Goal: Check status: Check status

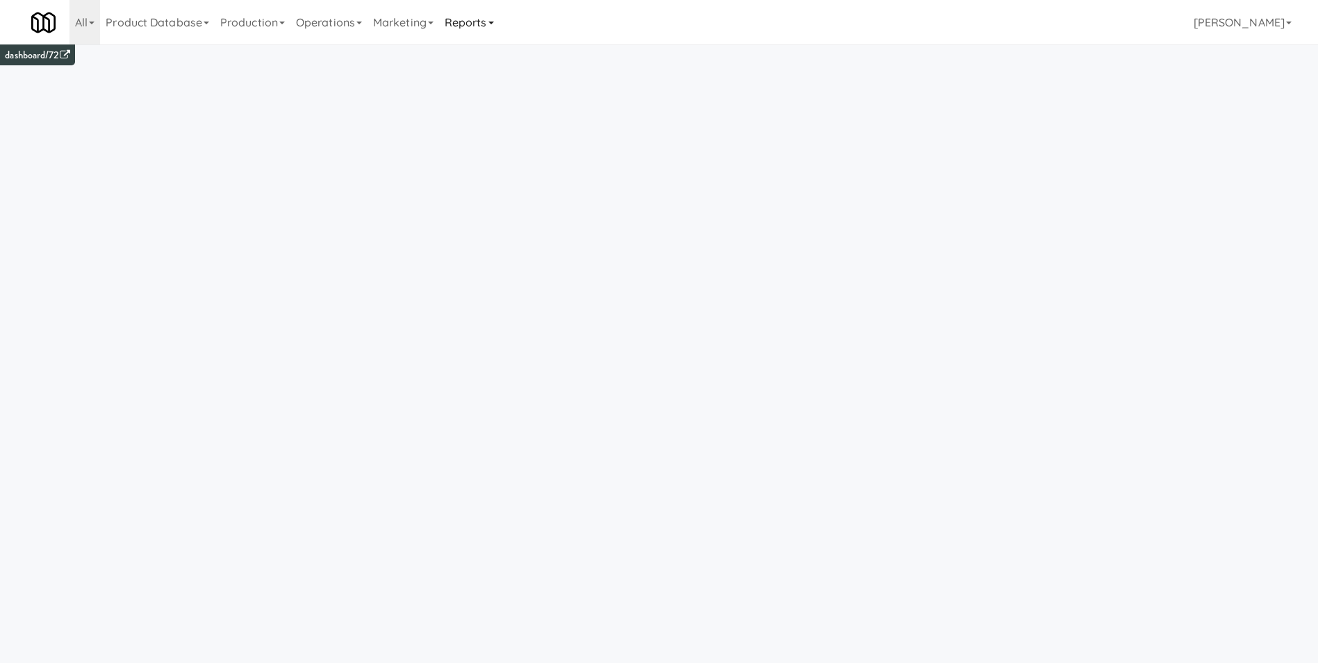
click at [474, 24] on link "Reports" at bounding box center [469, 22] width 60 height 44
click at [470, 108] on link "Payouts" at bounding box center [494, 109] width 111 height 25
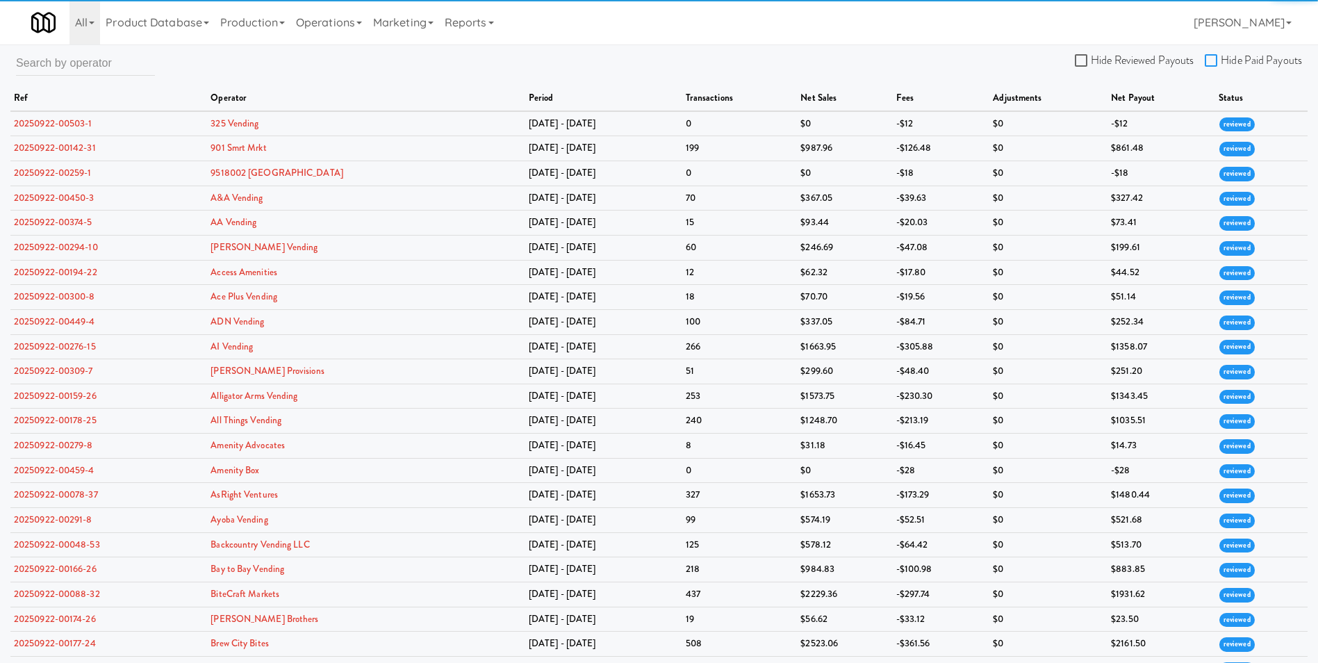
click at [1210, 60] on input "Hide Paid Payouts" at bounding box center [1213, 61] width 16 height 11
checkbox input "true"
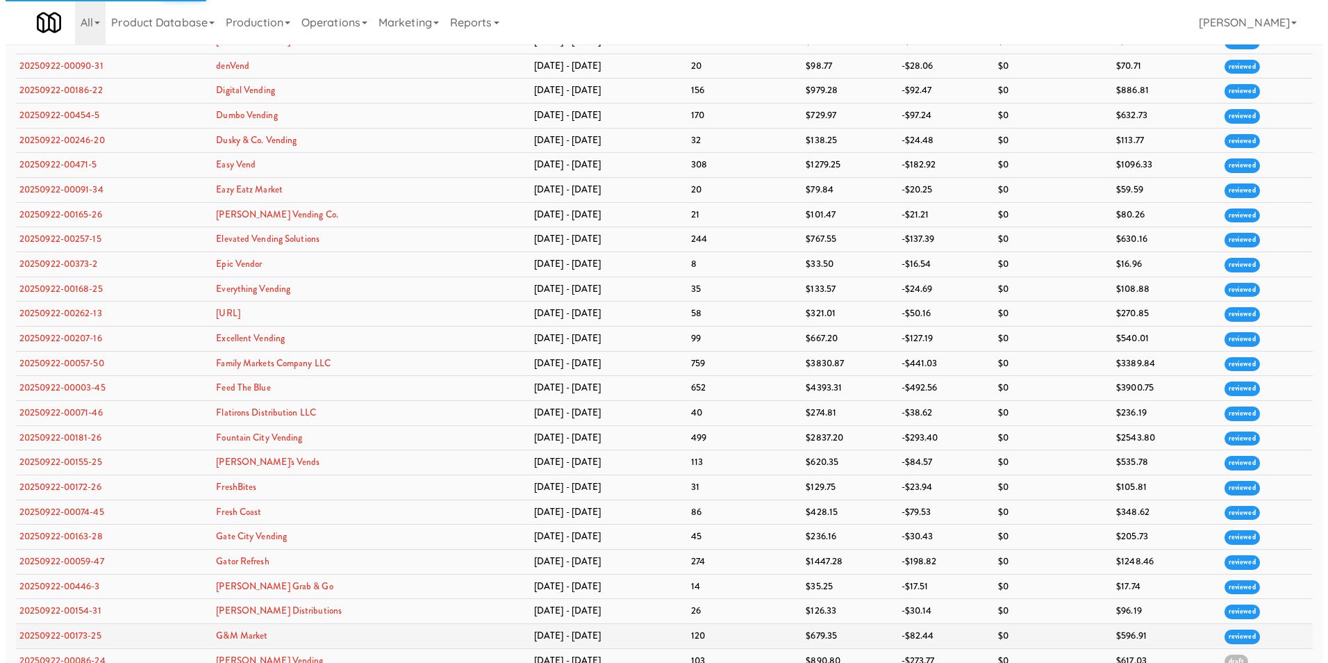
scroll to position [1273, 0]
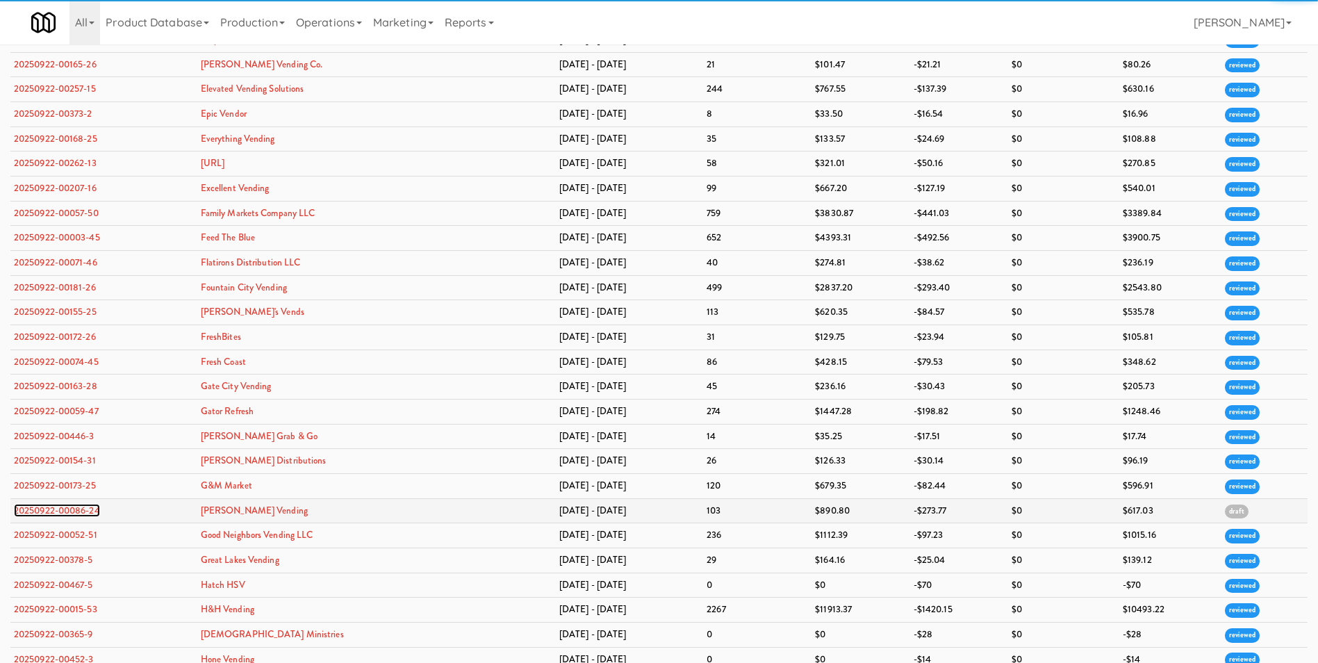
click at [74, 511] on link "20250922-00086-24" at bounding box center [57, 510] width 86 height 13
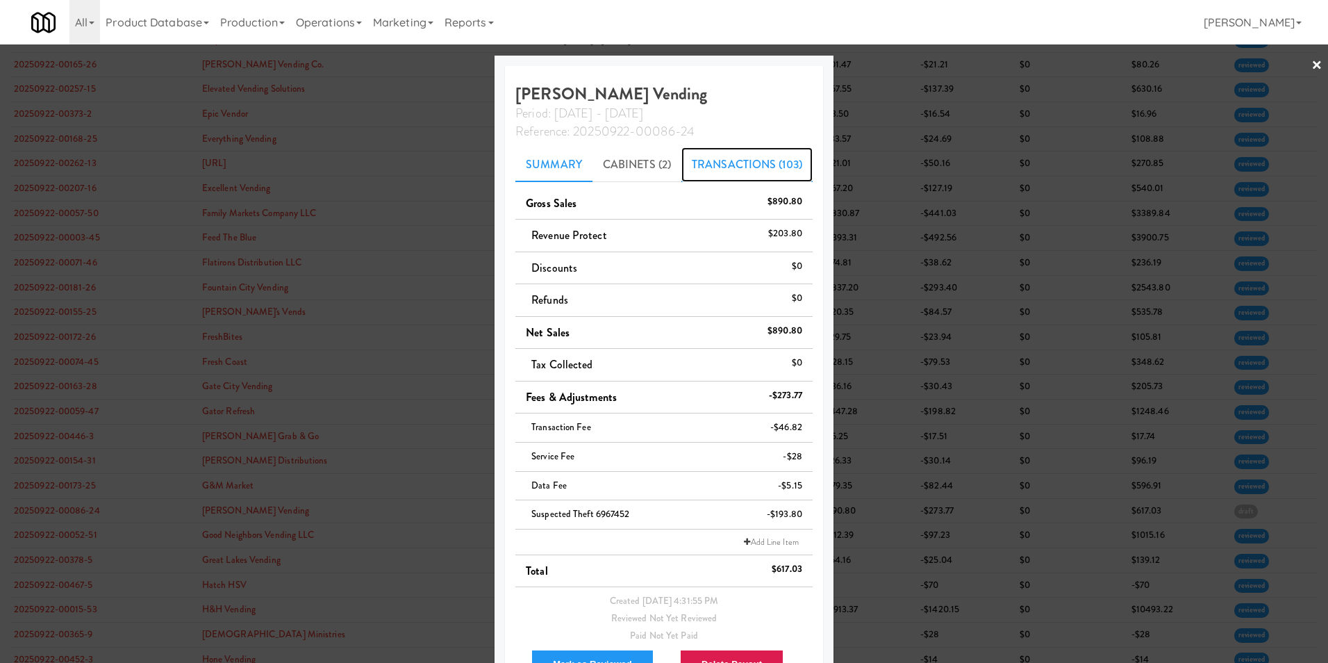
click at [717, 167] on link "Transactions (103)" at bounding box center [747, 164] width 131 height 35
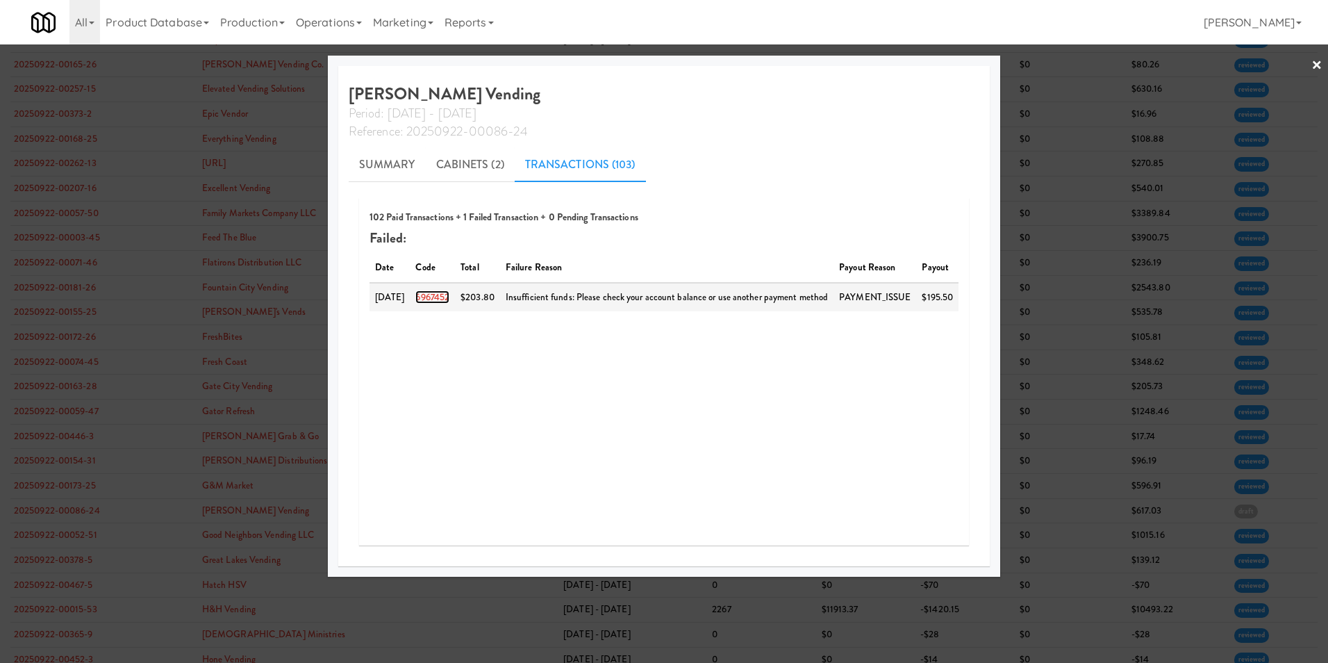
click at [445, 295] on link "6967452" at bounding box center [433, 296] width 34 height 13
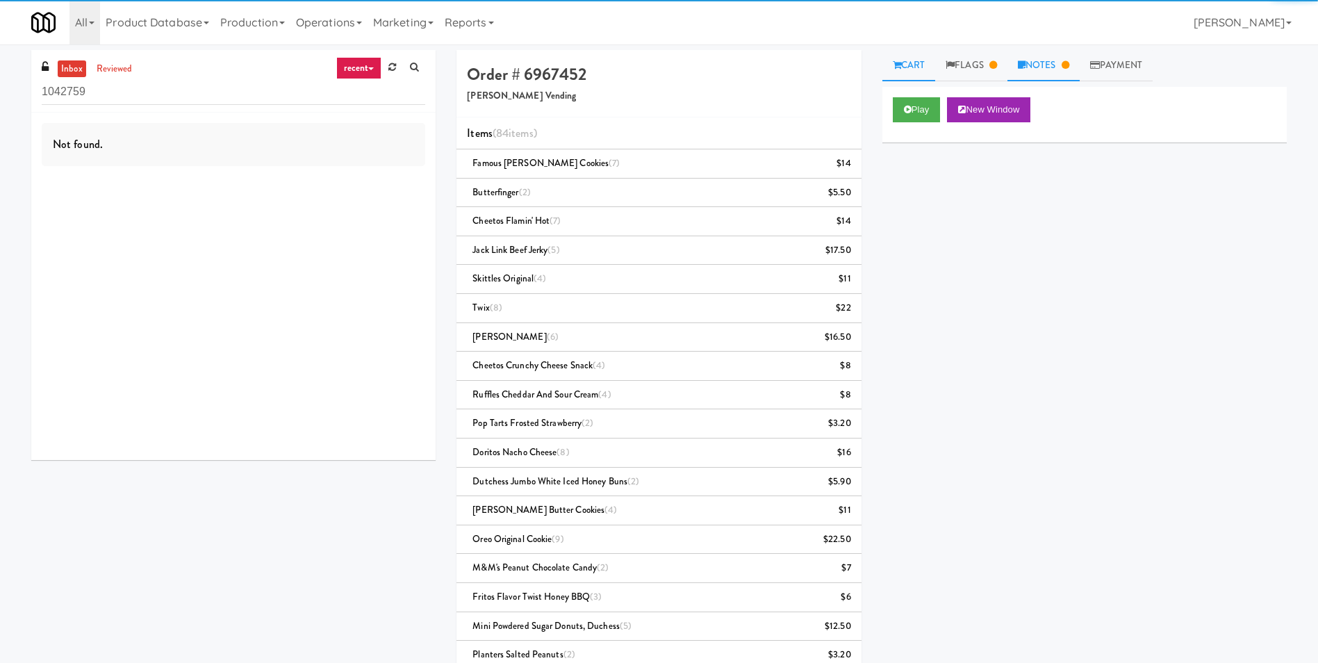
click at [1042, 61] on link "Notes" at bounding box center [1043, 65] width 72 height 31
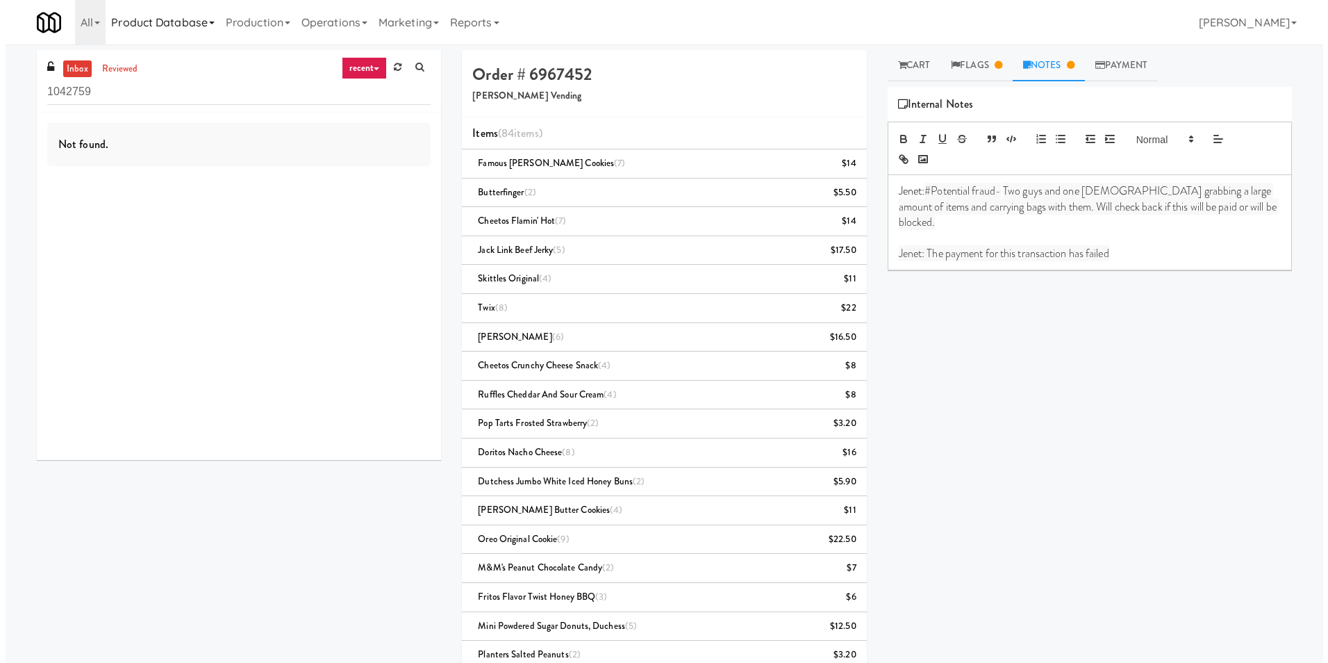
scroll to position [44, 0]
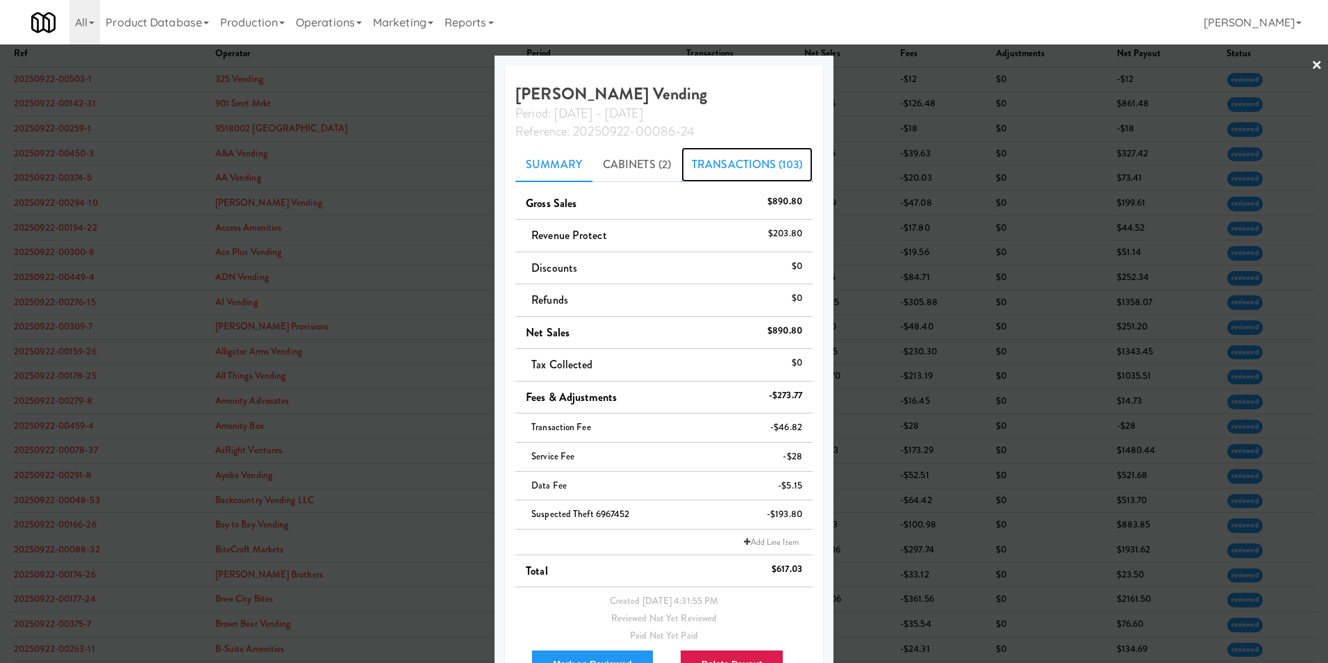
click at [732, 175] on link "Transactions (103)" at bounding box center [747, 164] width 131 height 35
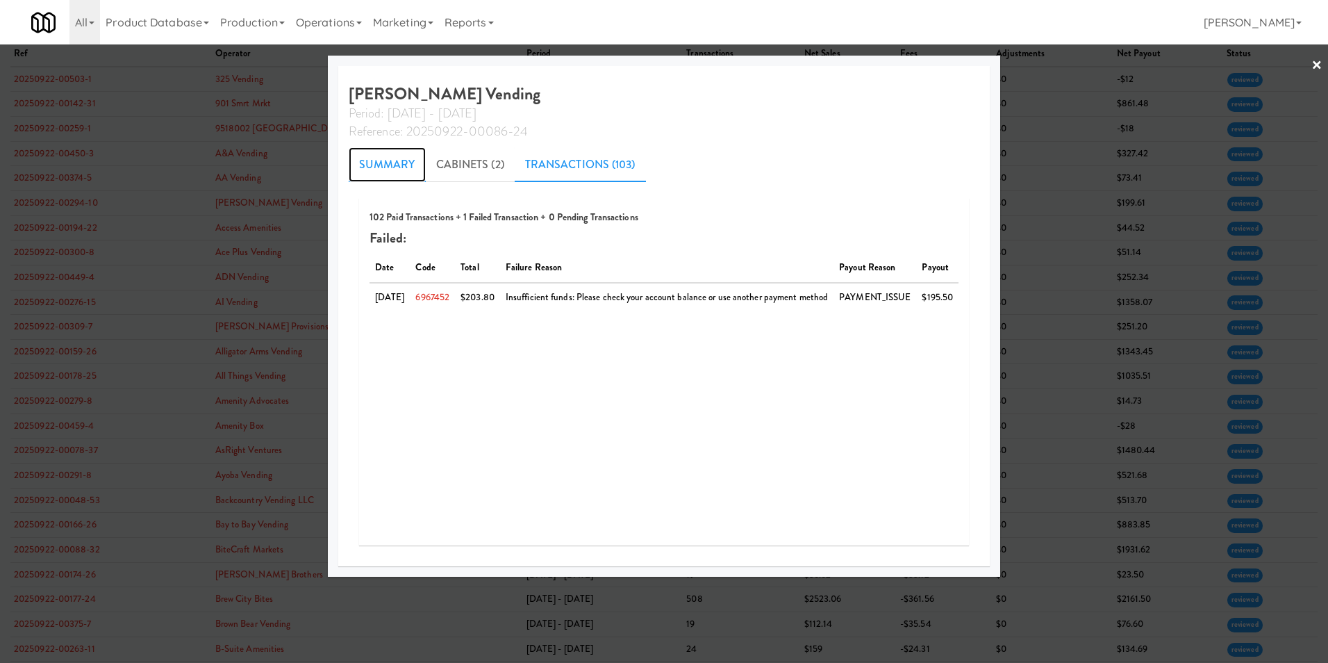
click at [384, 156] on link "Summary" at bounding box center [387, 164] width 77 height 35
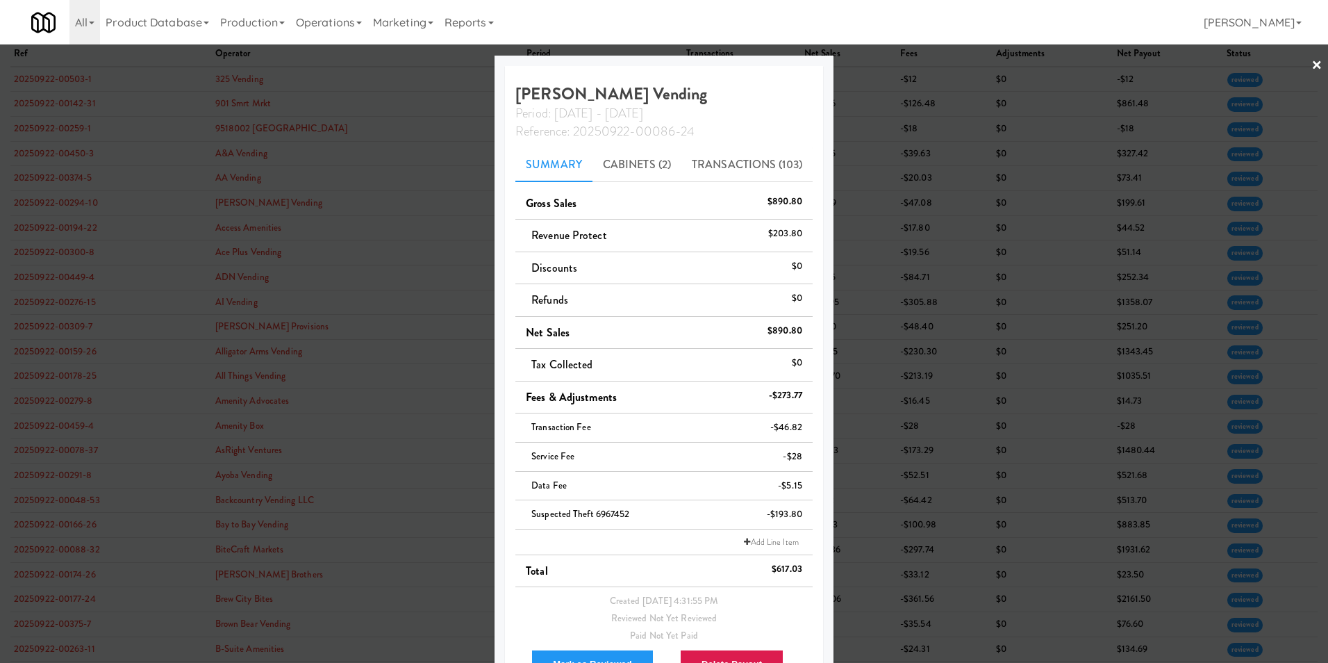
click at [1312, 59] on link "×" at bounding box center [1317, 65] width 11 height 43
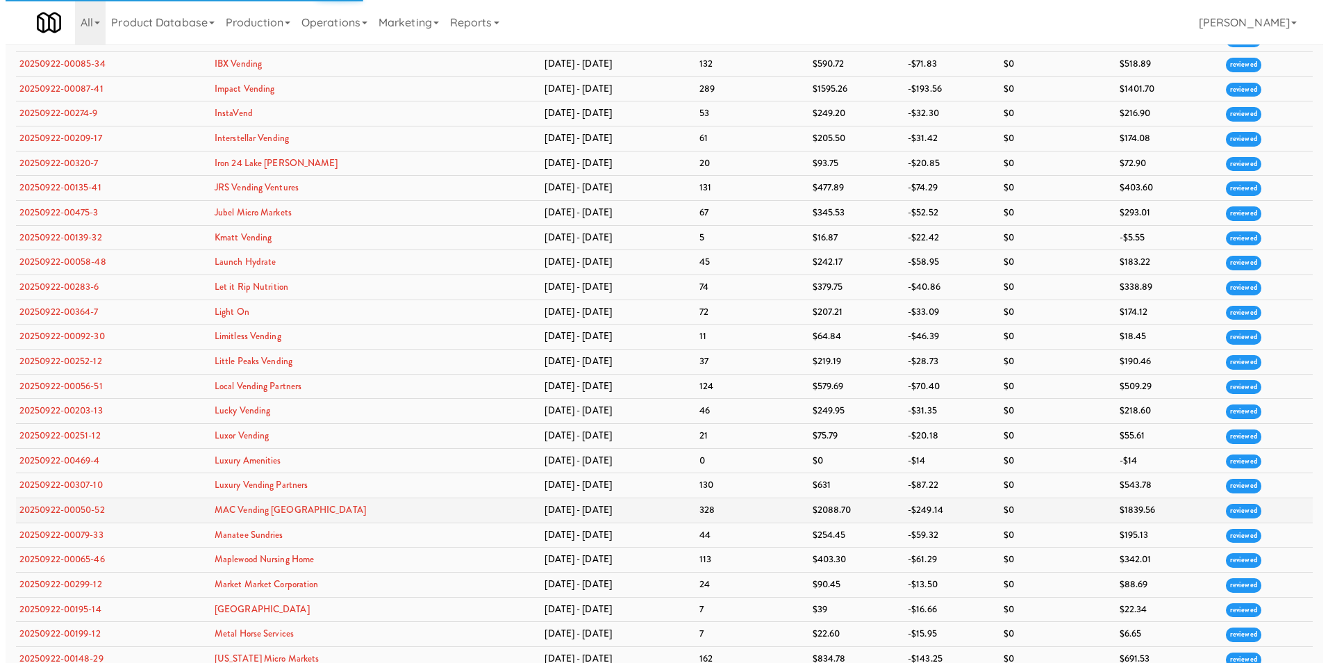
scroll to position [2264, 0]
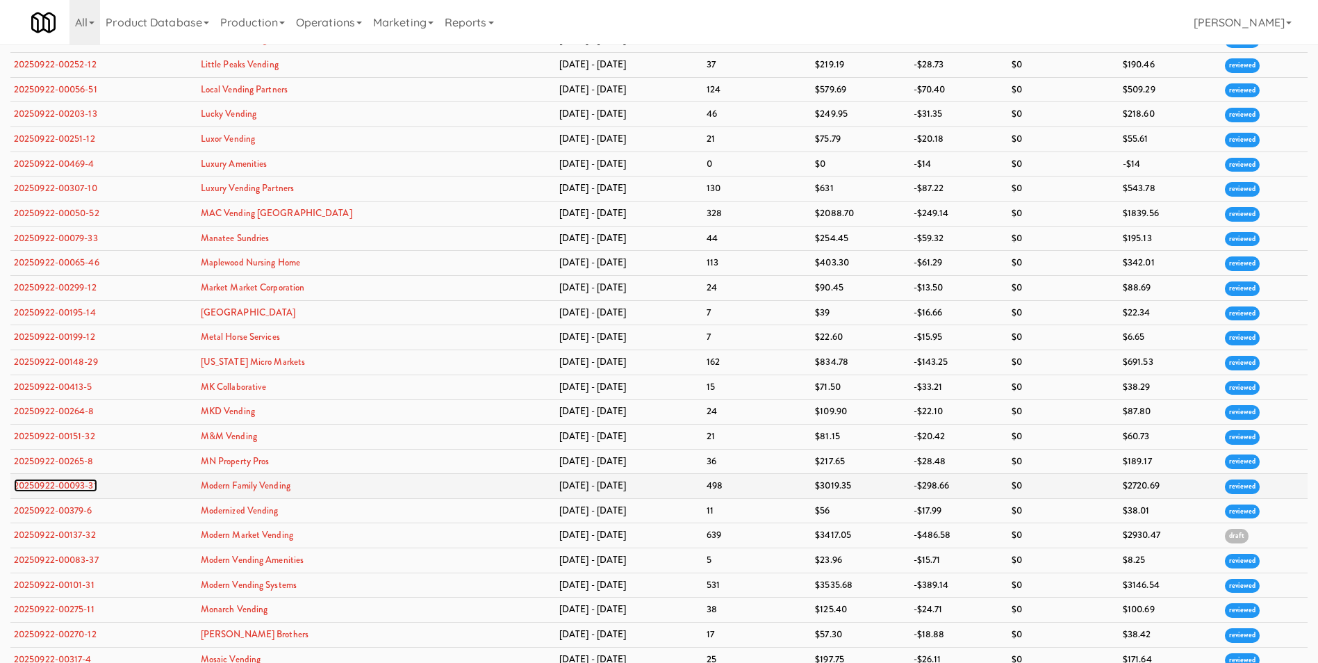
click at [76, 486] on link "20250922-00093-31" at bounding box center [55, 485] width 83 height 13
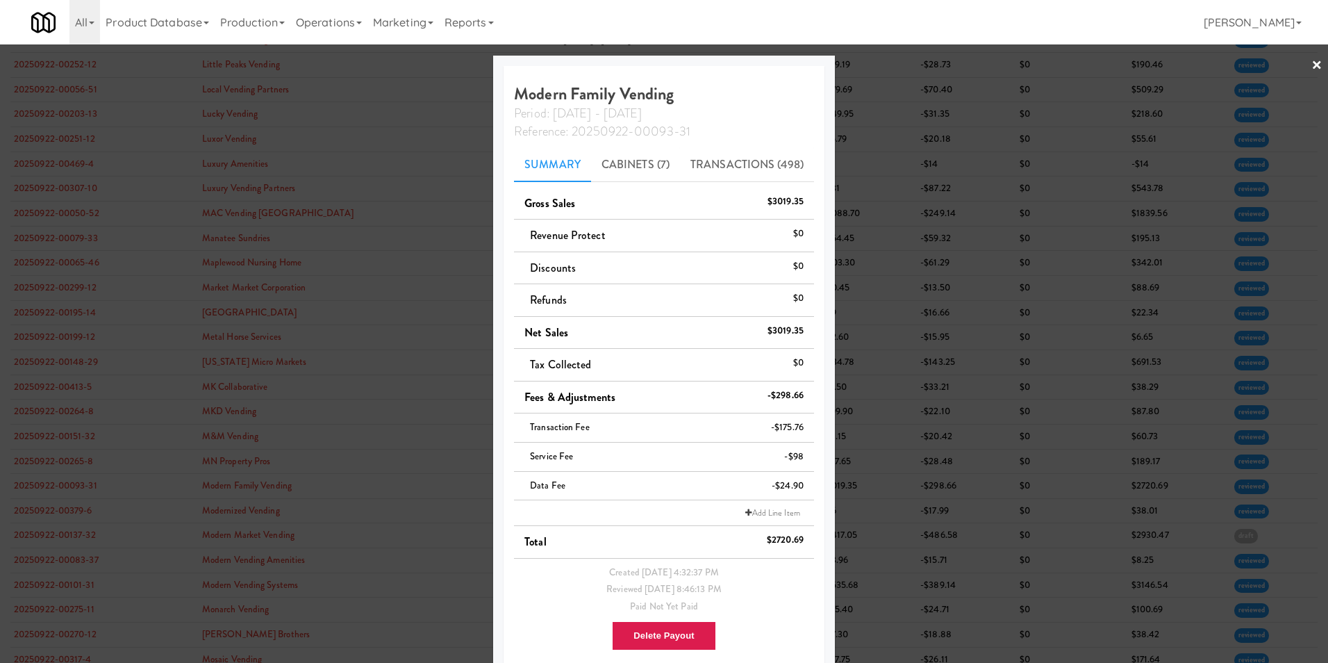
click at [1312, 59] on link "×" at bounding box center [1317, 65] width 11 height 43
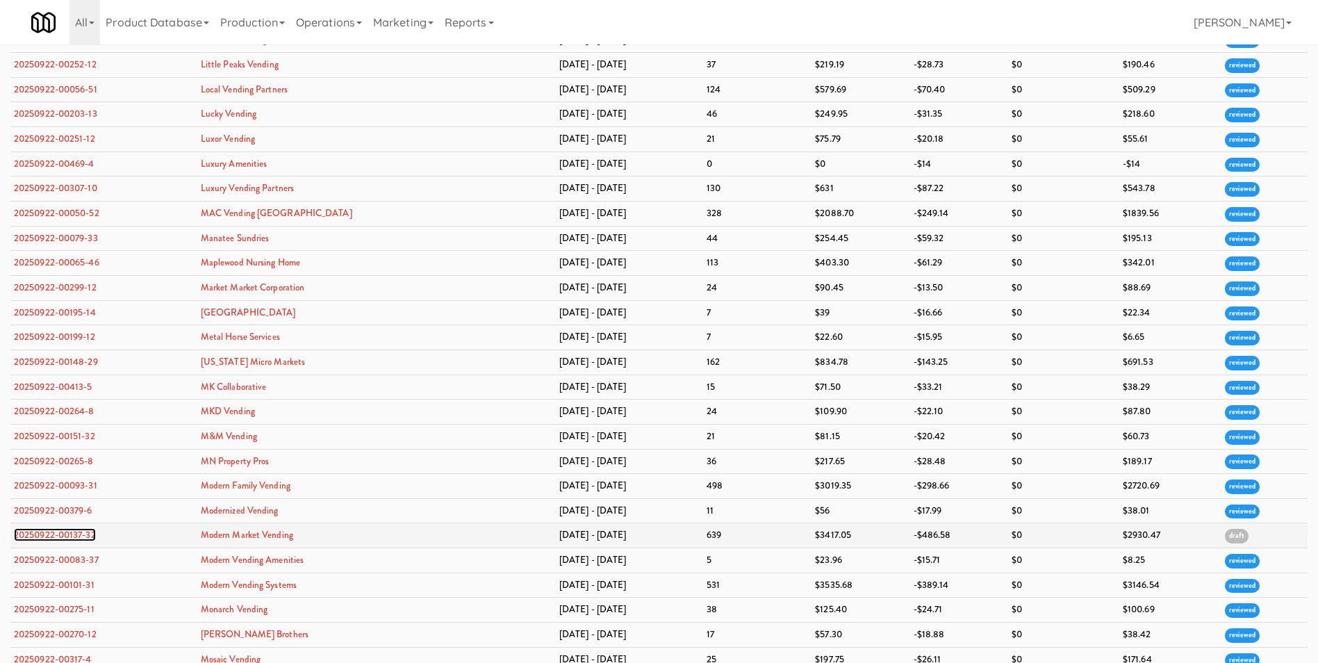
click at [56, 534] on link "20250922-00137-32" at bounding box center [55, 534] width 82 height 13
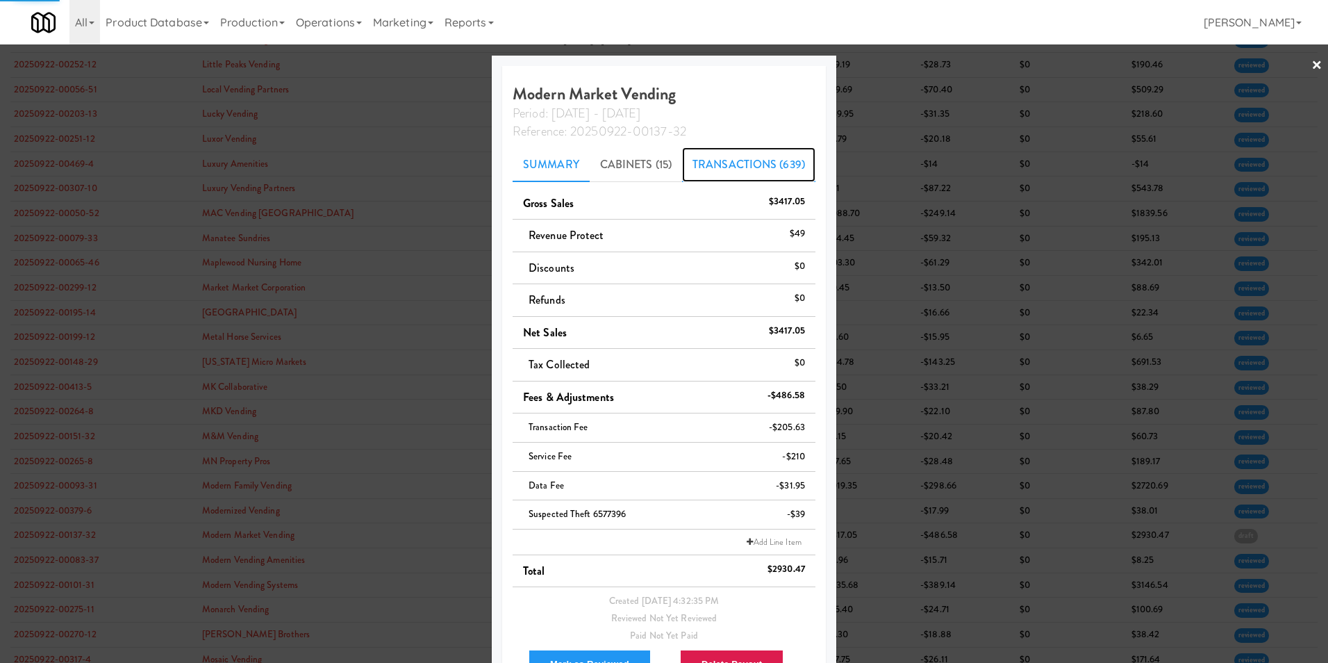
click at [748, 162] on link "Transactions (639)" at bounding box center [748, 164] width 133 height 35
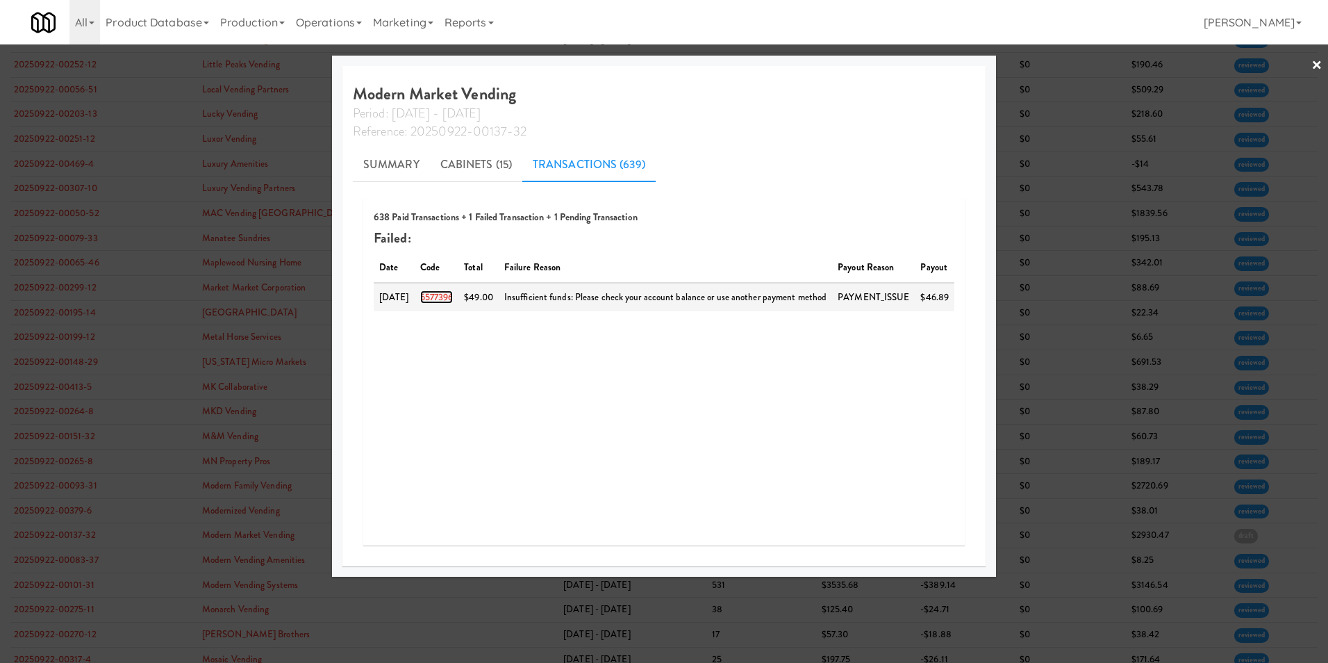
click at [447, 294] on link "6577396" at bounding box center [436, 296] width 33 height 13
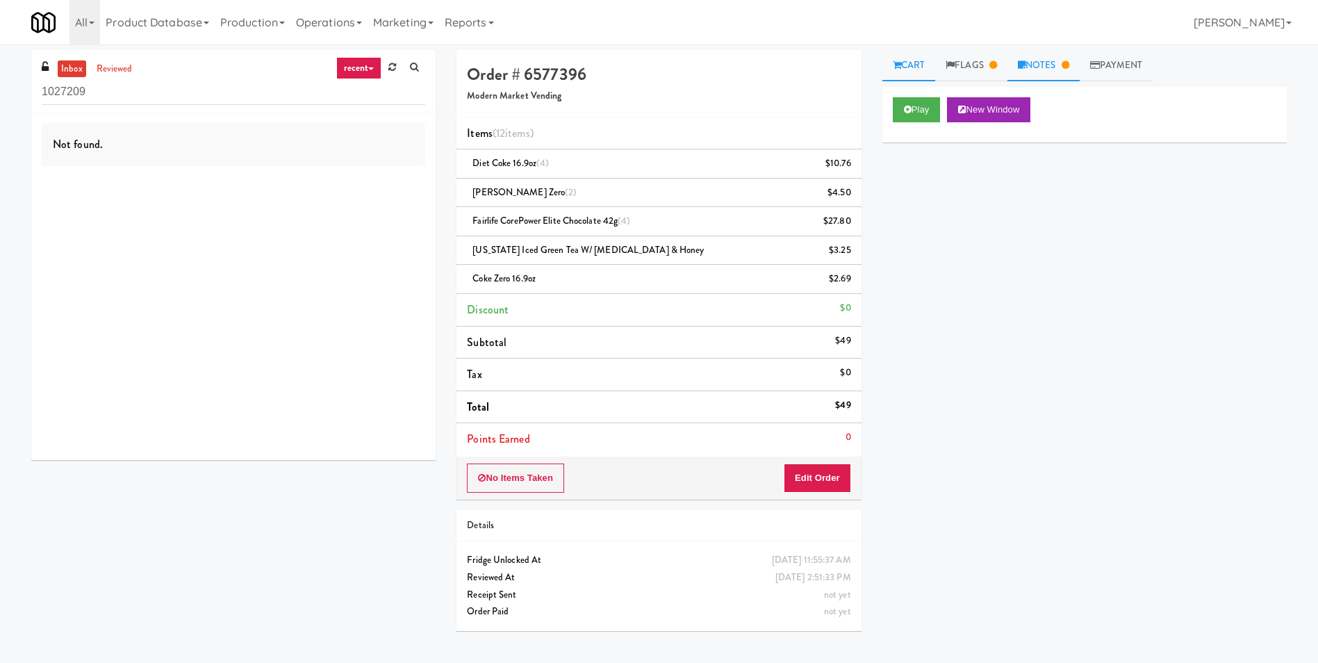
click at [1035, 65] on link "Notes" at bounding box center [1043, 65] width 72 height 31
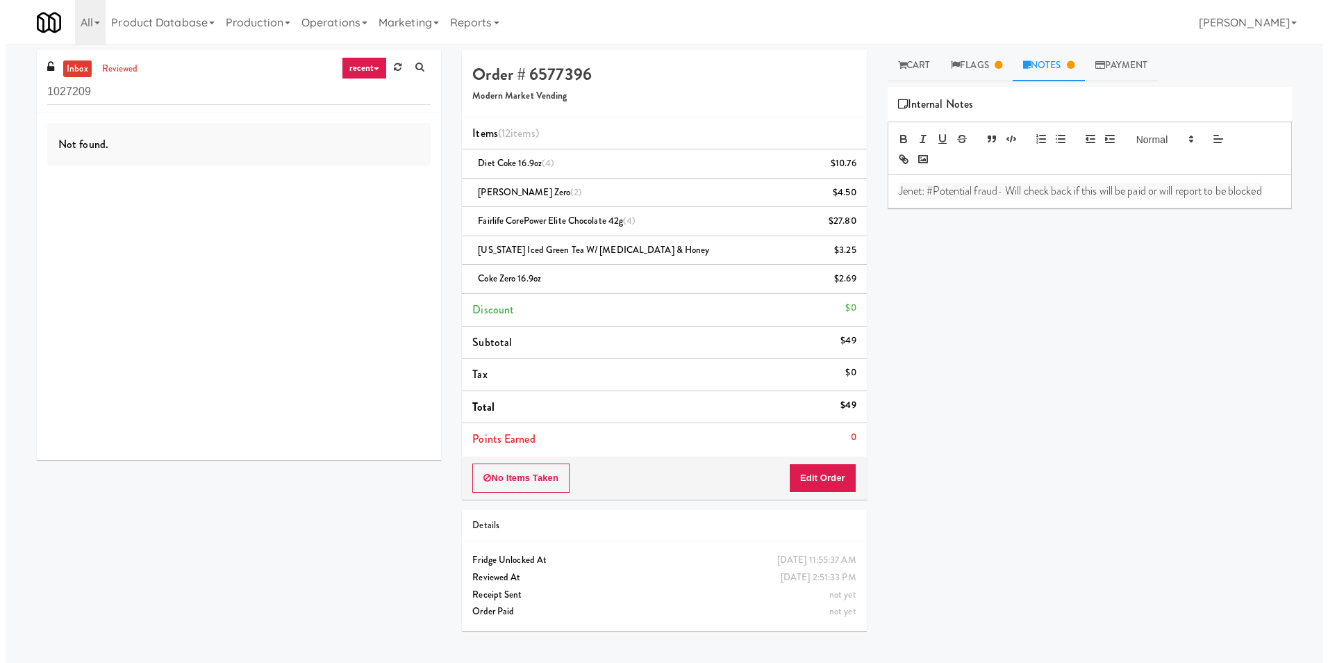
scroll to position [44, 0]
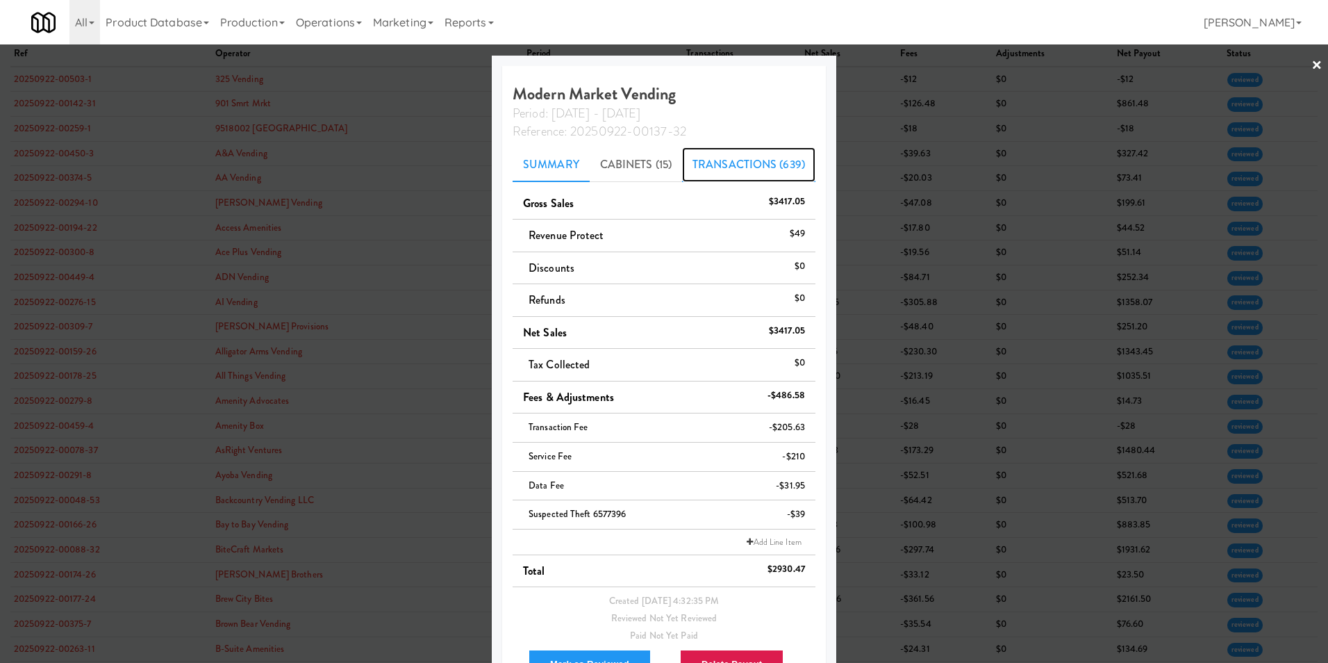
click at [735, 163] on link "Transactions (639)" at bounding box center [748, 164] width 133 height 35
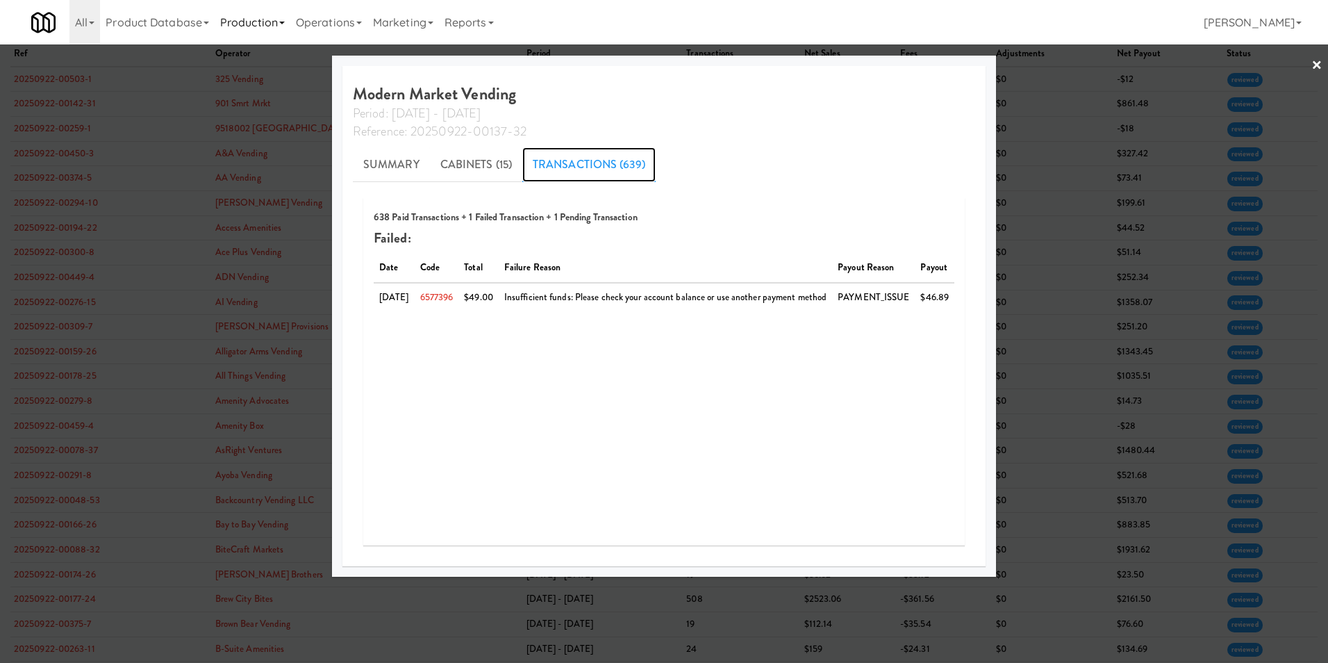
scroll to position [439, 0]
click at [358, 164] on link "Summary" at bounding box center [391, 164] width 77 height 35
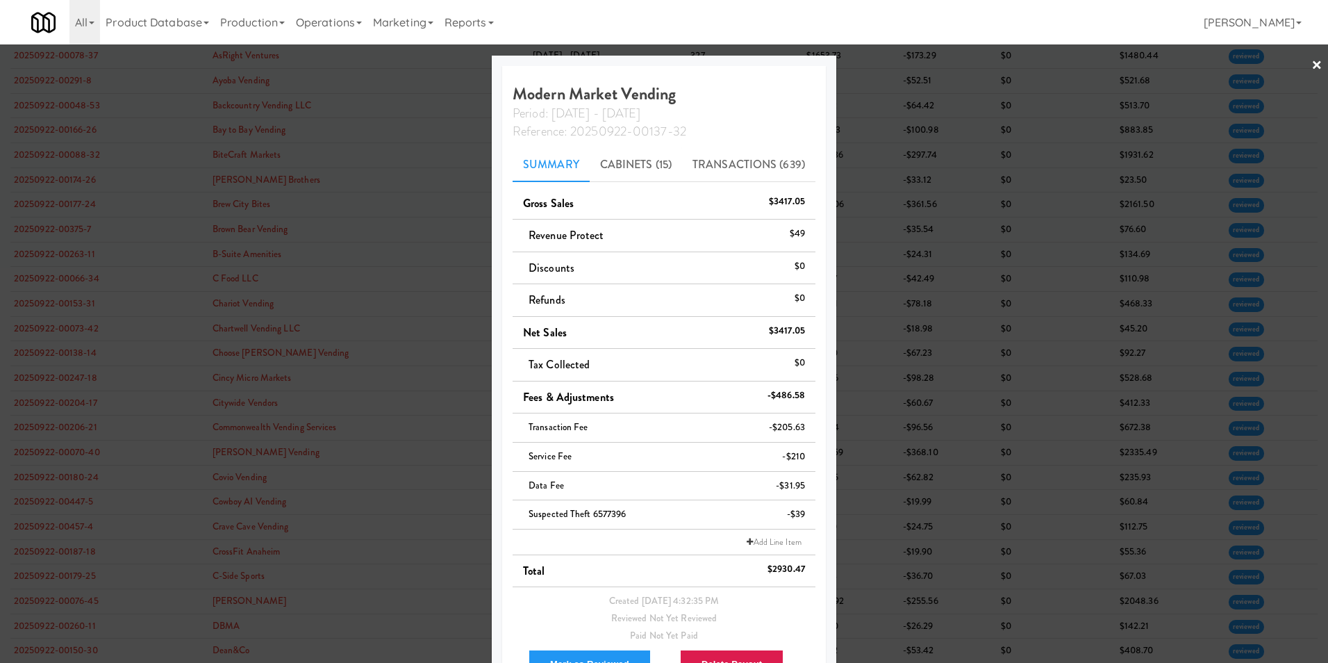
click at [1312, 64] on link "×" at bounding box center [1317, 65] width 11 height 43
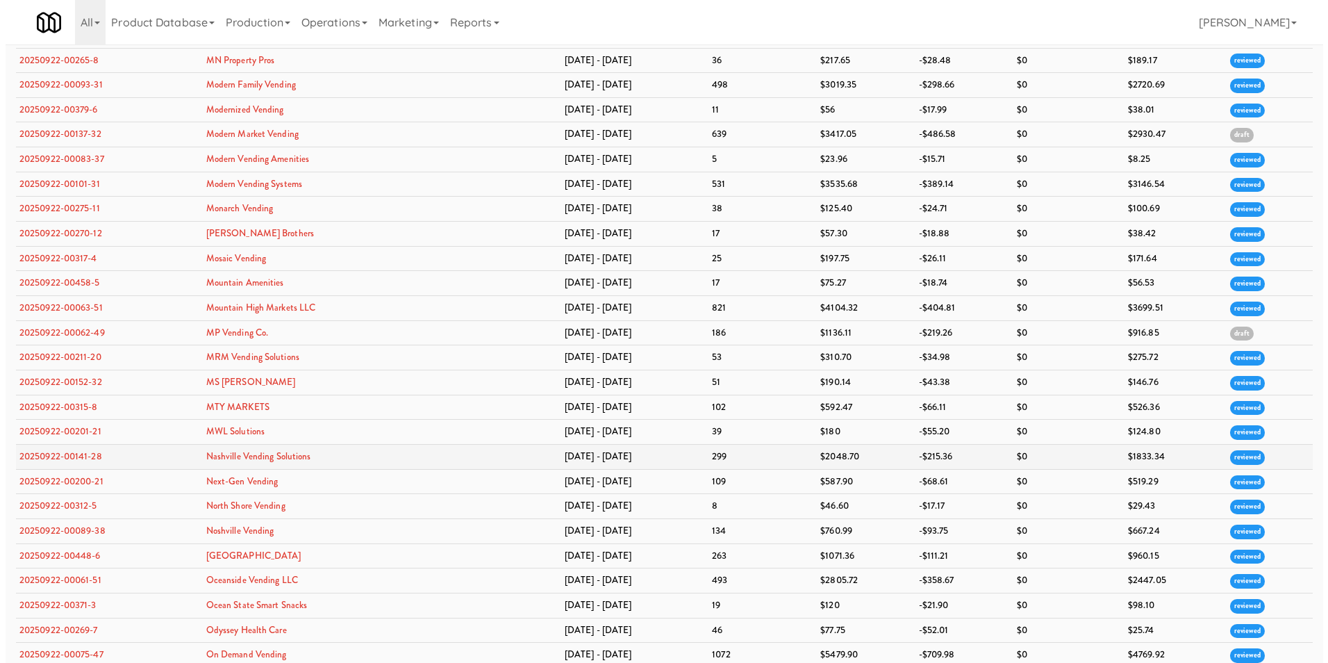
scroll to position [2681, 0]
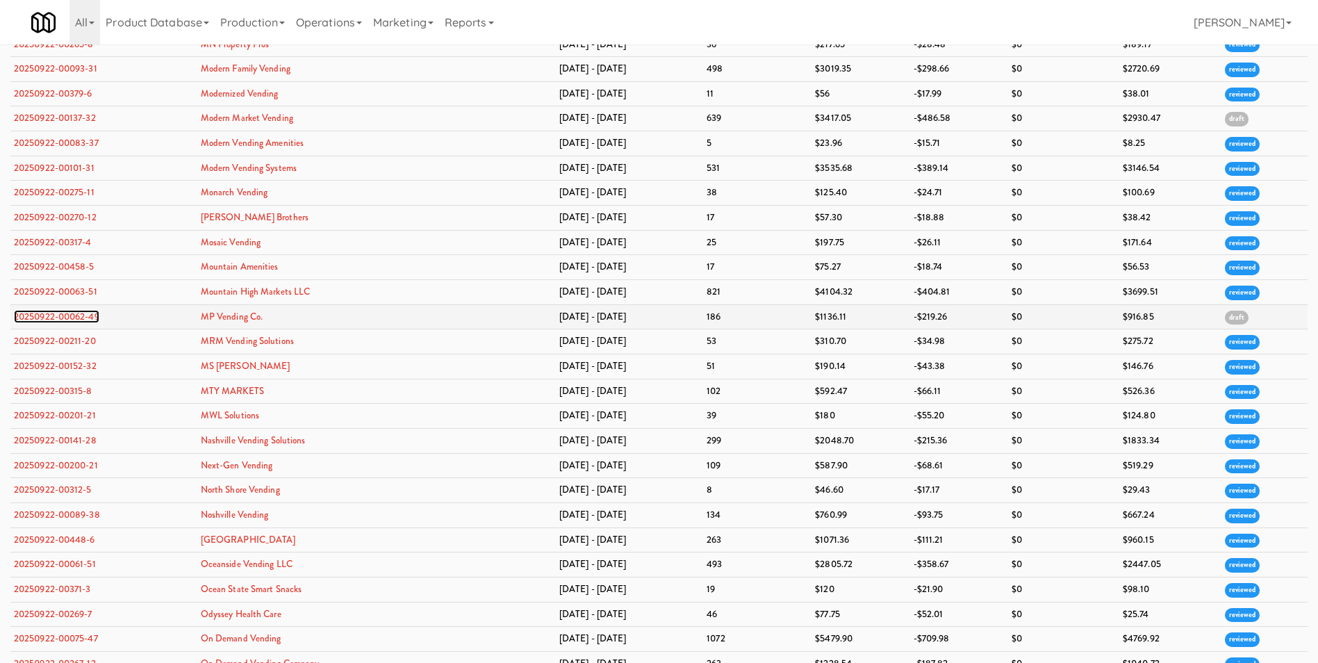
click at [94, 317] on link "20250922-00062-49" at bounding box center [56, 316] width 85 height 13
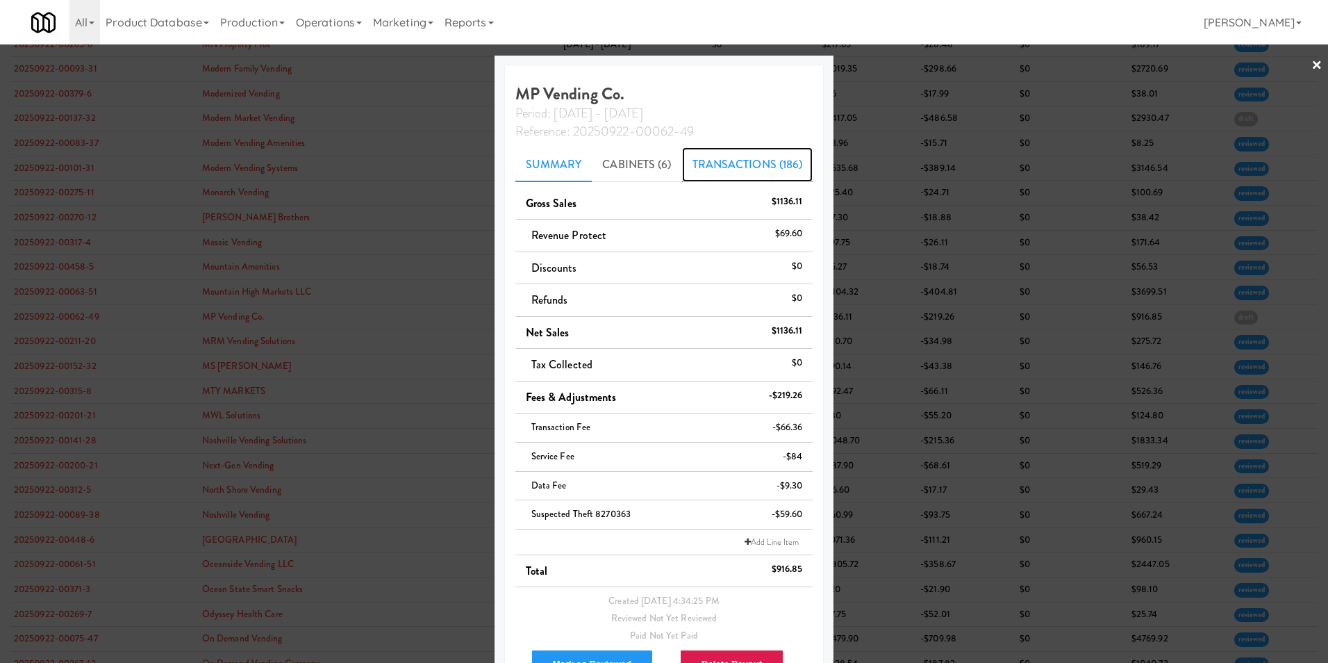
click at [767, 159] on link "Transactions (186)" at bounding box center [747, 164] width 131 height 35
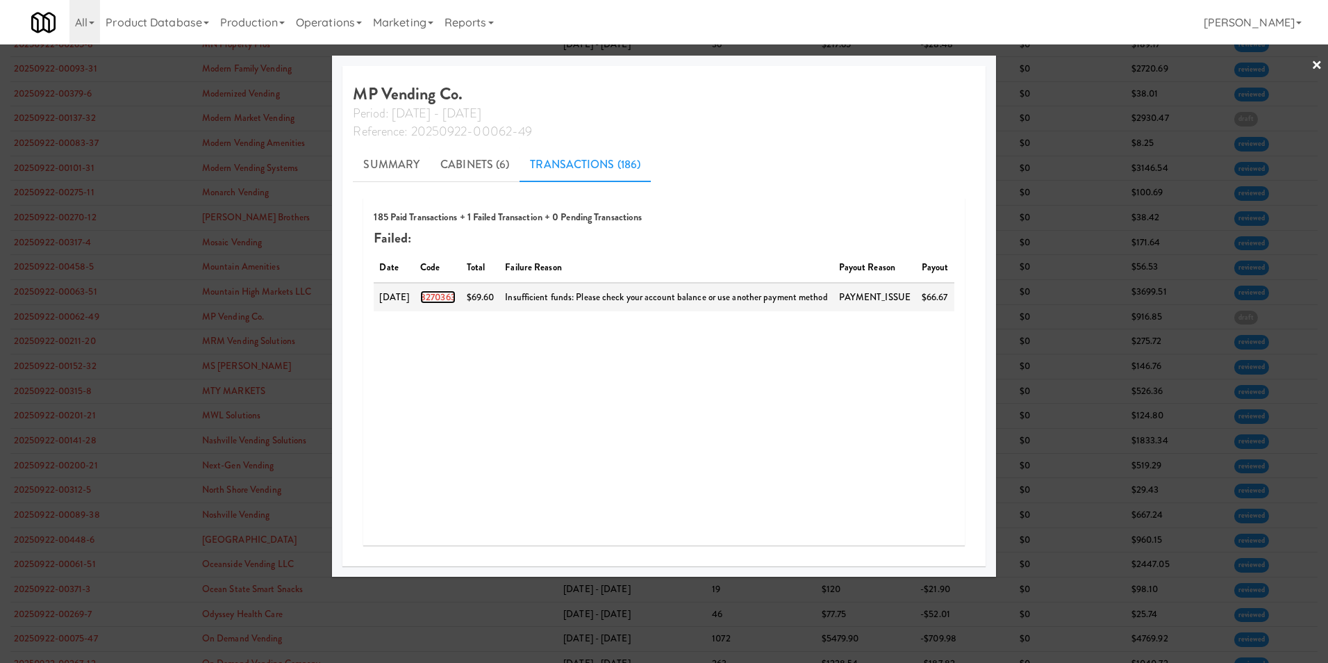
click at [456, 297] on link "8270363" at bounding box center [437, 296] width 35 height 13
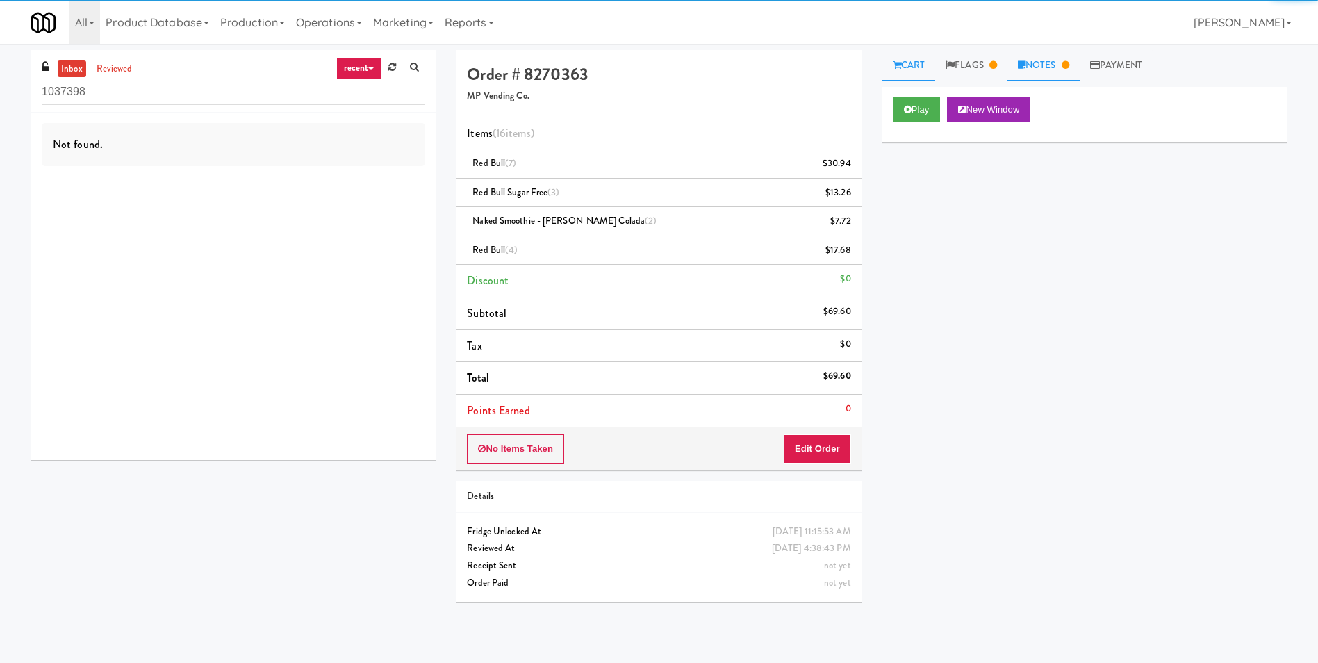
click at [1044, 72] on link "Notes" at bounding box center [1043, 65] width 72 height 31
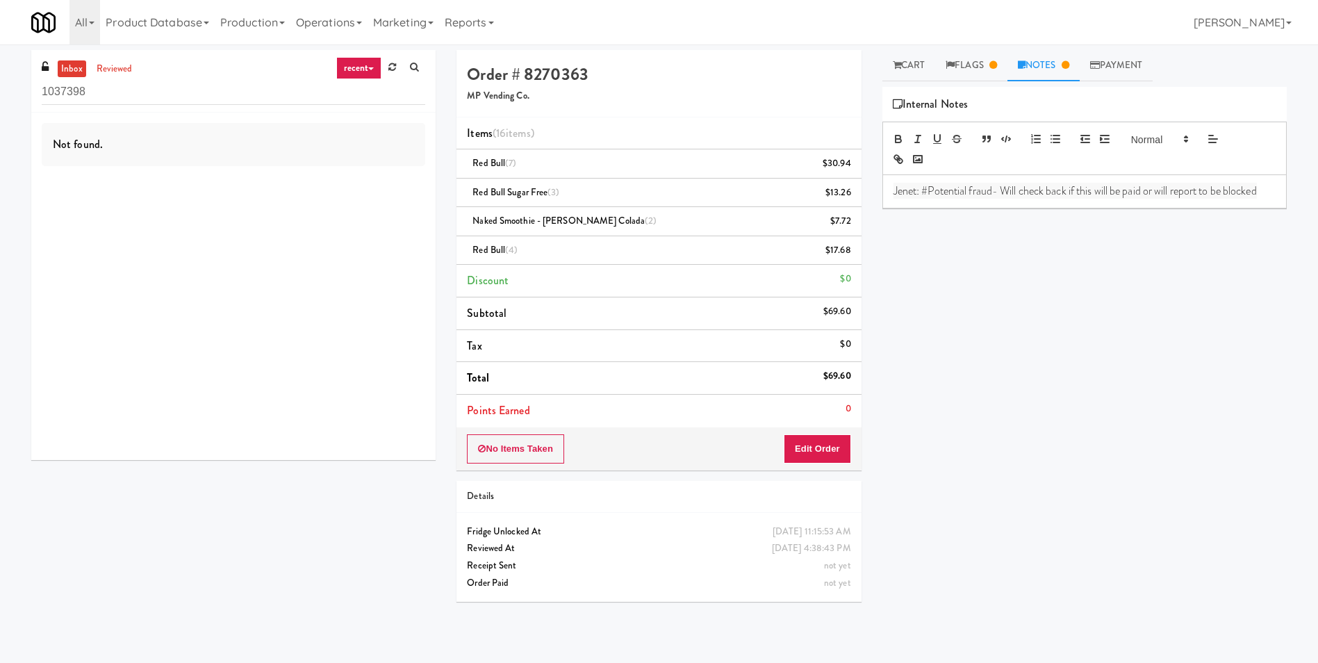
scroll to position [44, 0]
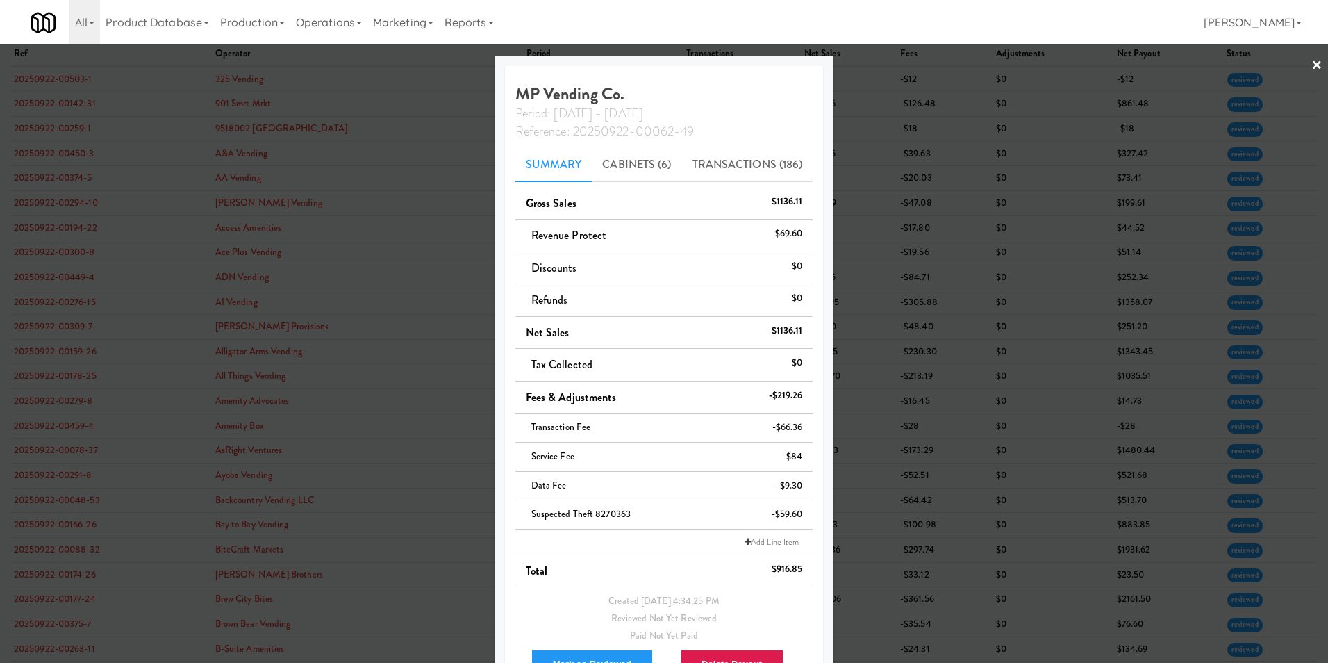
click at [1312, 65] on link "×" at bounding box center [1317, 65] width 11 height 43
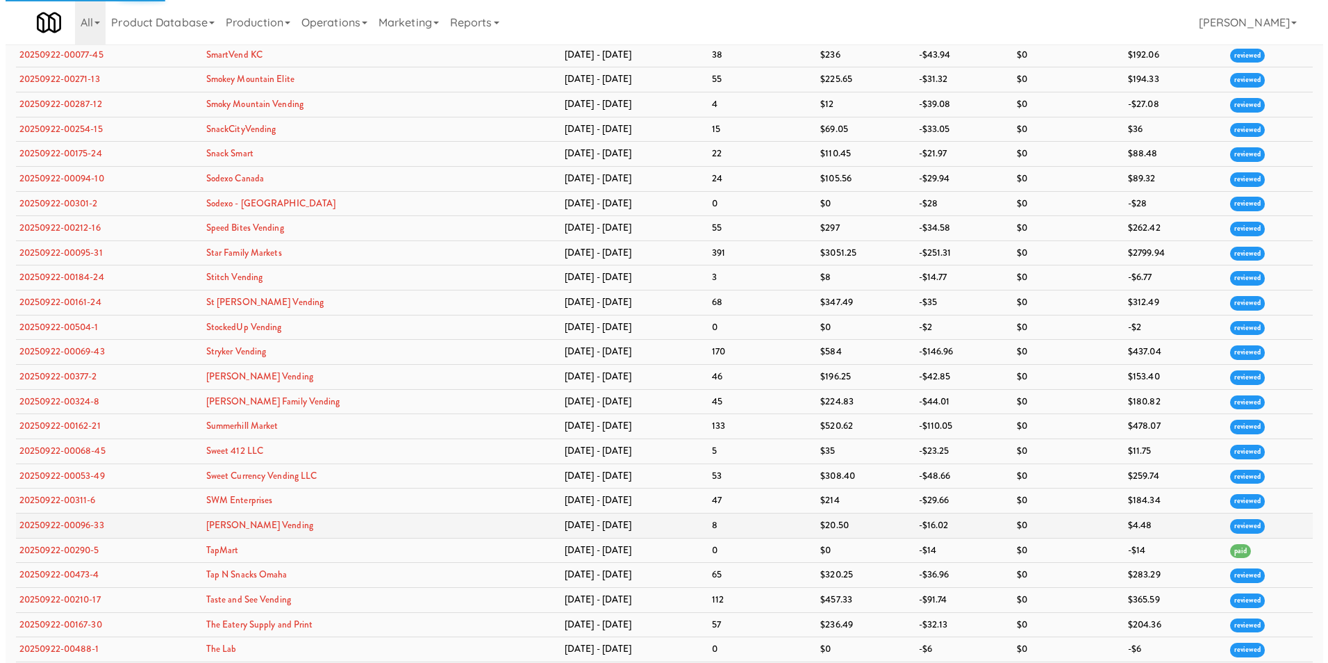
scroll to position [4403, 0]
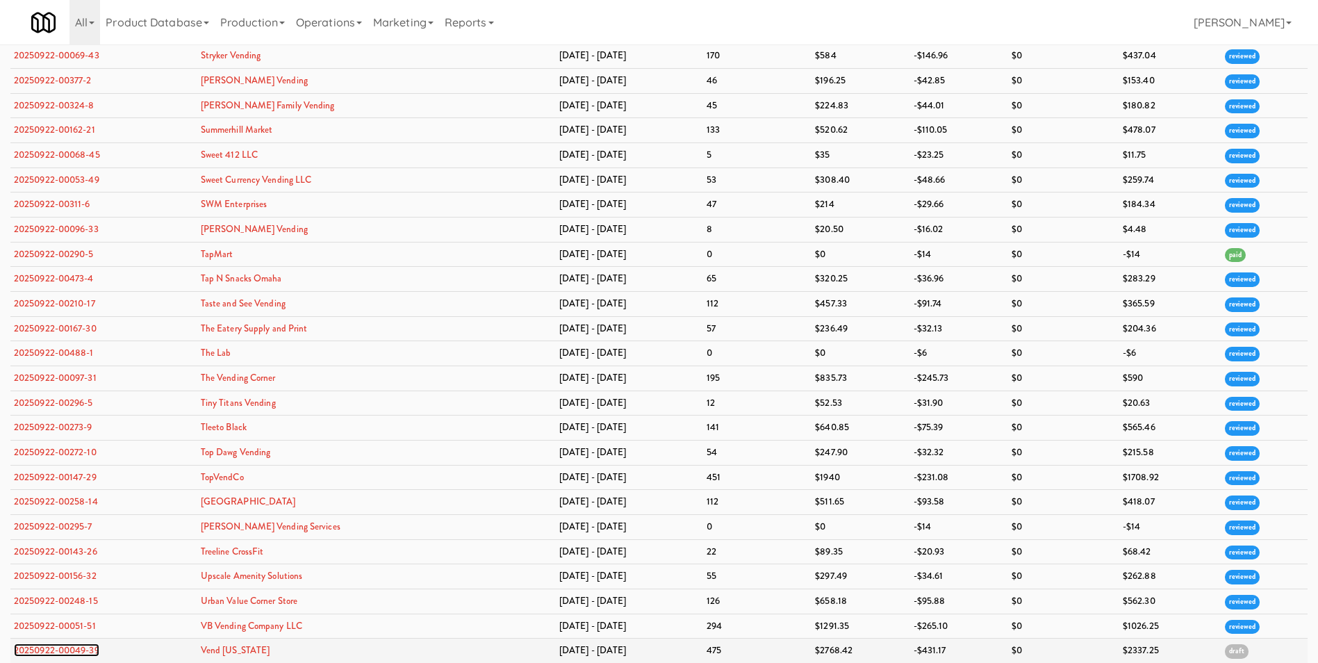
click at [72, 650] on link "20250922-00049-39" at bounding box center [56, 649] width 85 height 13
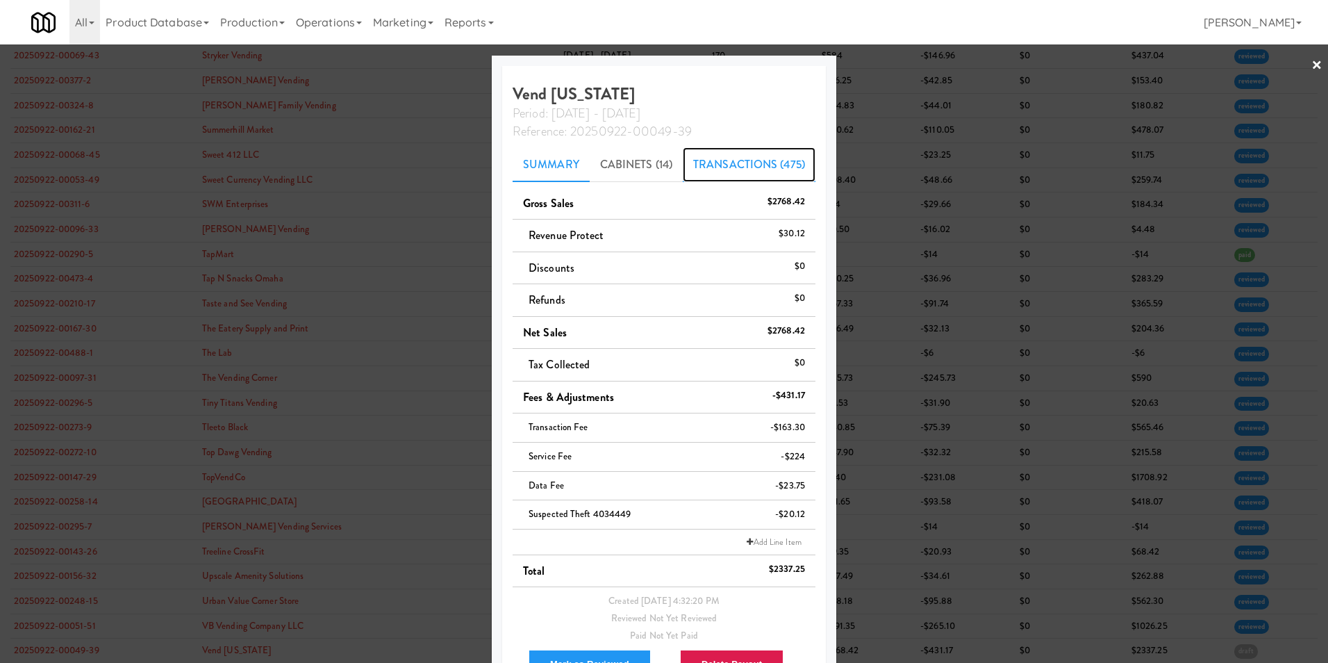
click at [721, 165] on link "Transactions (475)" at bounding box center [749, 164] width 133 height 35
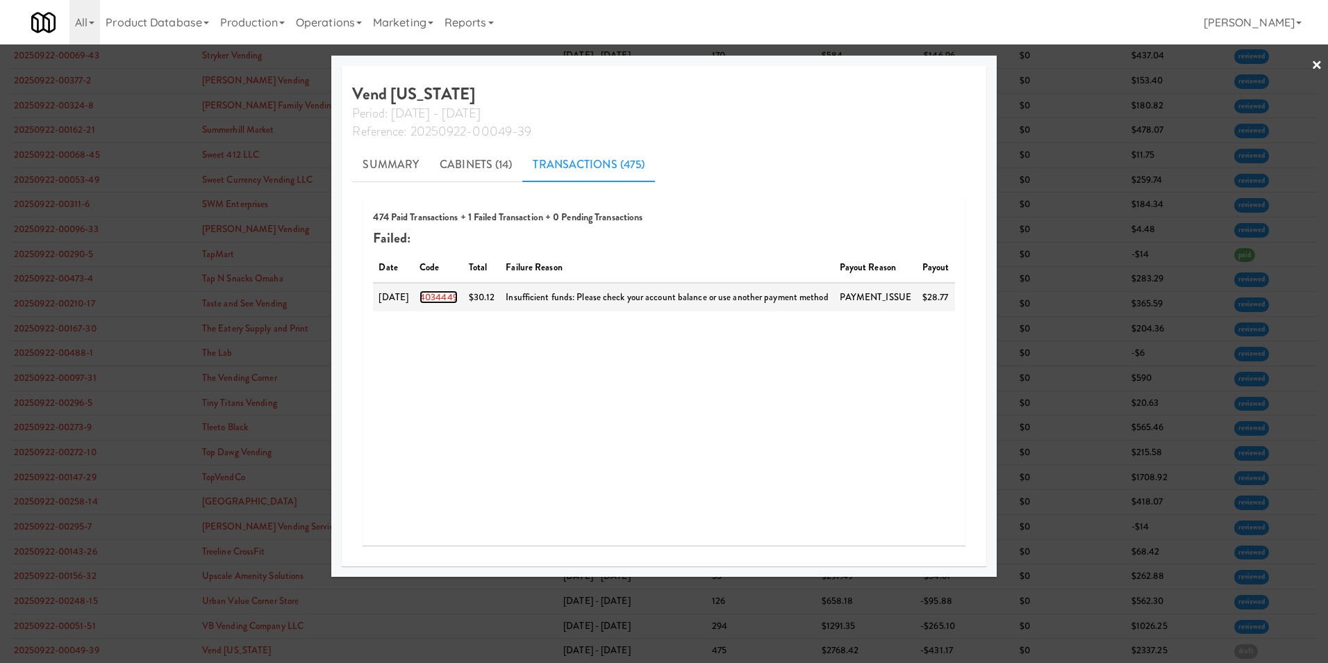
click at [447, 296] on link "4034449" at bounding box center [439, 296] width 38 height 13
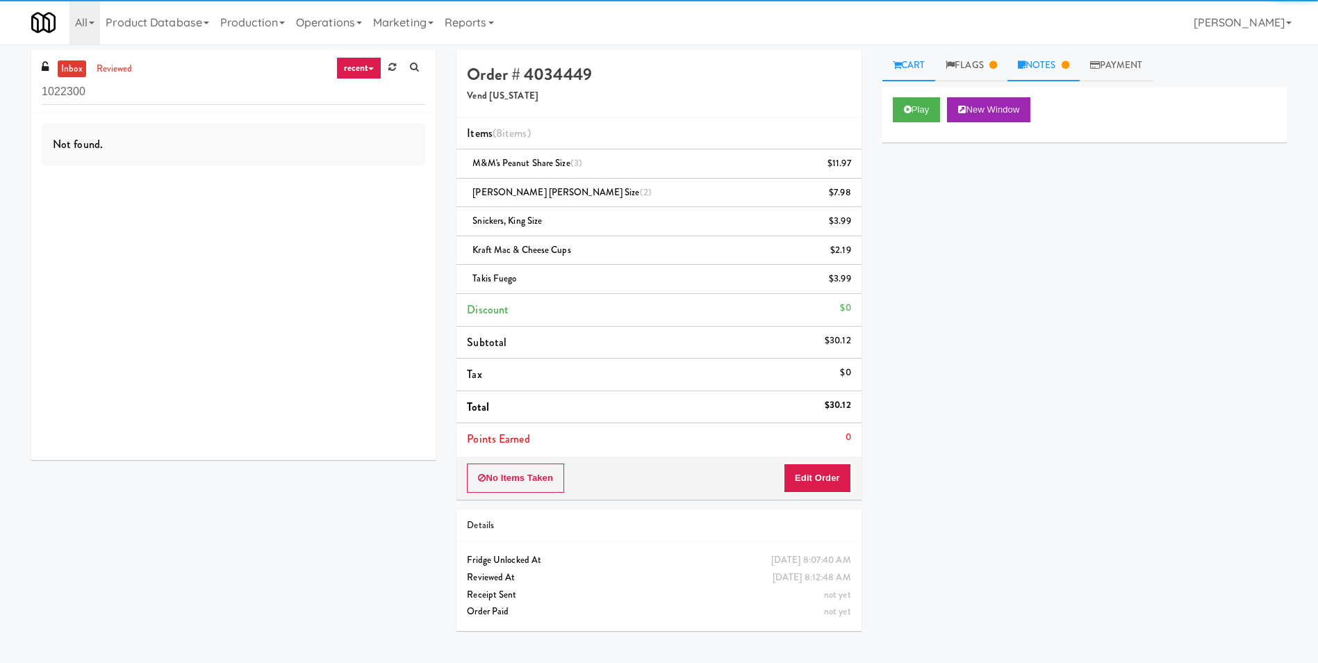
click at [1040, 71] on link "Notes" at bounding box center [1043, 65] width 72 height 31
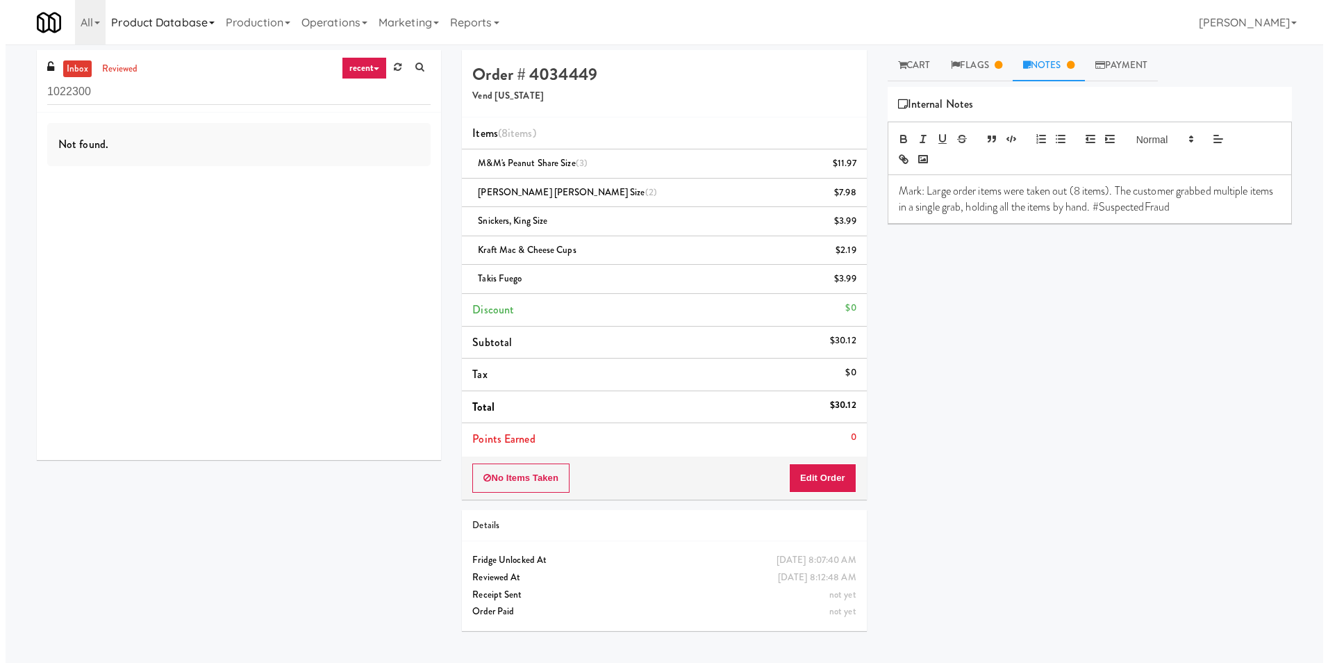
scroll to position [44, 0]
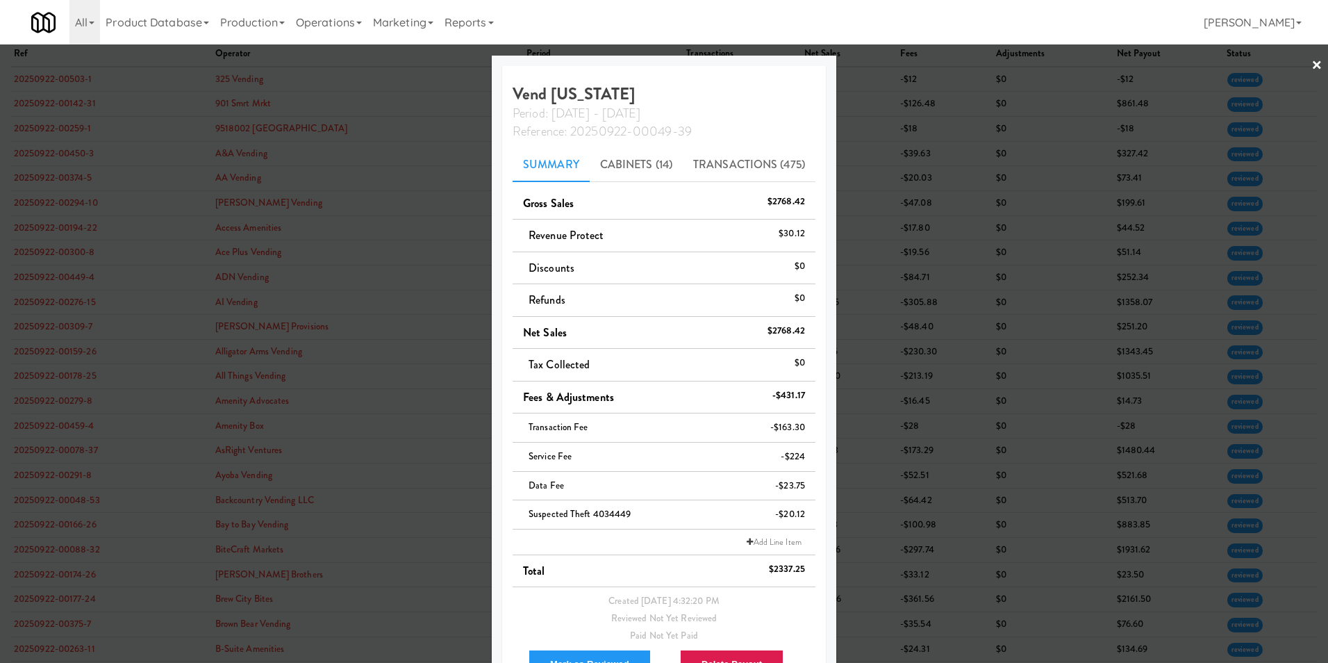
click at [1312, 63] on link "×" at bounding box center [1317, 65] width 11 height 43
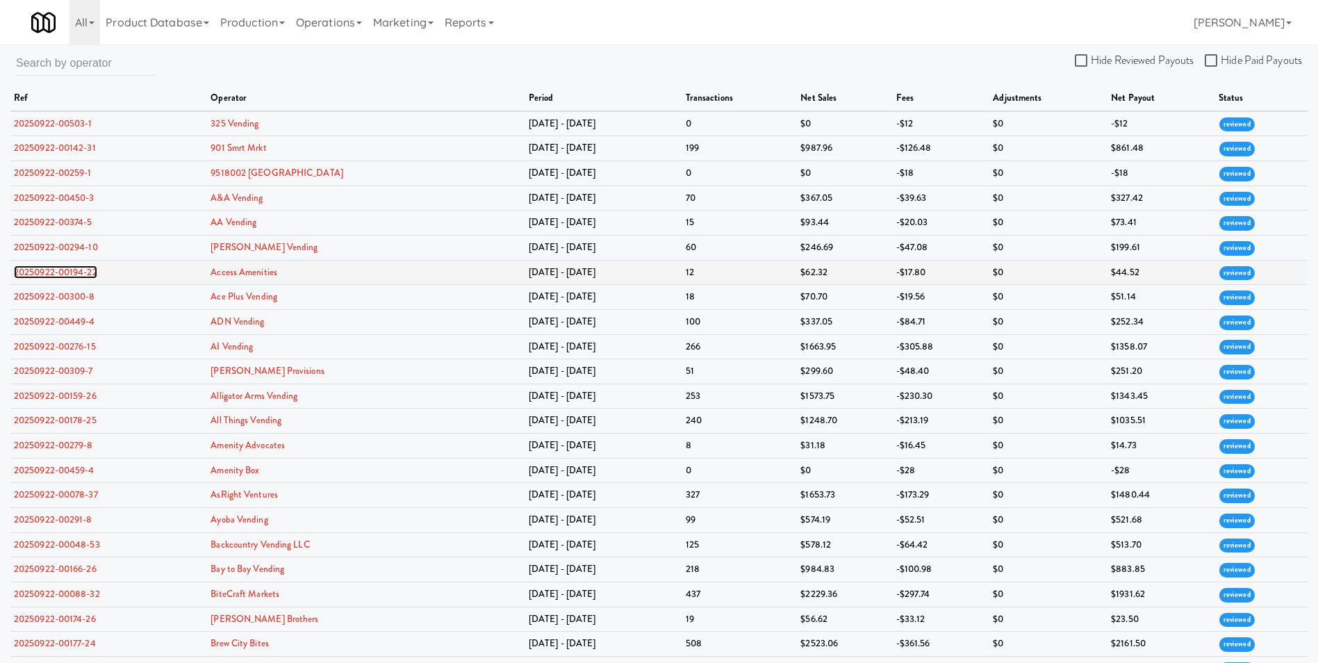
click at [76, 270] on link "20250922-00194-22" at bounding box center [55, 271] width 83 height 13
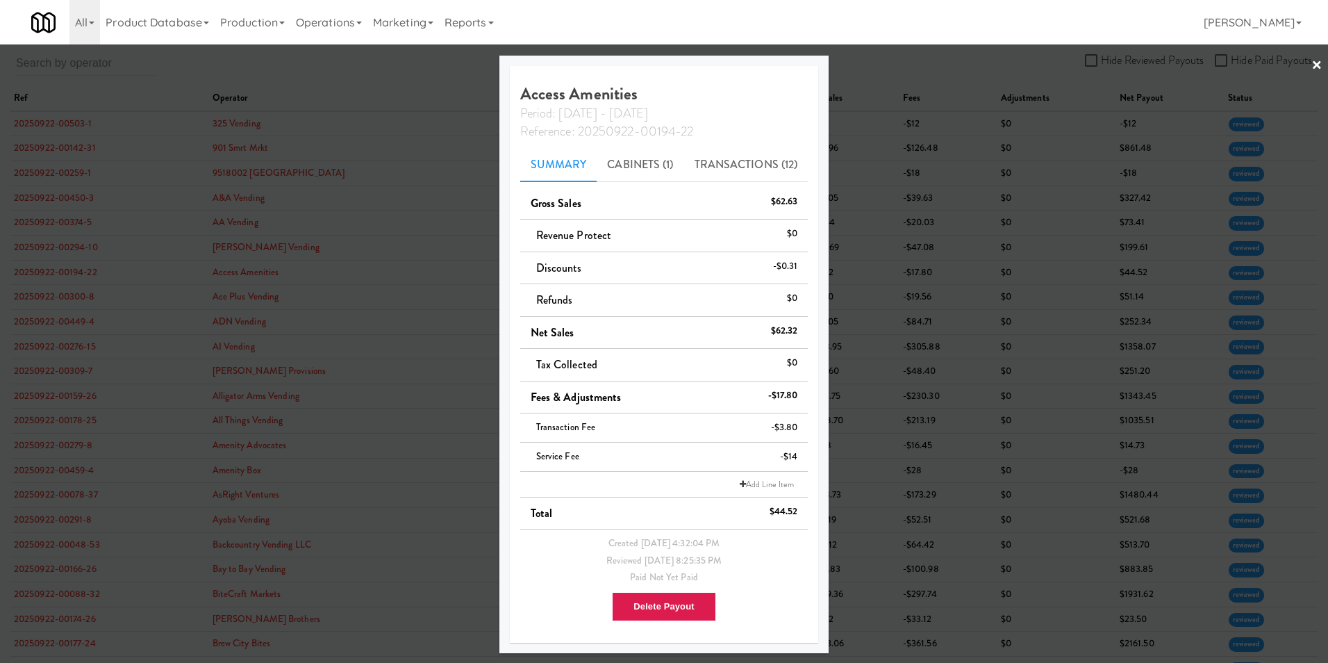
click at [1325, 66] on div at bounding box center [664, 331] width 1328 height 663
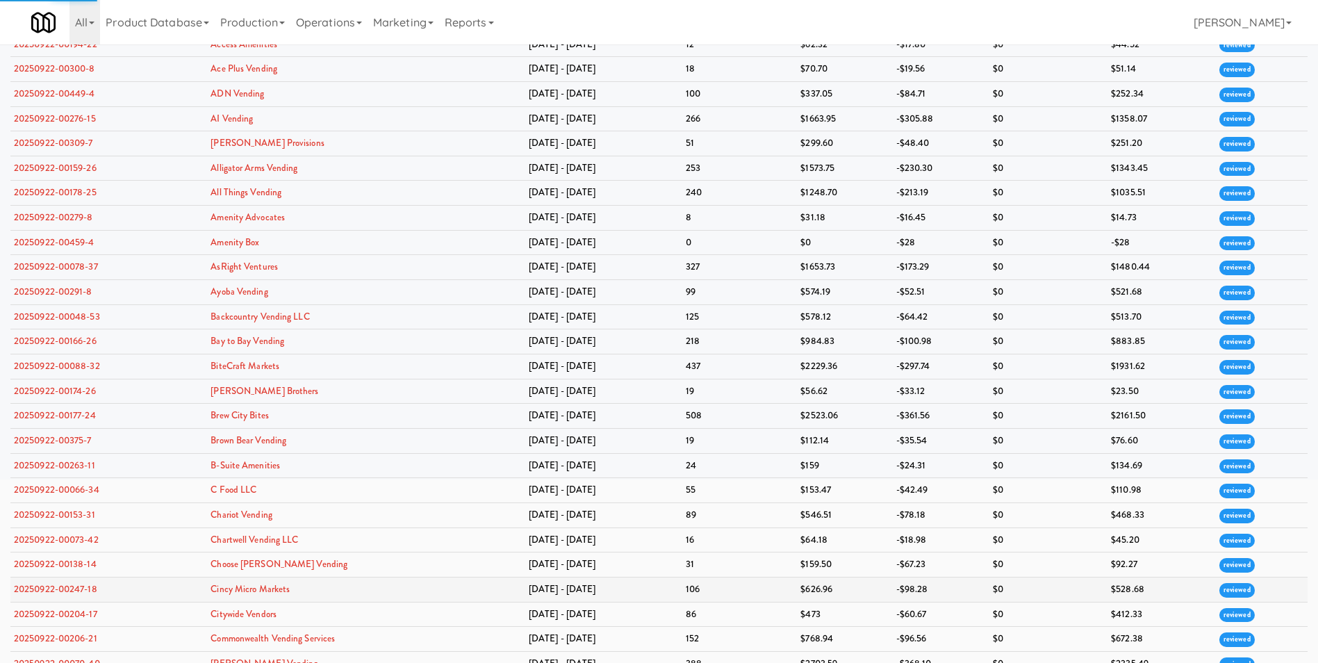
scroll to position [347, 0]
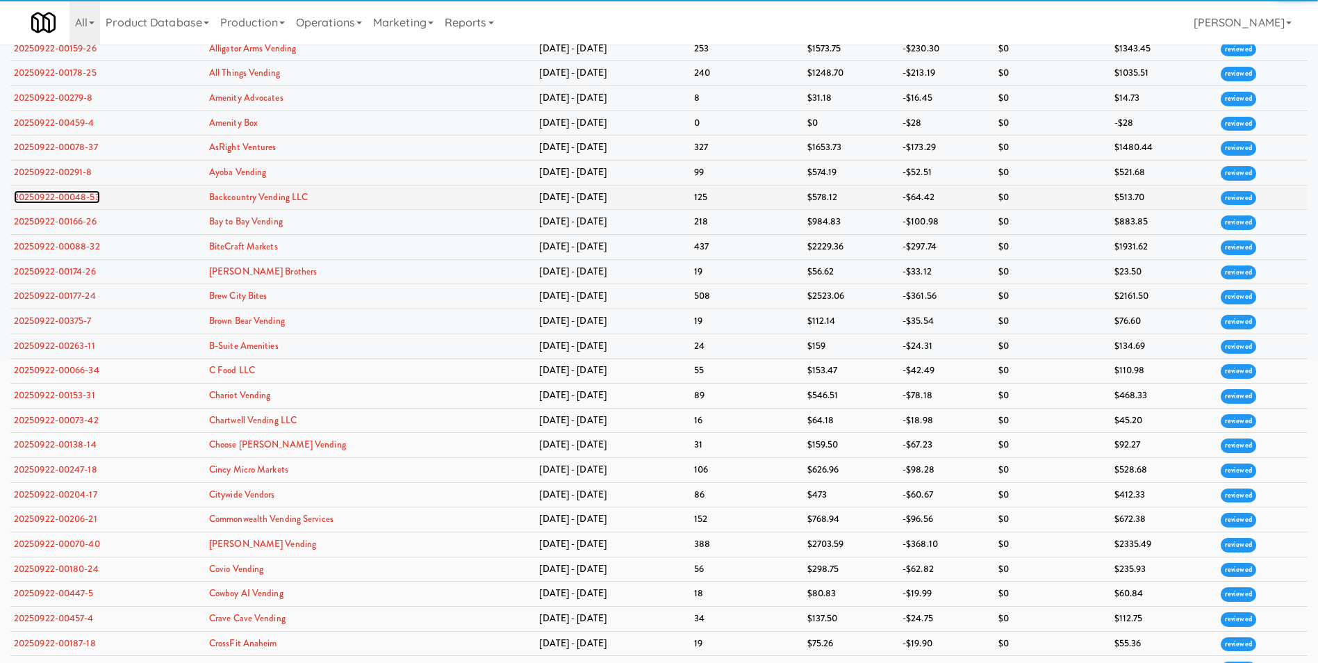
click at [74, 197] on link "20250922-00048-53" at bounding box center [57, 196] width 86 height 13
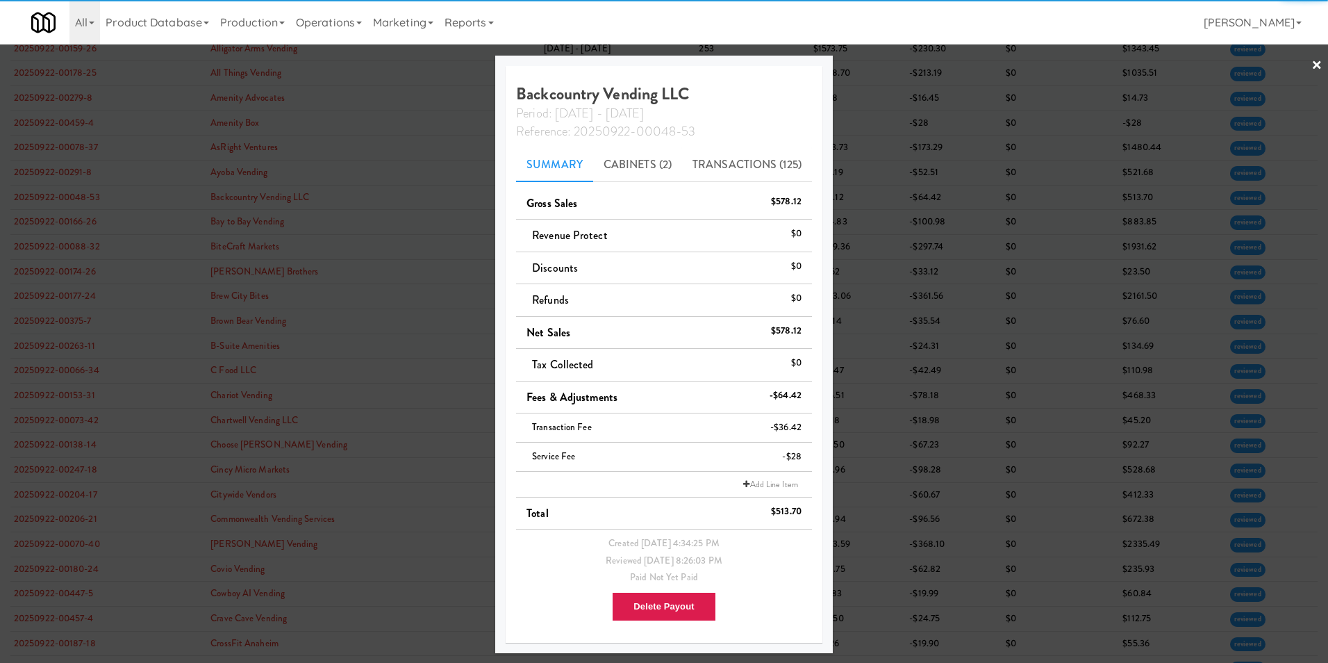
click at [1317, 61] on link "×" at bounding box center [1317, 65] width 11 height 43
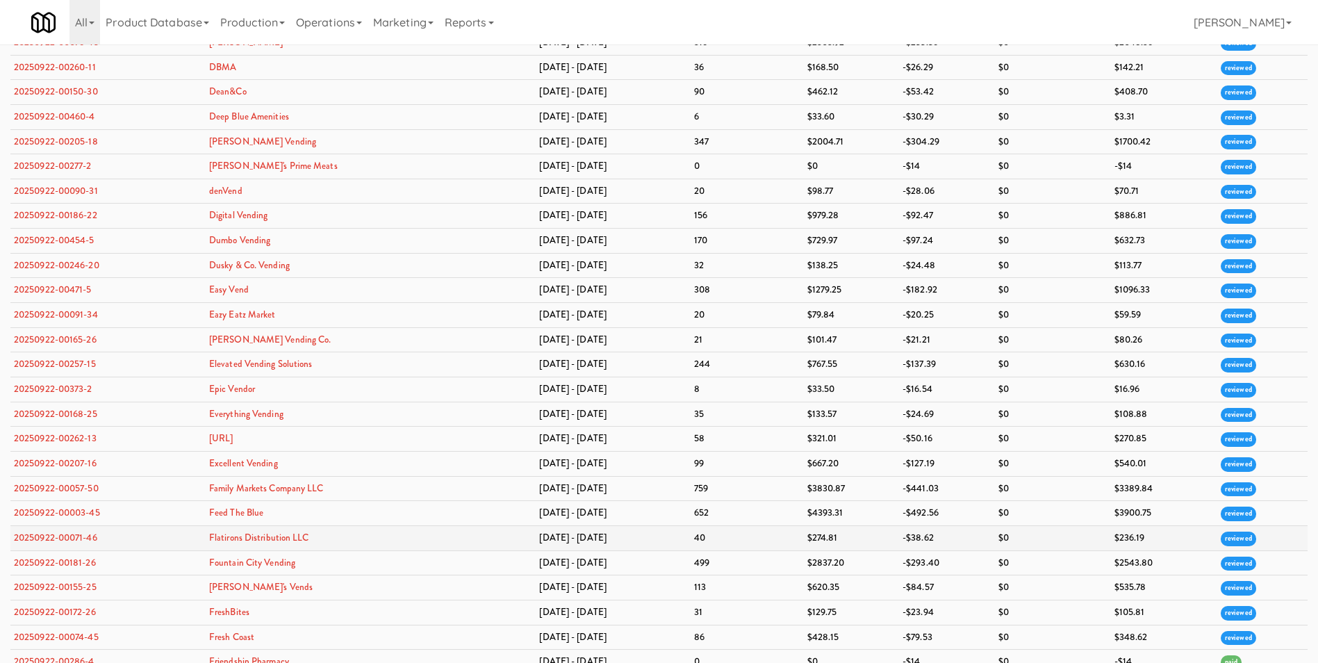
scroll to position [1042, 0]
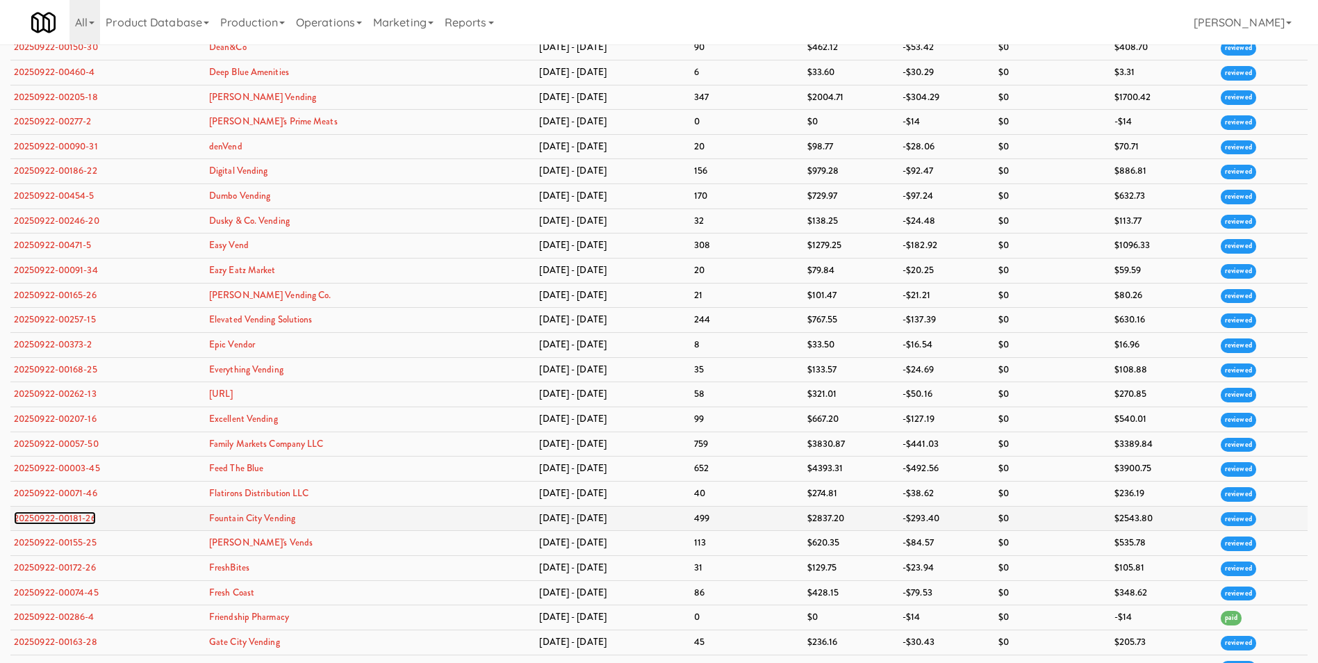
click at [74, 517] on link "20250922-00181-26" at bounding box center [55, 517] width 82 height 13
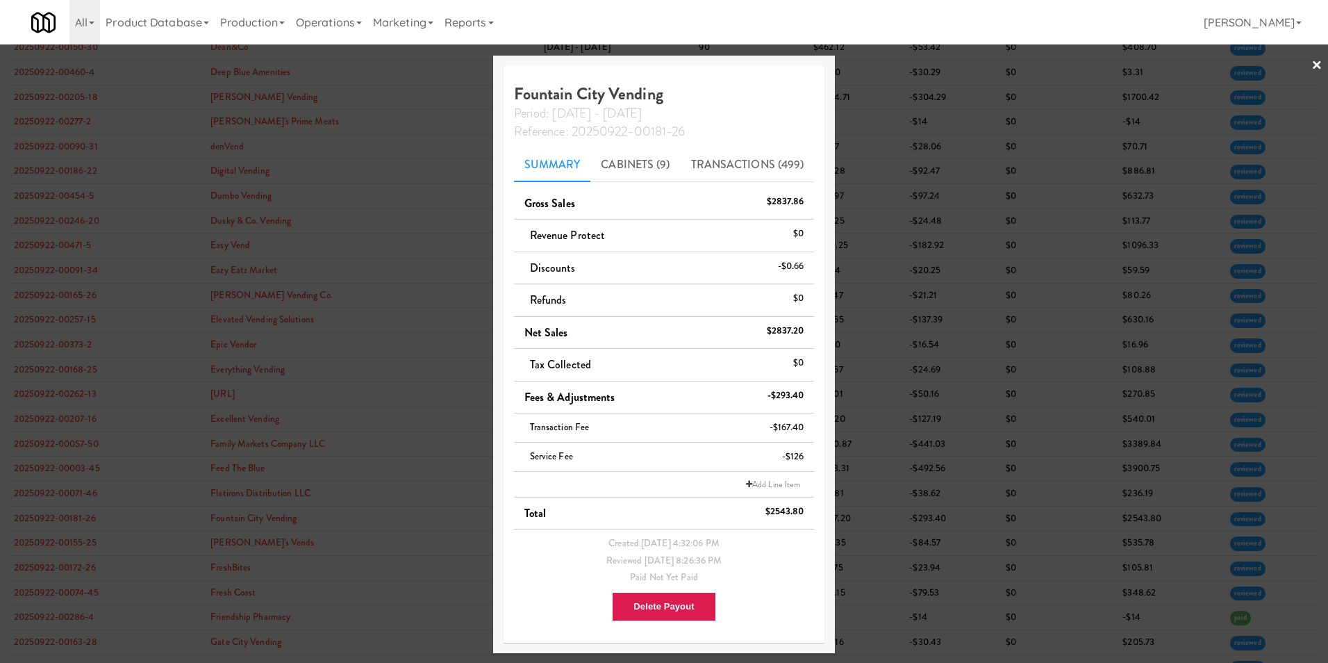
click at [1319, 62] on link "×" at bounding box center [1317, 65] width 11 height 43
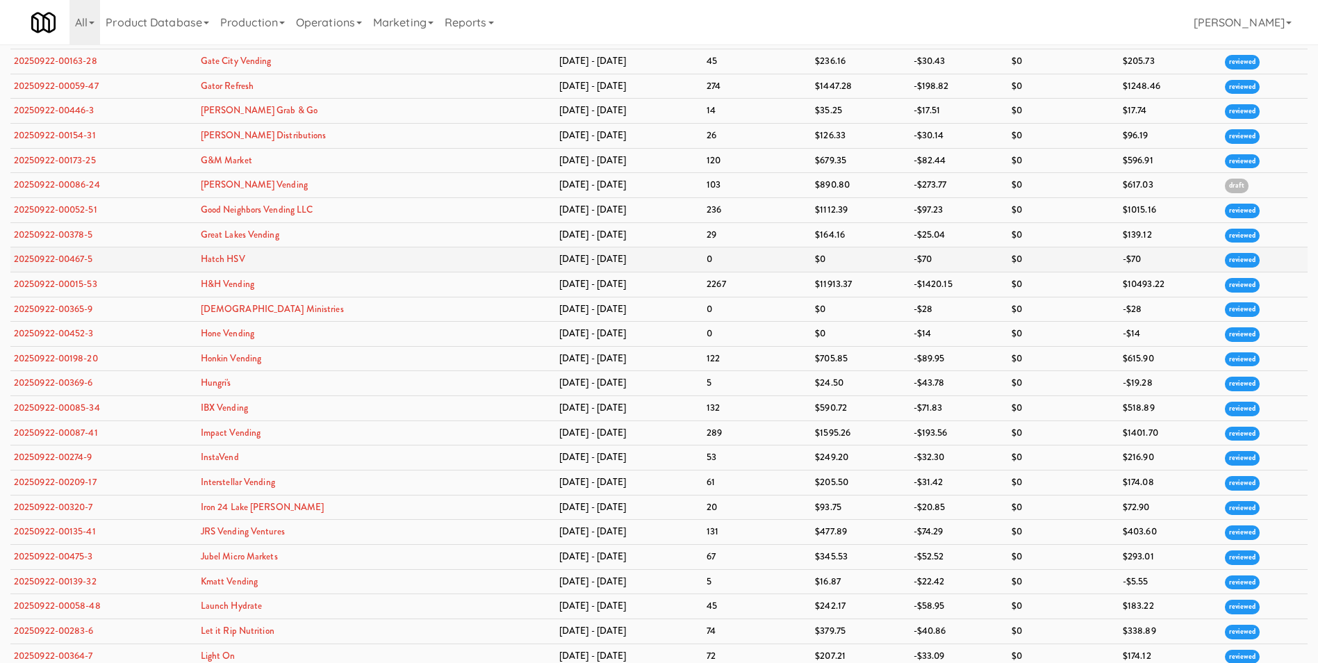
scroll to position [1598, 0]
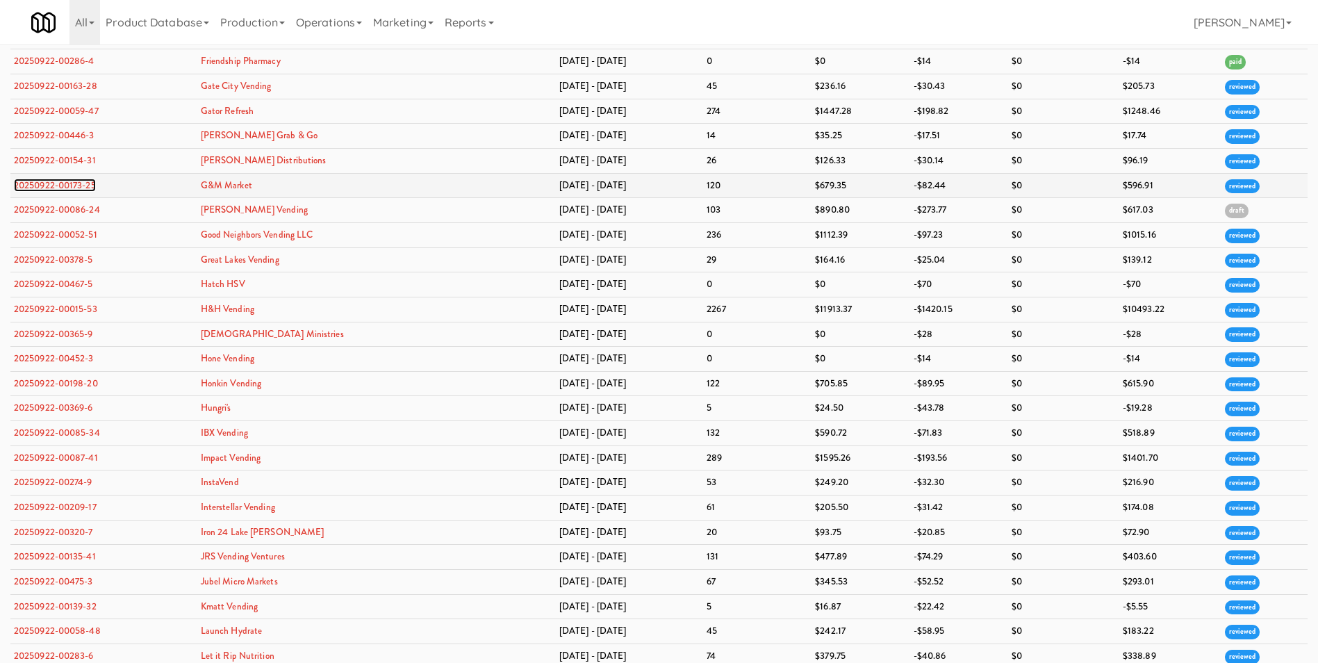
click at [58, 187] on link "20250922-00173-25" at bounding box center [55, 185] width 82 height 13
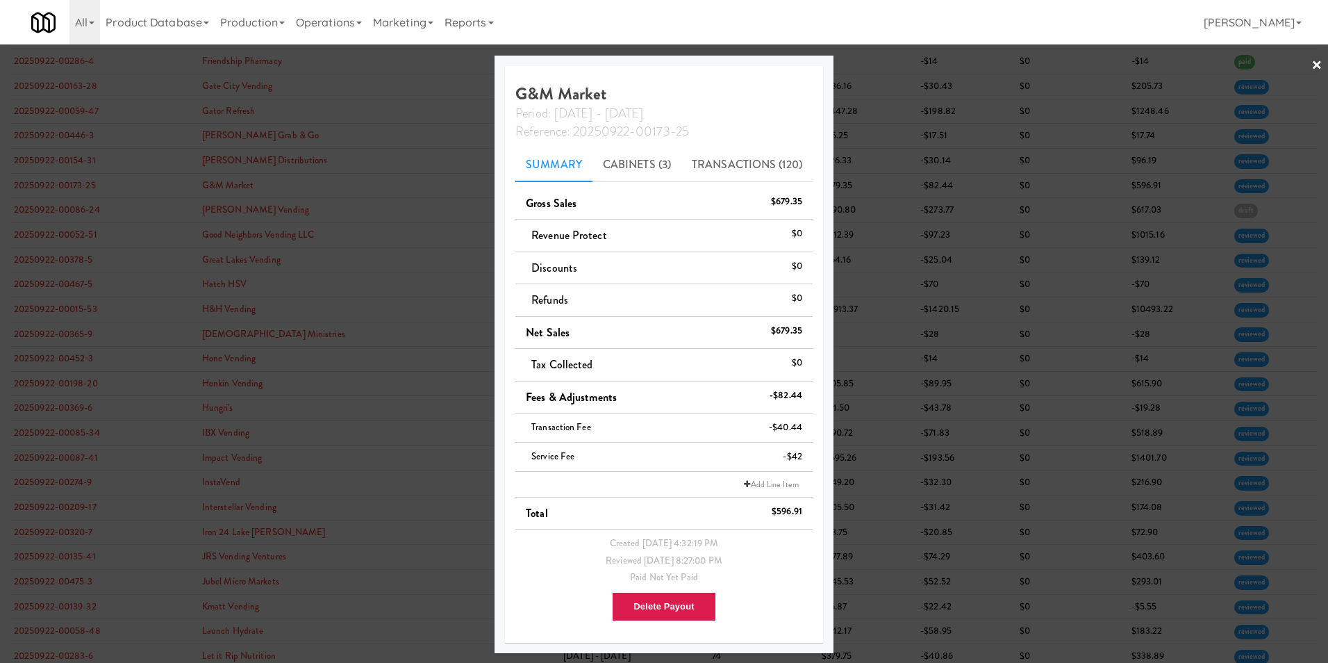
click at [1319, 61] on link "×" at bounding box center [1317, 65] width 11 height 43
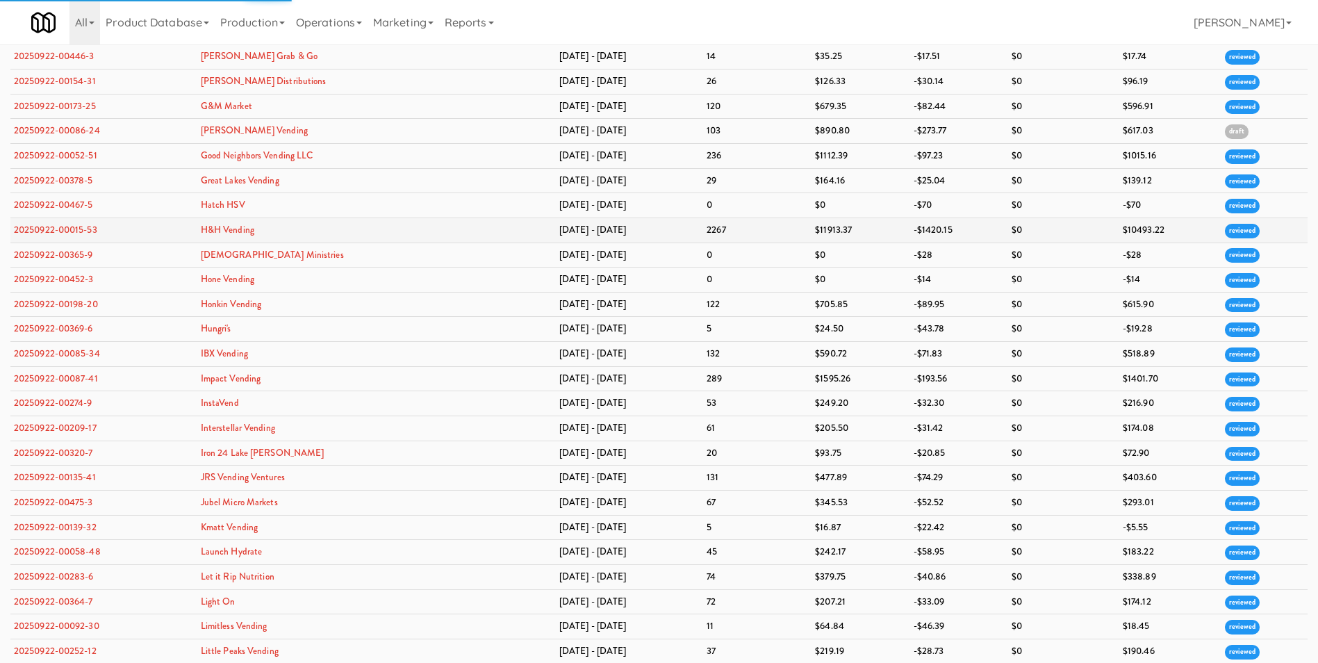
scroll to position [1598, 0]
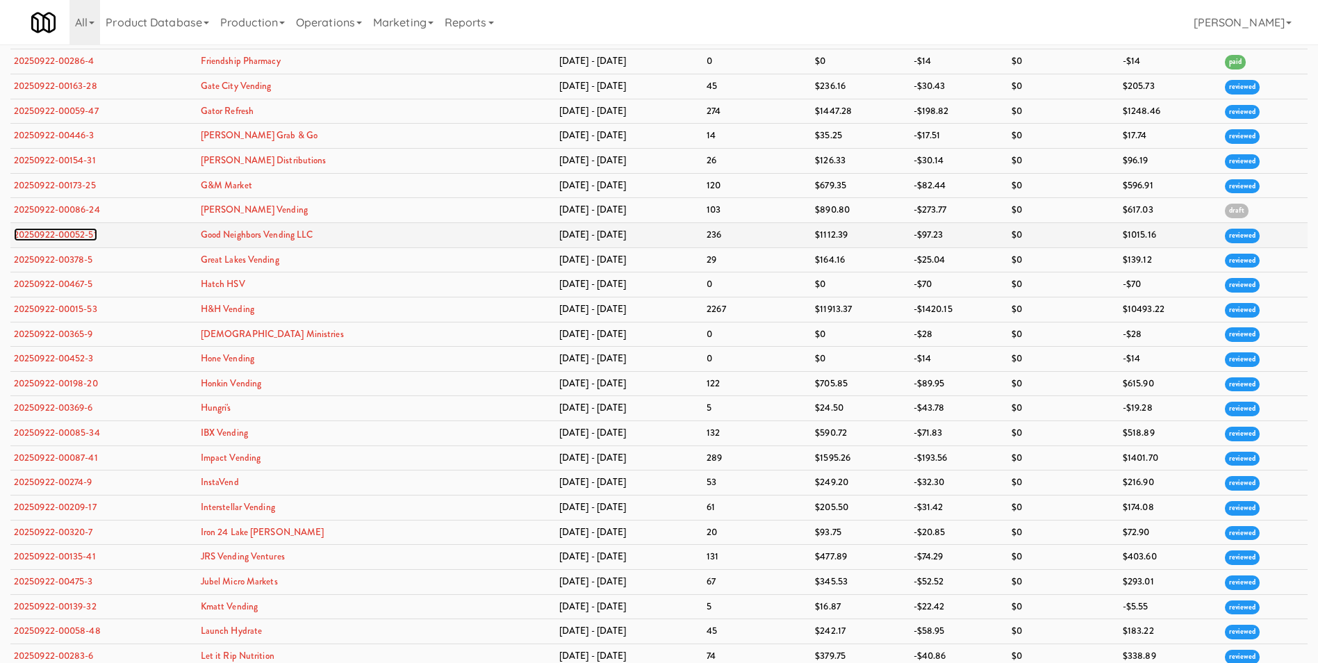
click at [46, 233] on link "20250922-00052-51" at bounding box center [55, 234] width 83 height 13
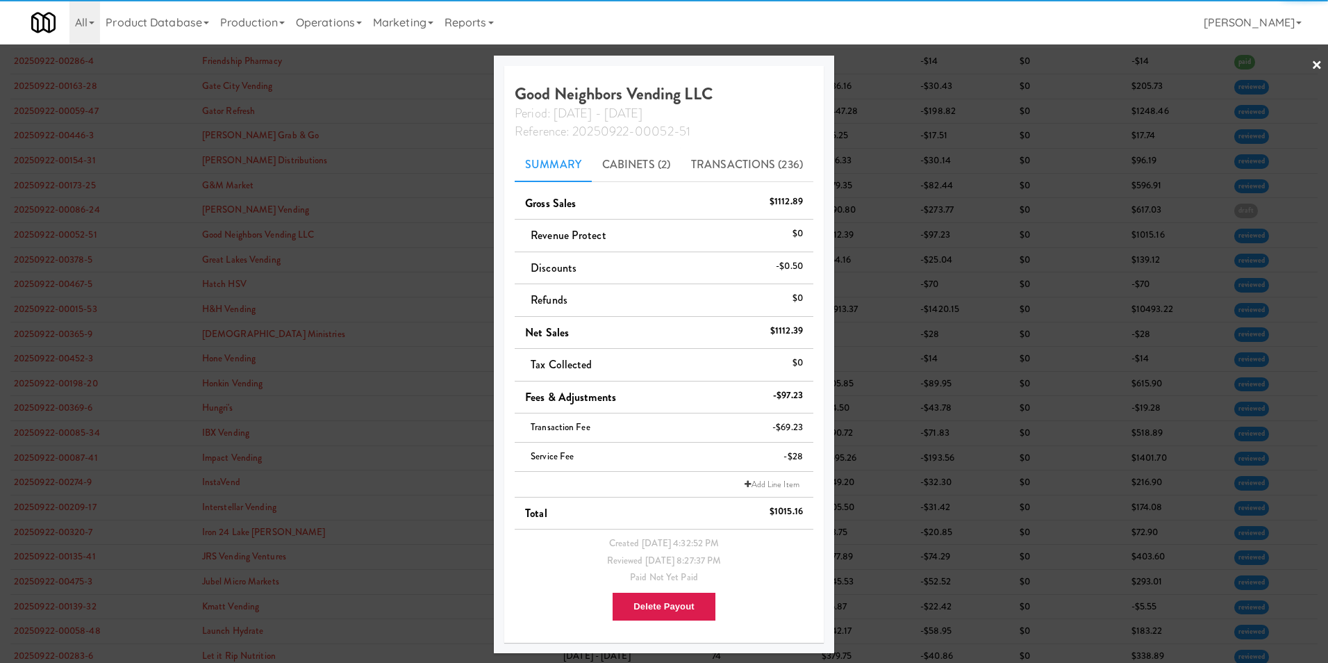
click at [1318, 69] on link "×" at bounding box center [1317, 65] width 11 height 43
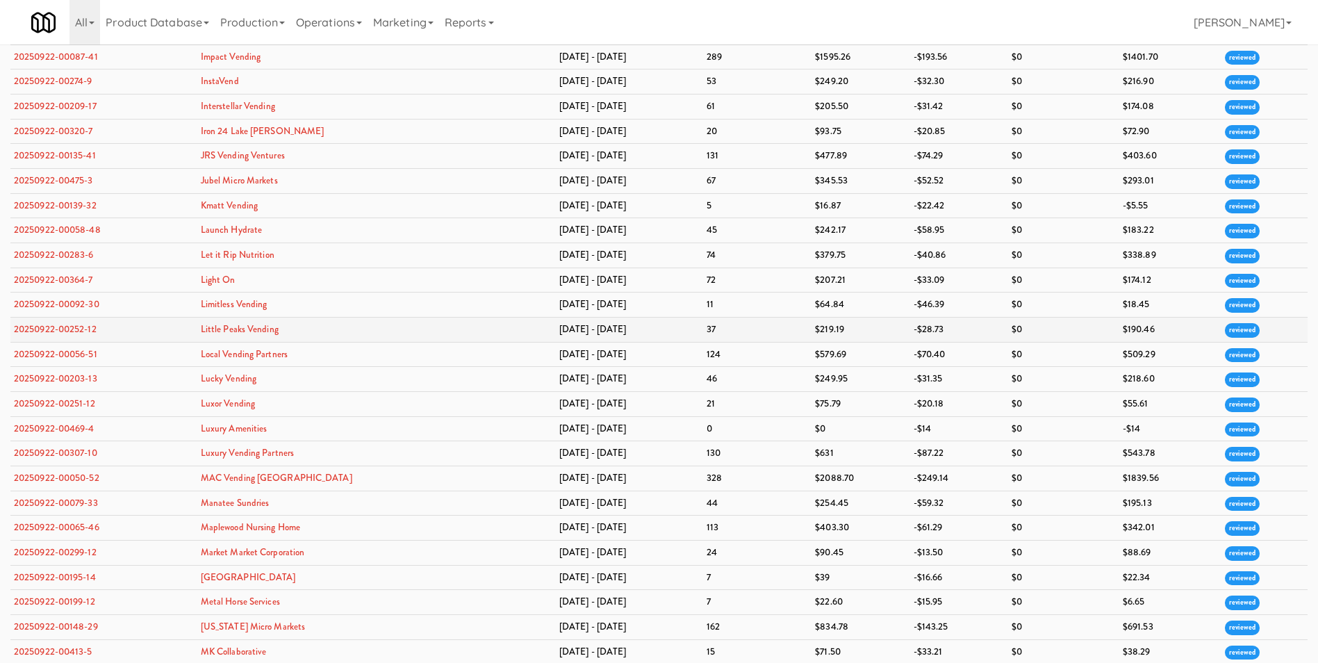
scroll to position [2154, 0]
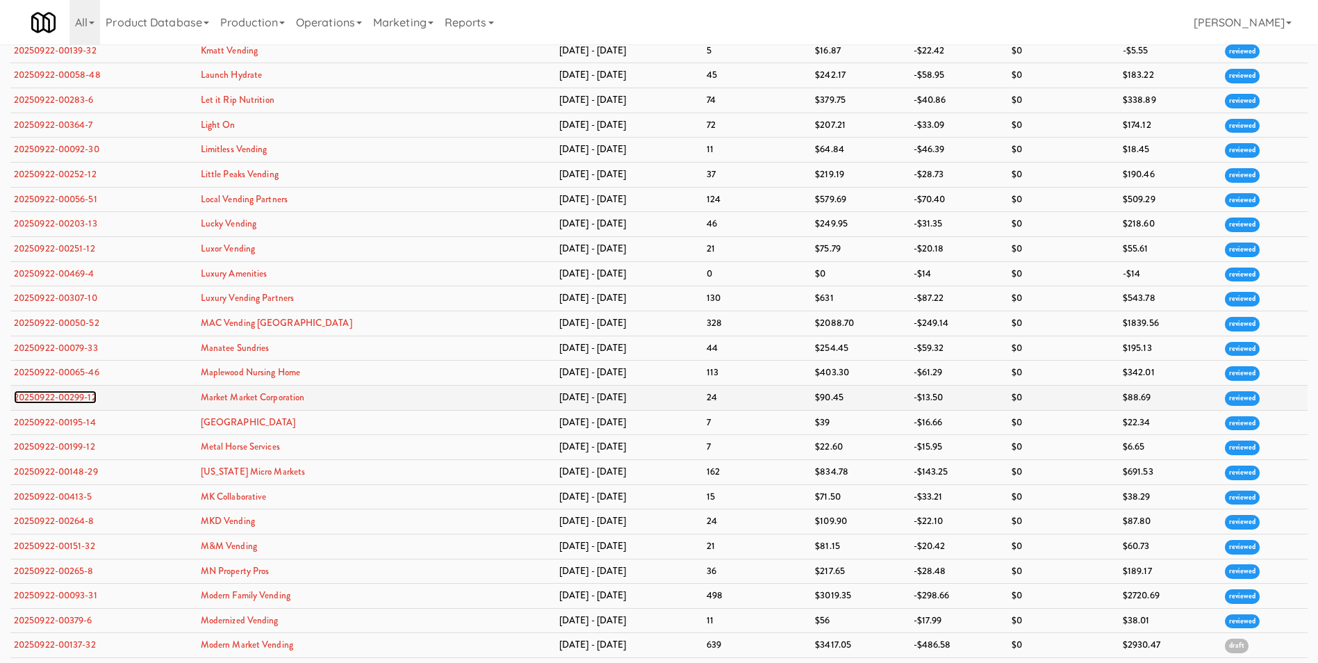
click at [79, 398] on link "20250922-00299-12" at bounding box center [55, 396] width 83 height 13
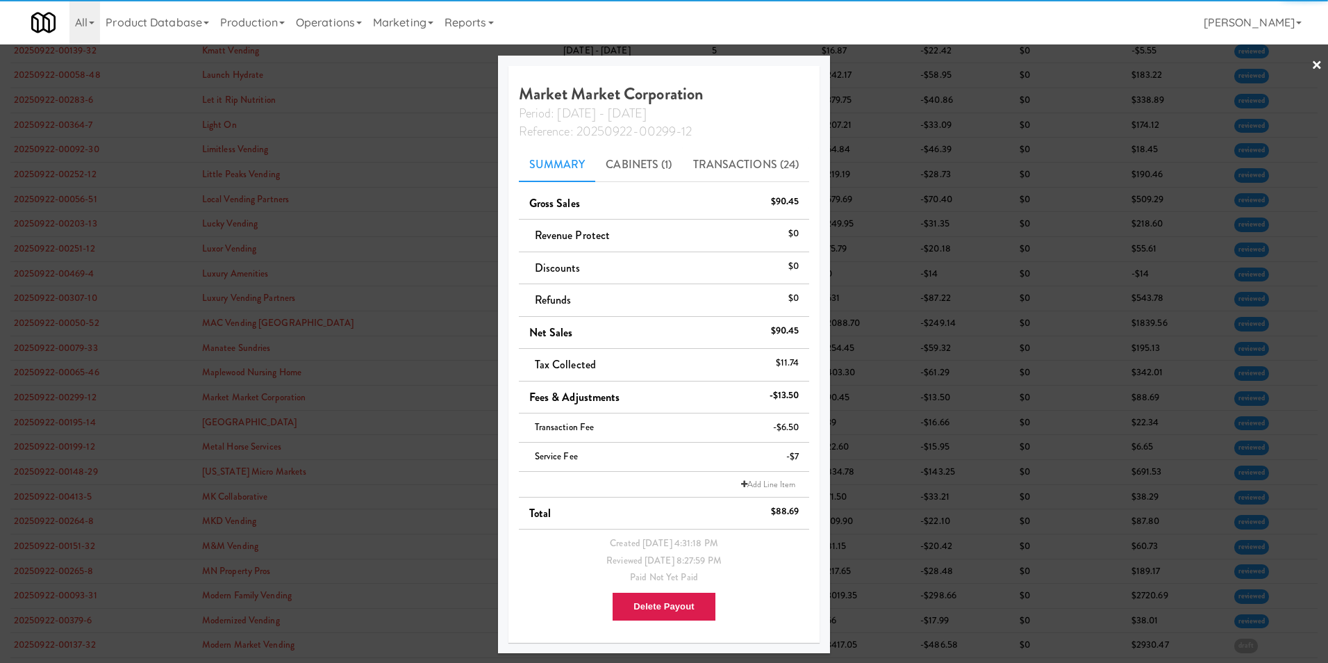
click at [1317, 64] on link "×" at bounding box center [1317, 65] width 11 height 43
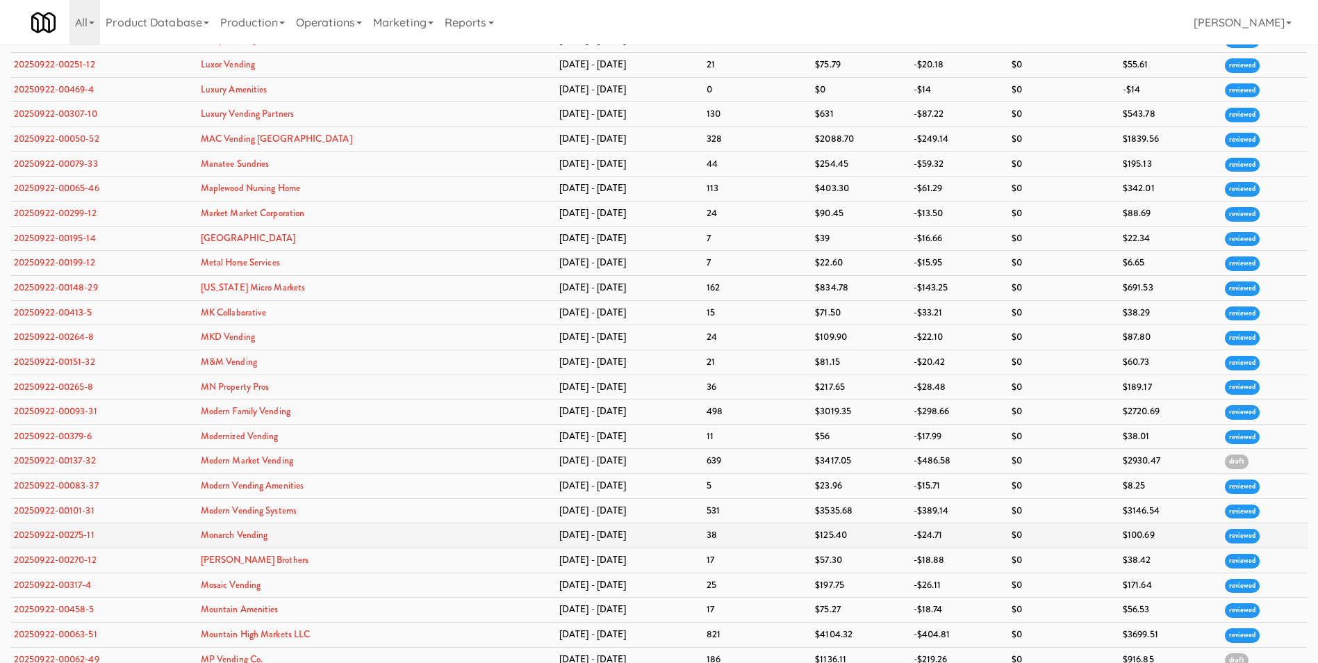
scroll to position [2362, 0]
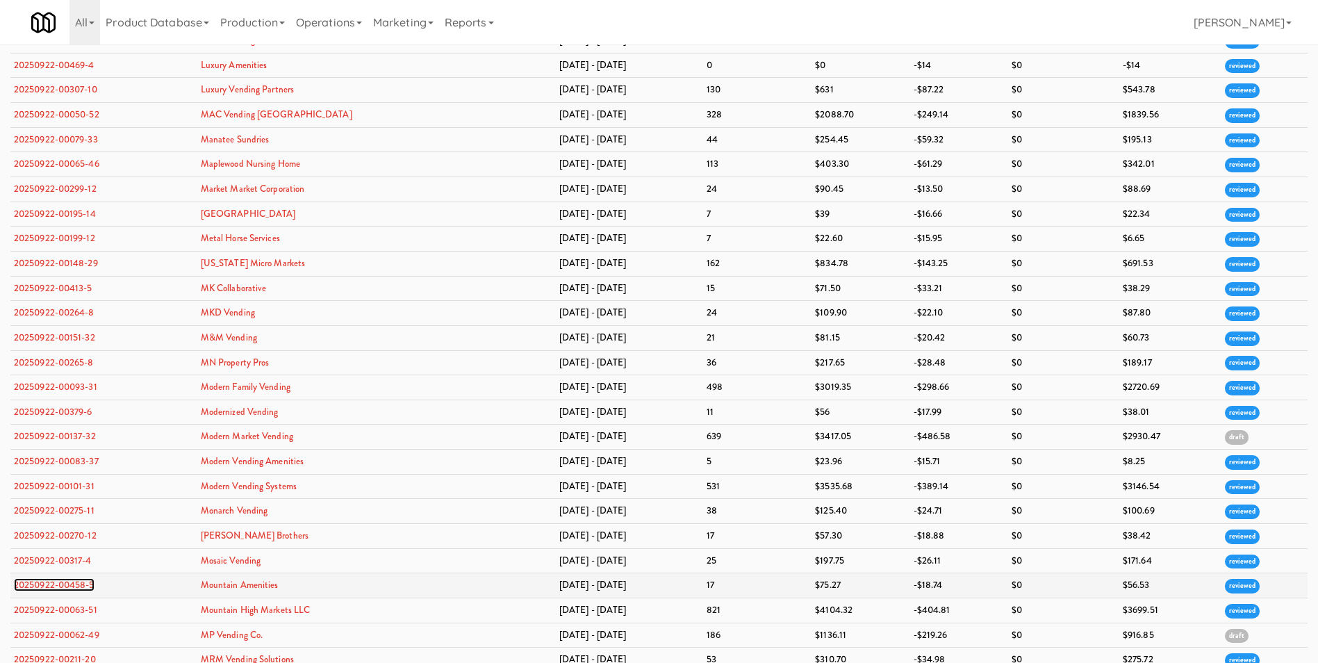
click at [72, 578] on link "20250922-00458-5" at bounding box center [54, 584] width 81 height 13
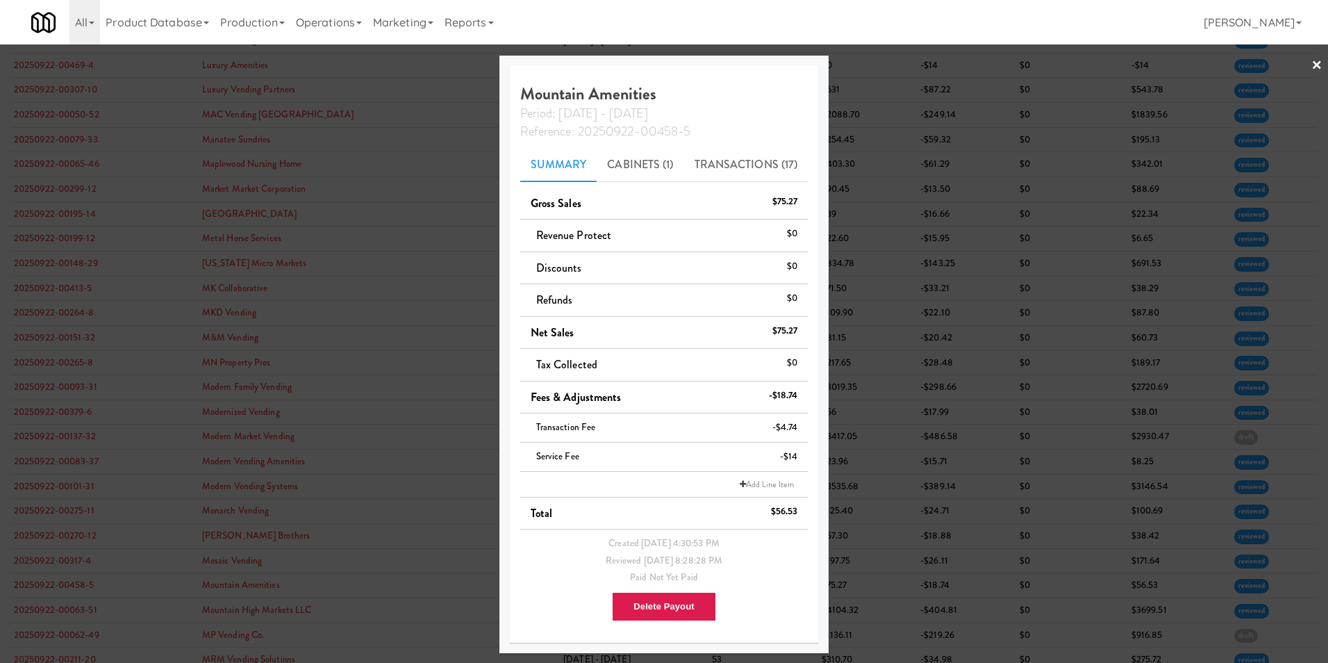
click at [1319, 64] on link "×" at bounding box center [1317, 65] width 11 height 43
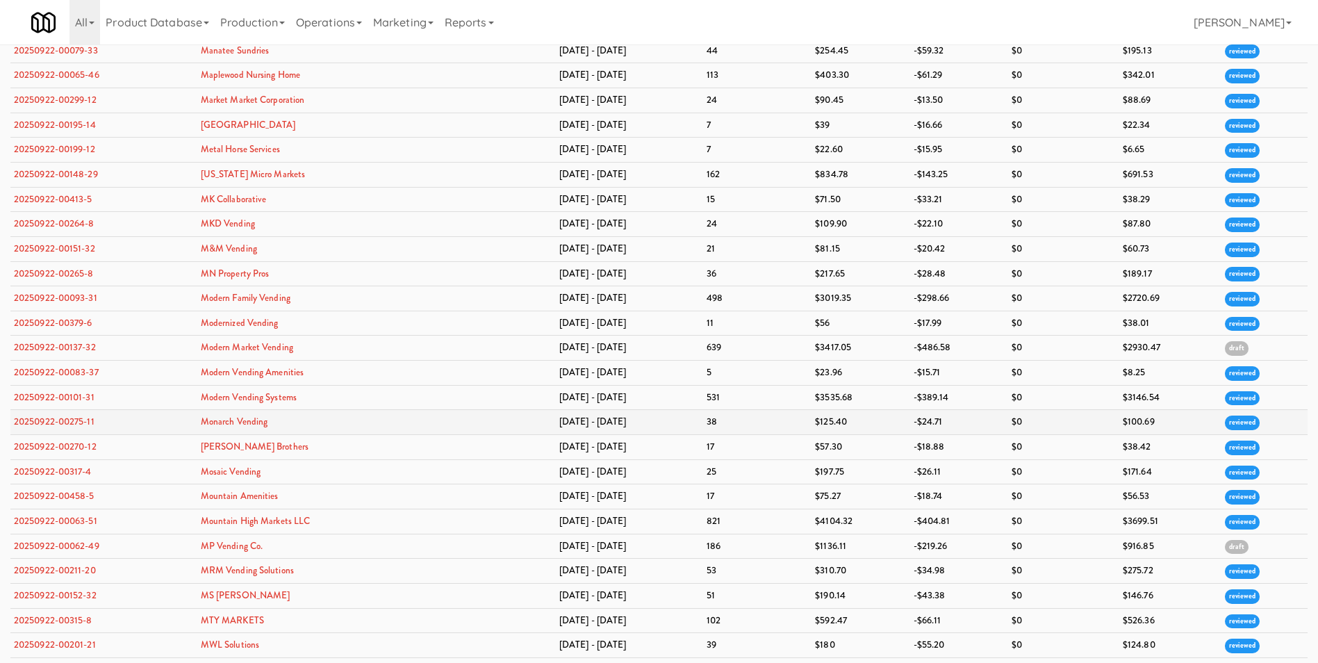
scroll to position [2501, 0]
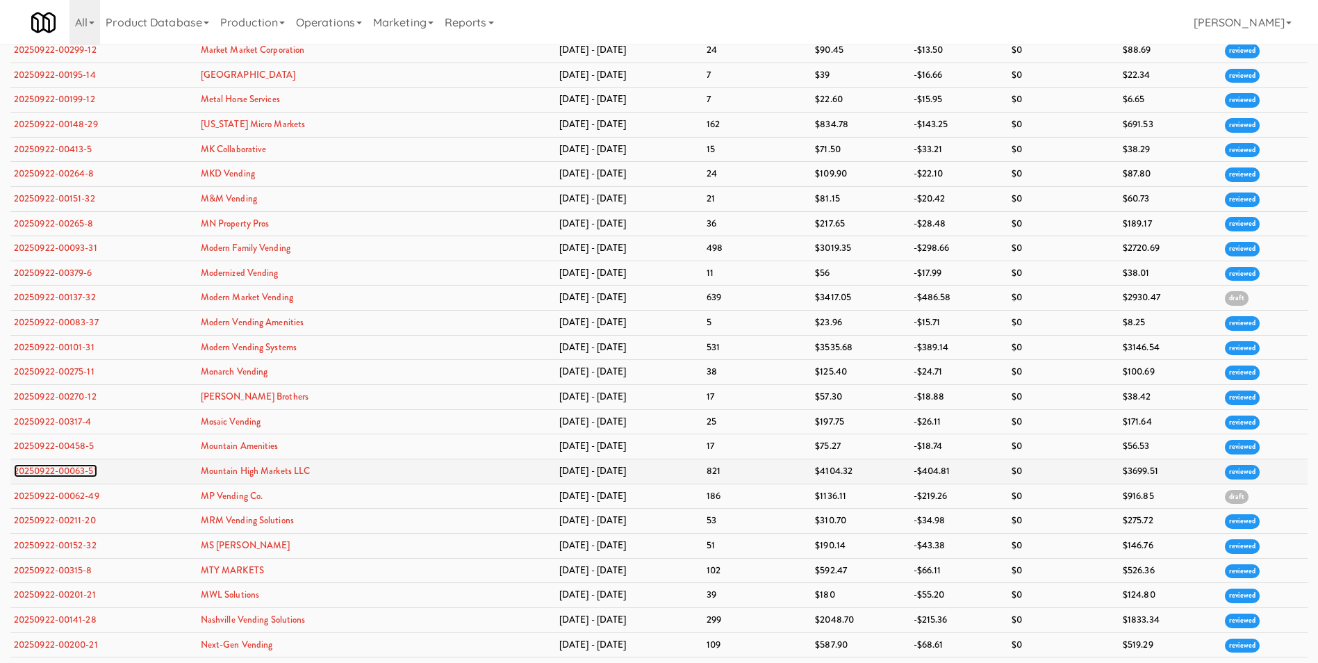
click at [49, 474] on link "20250922-00063-51" at bounding box center [55, 470] width 83 height 13
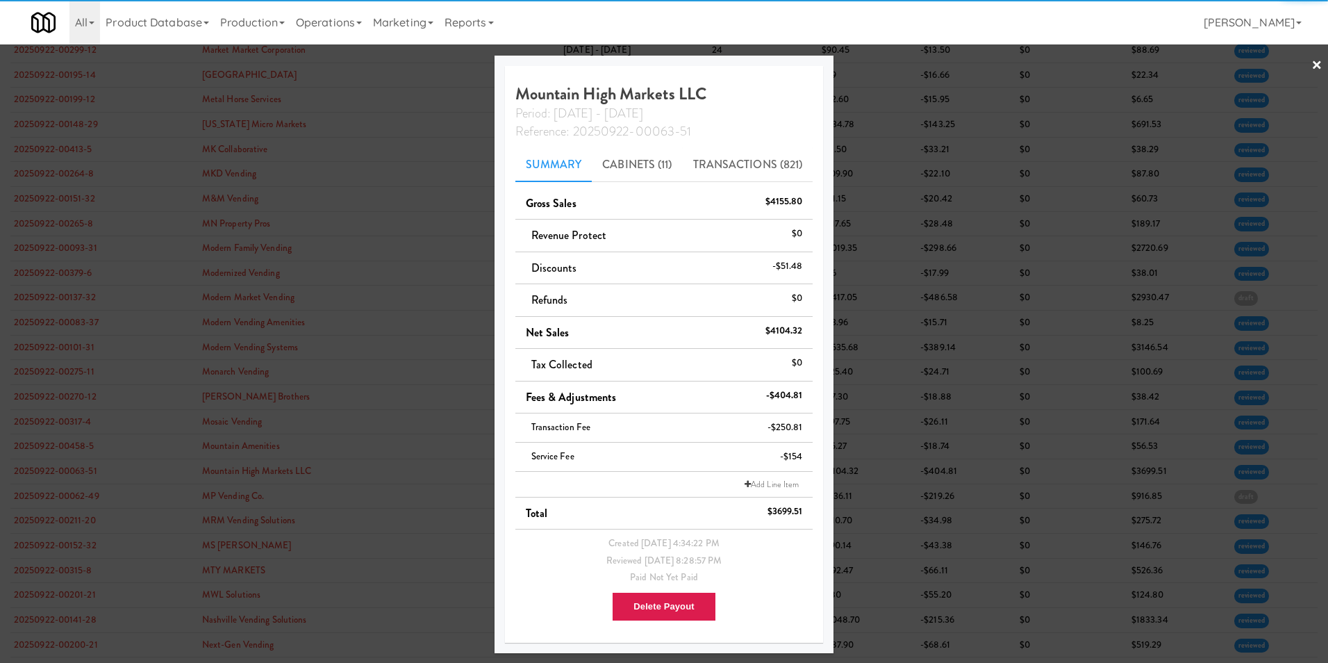
click at [1320, 66] on link "×" at bounding box center [1317, 65] width 11 height 43
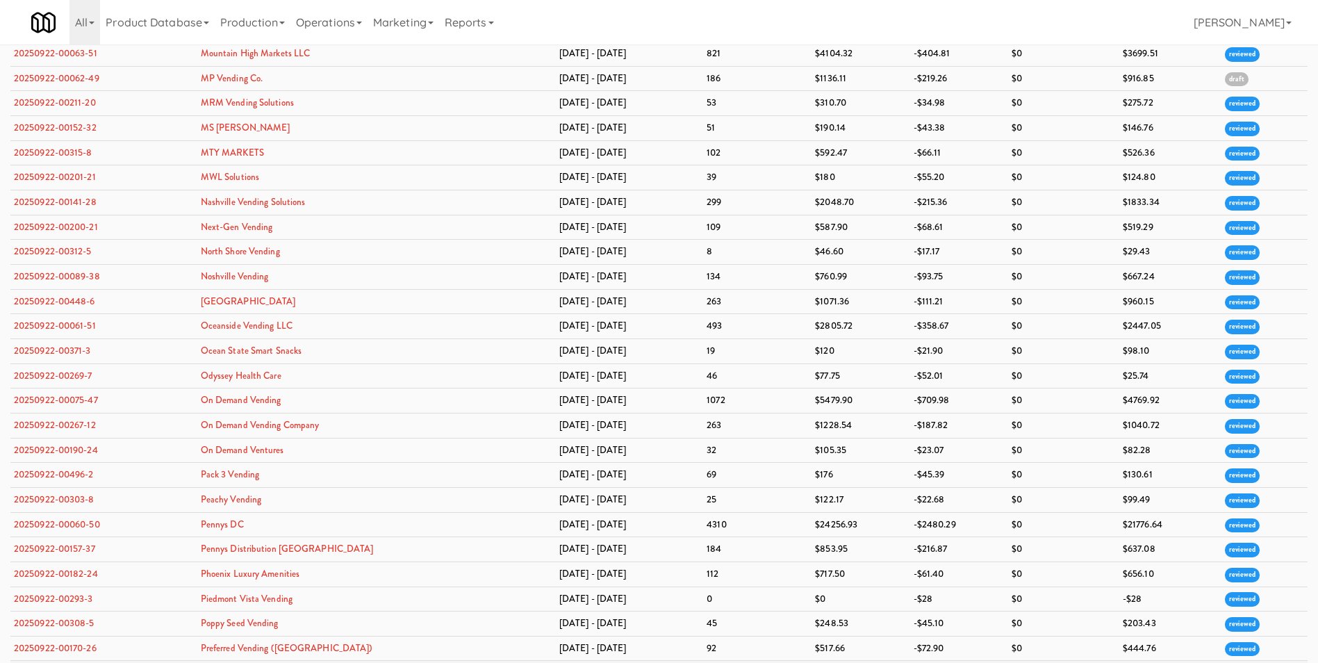
scroll to position [3057, 0]
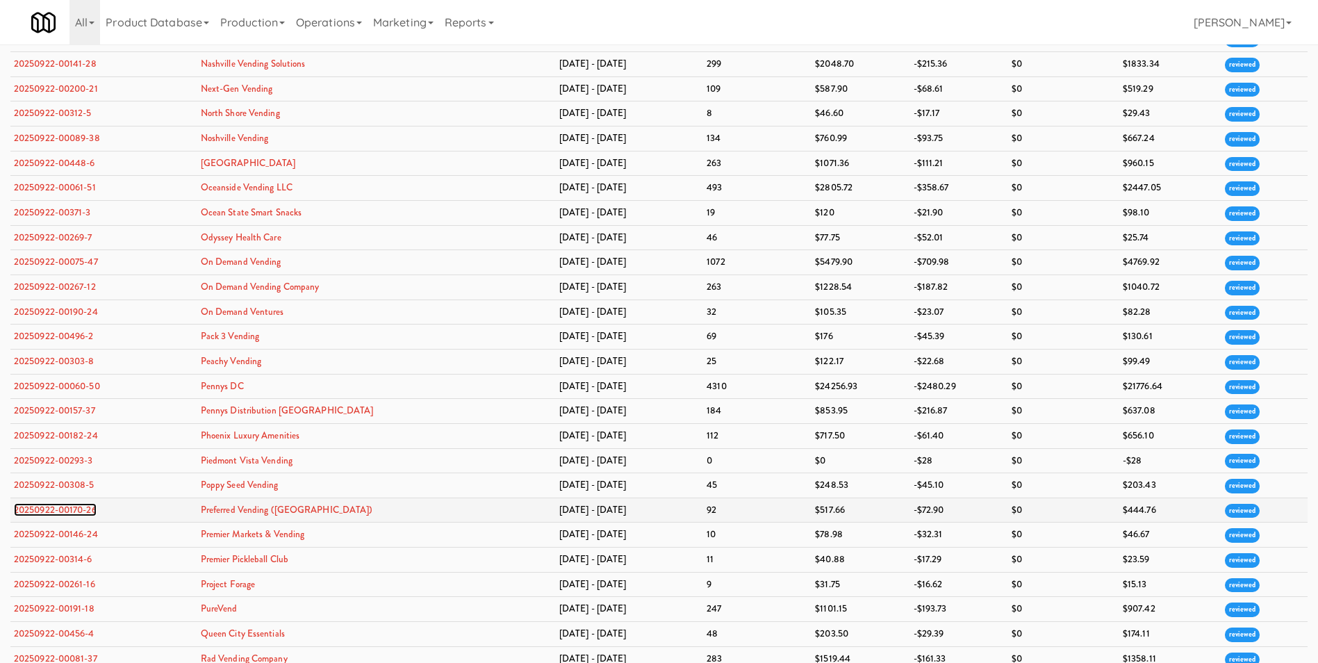
click at [60, 505] on link "20250922-00170-26" at bounding box center [55, 509] width 83 height 13
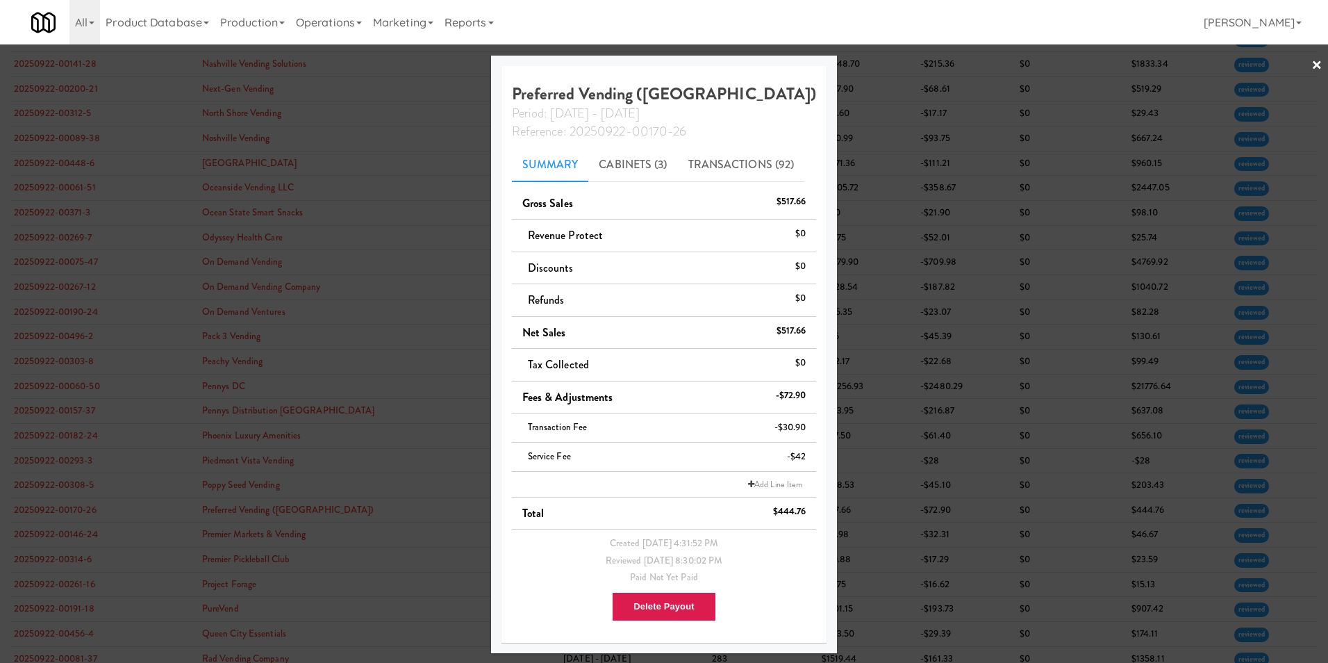
click at [1315, 64] on link "×" at bounding box center [1317, 65] width 11 height 43
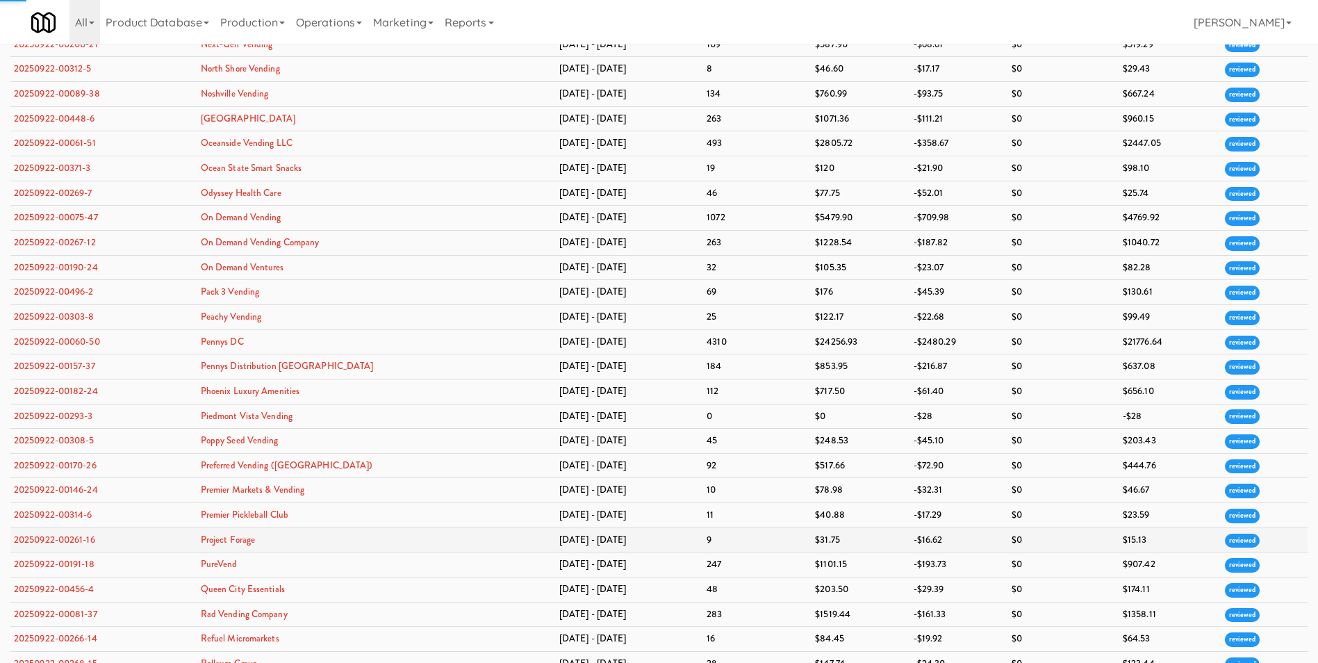
scroll to position [3127, 0]
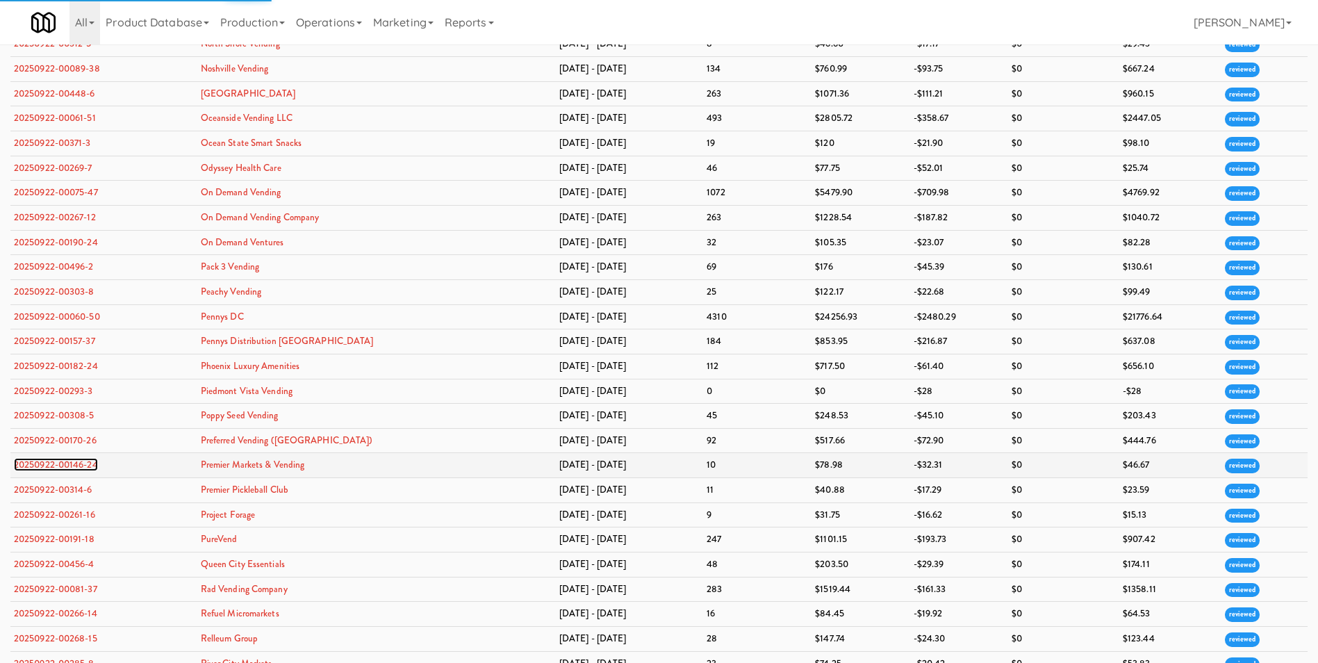
click at [68, 462] on link "20250922-00146-24" at bounding box center [56, 464] width 84 height 13
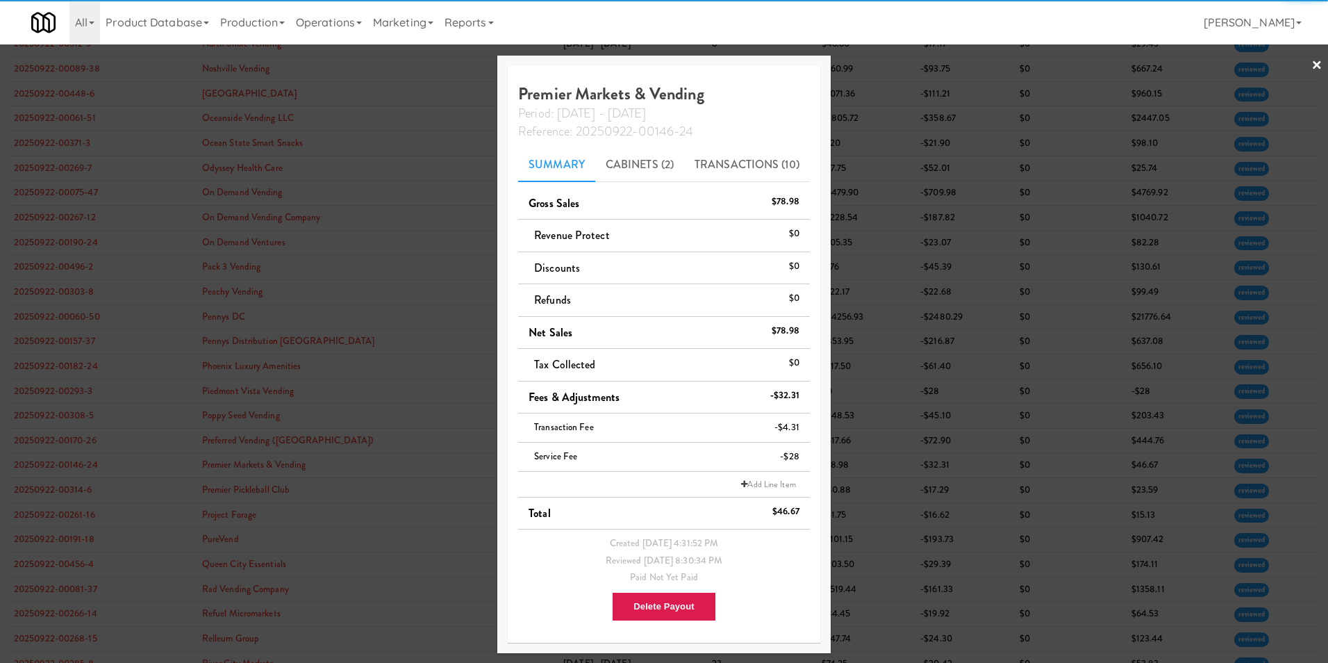
click at [1319, 60] on link "×" at bounding box center [1317, 65] width 11 height 43
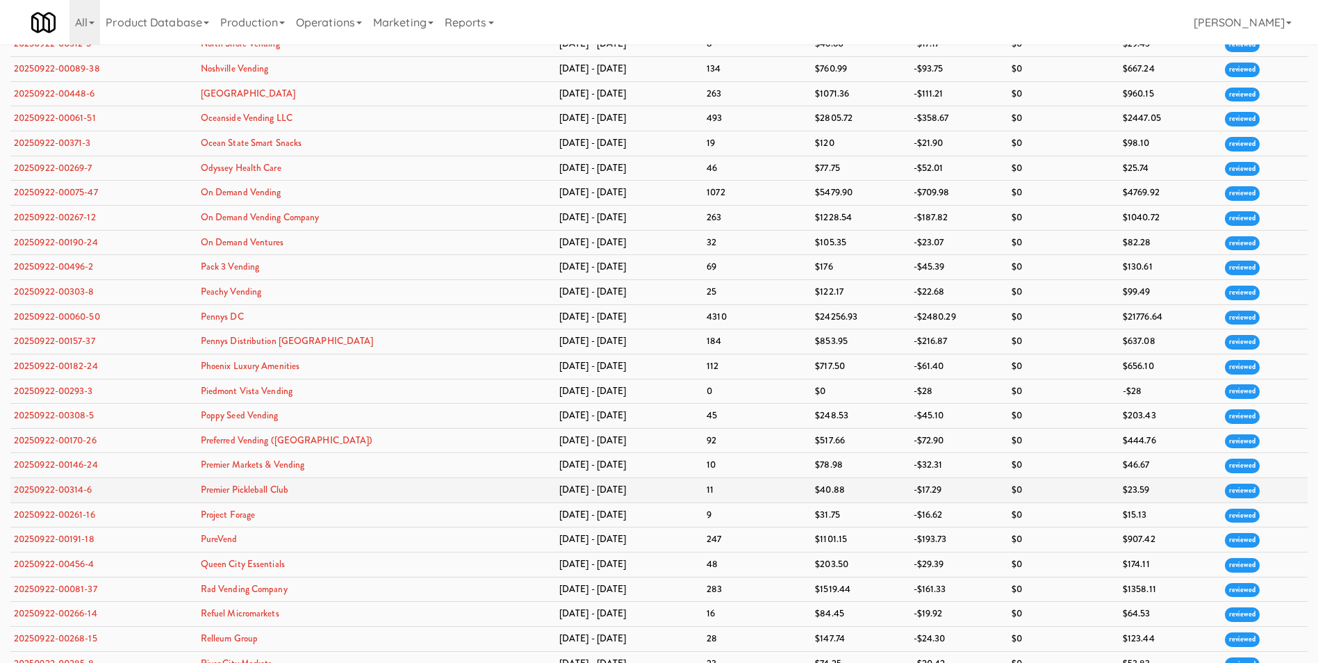
scroll to position [3405, 0]
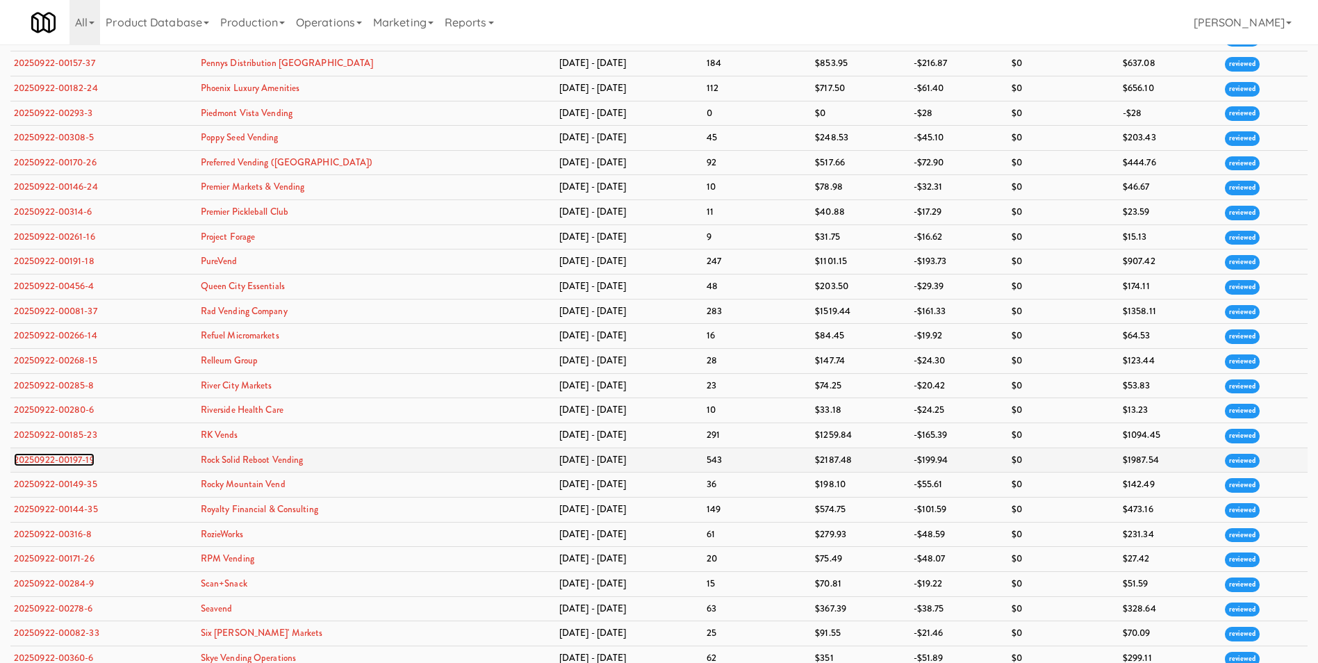
click at [58, 458] on link "20250922-00197-19" at bounding box center [54, 459] width 81 height 13
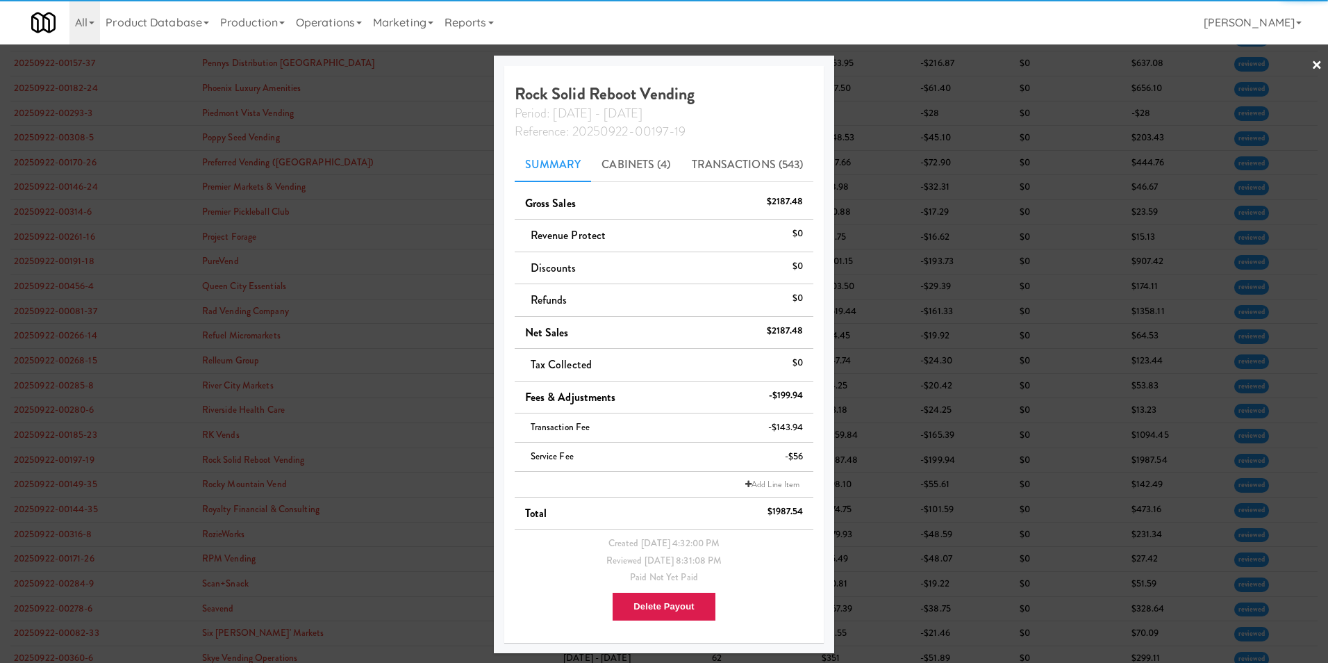
click at [1313, 64] on link "×" at bounding box center [1317, 65] width 11 height 43
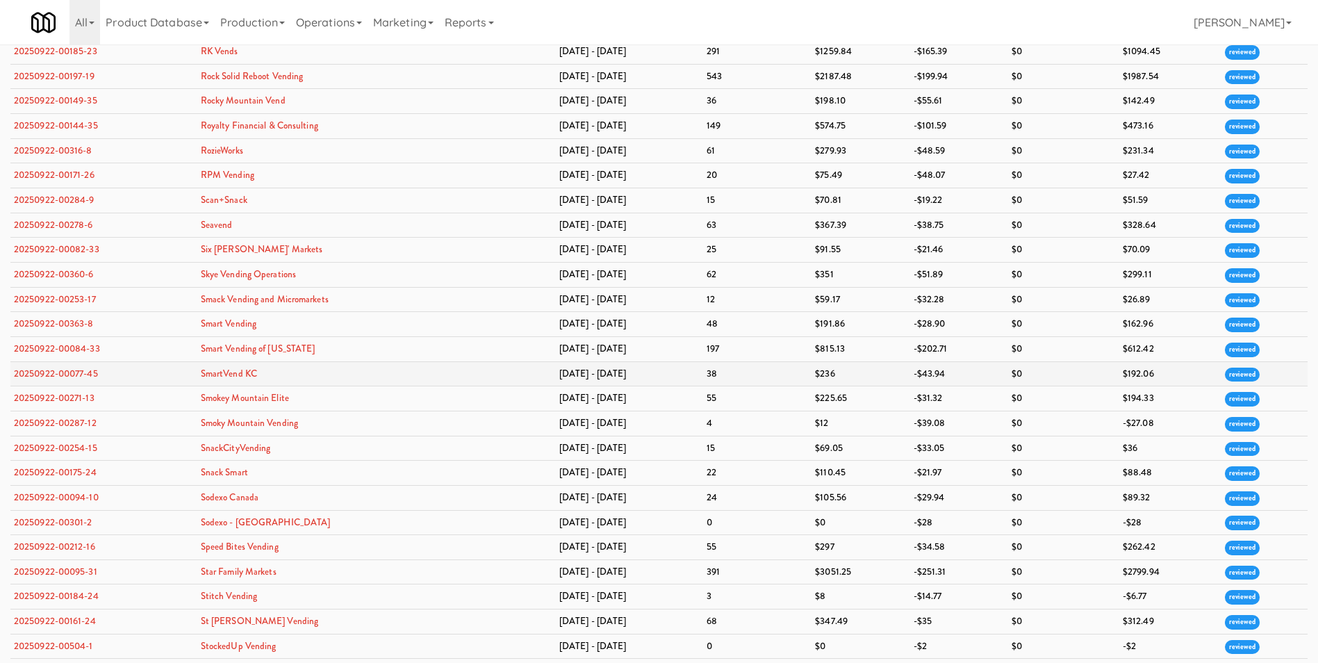
scroll to position [3822, 0]
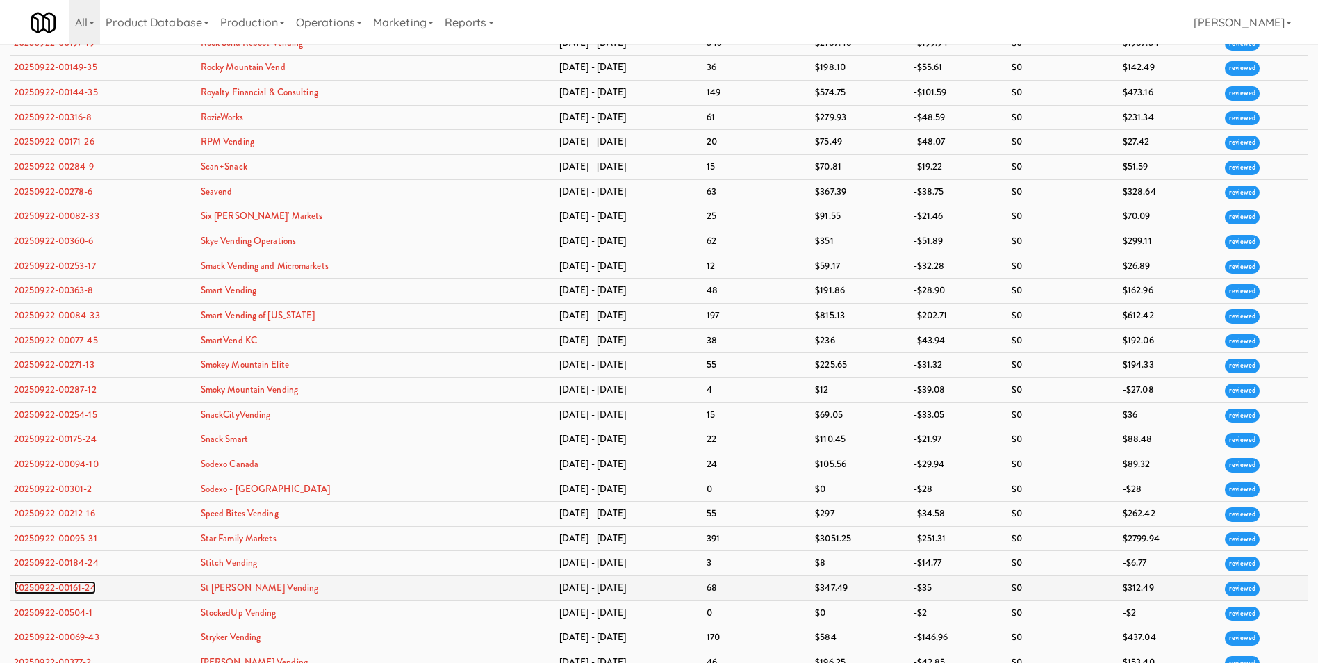
click at [65, 586] on link "20250922-00161-24" at bounding box center [55, 587] width 82 height 13
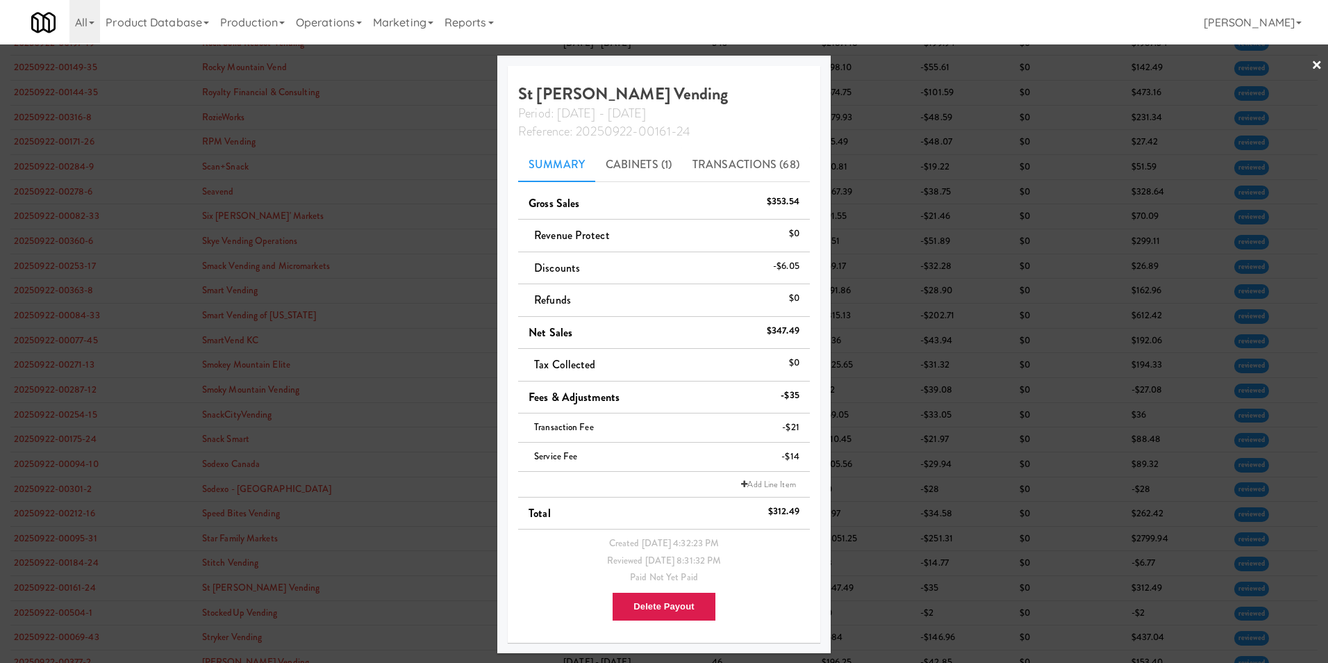
click at [1315, 69] on link "×" at bounding box center [1317, 65] width 11 height 43
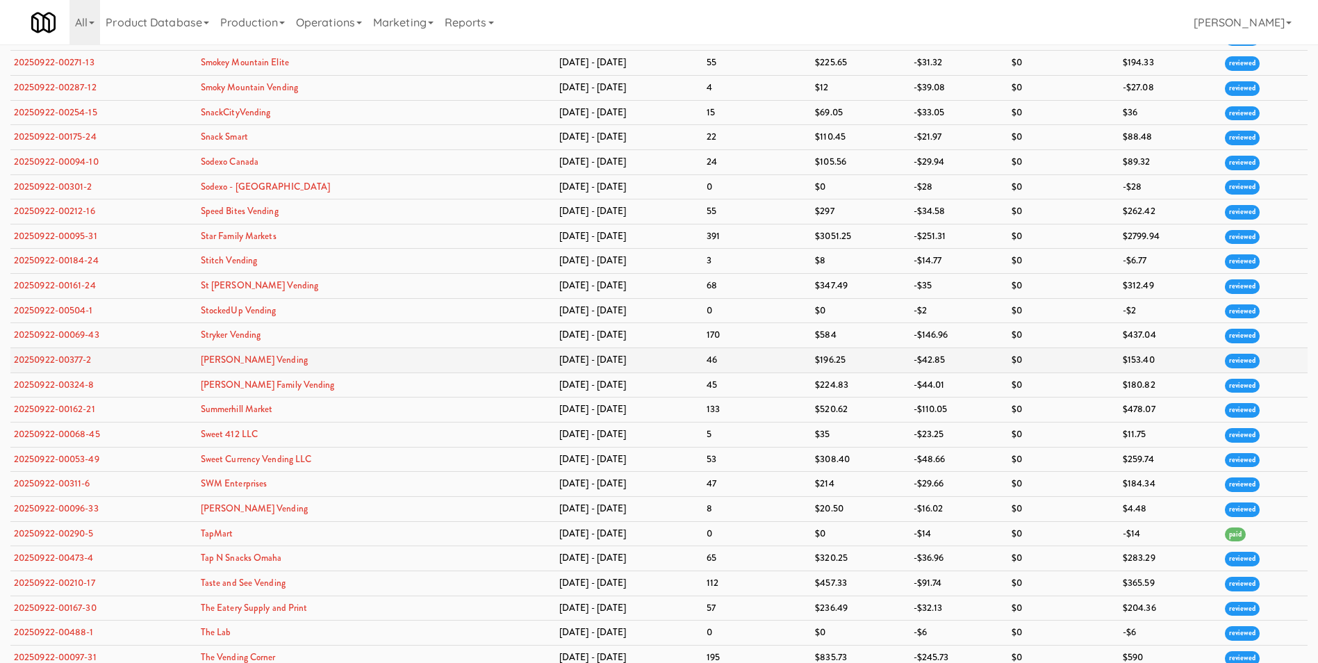
scroll to position [4099, 0]
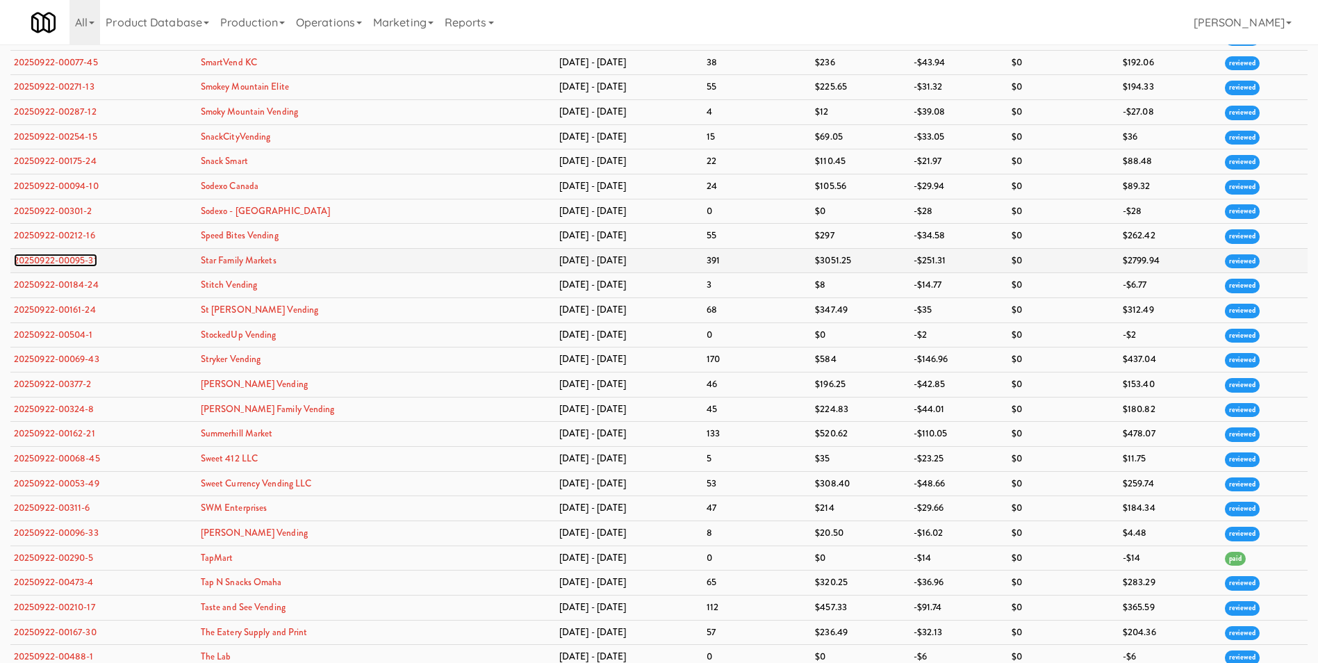
click at [84, 263] on link "20250922-00095-31" at bounding box center [55, 260] width 83 height 13
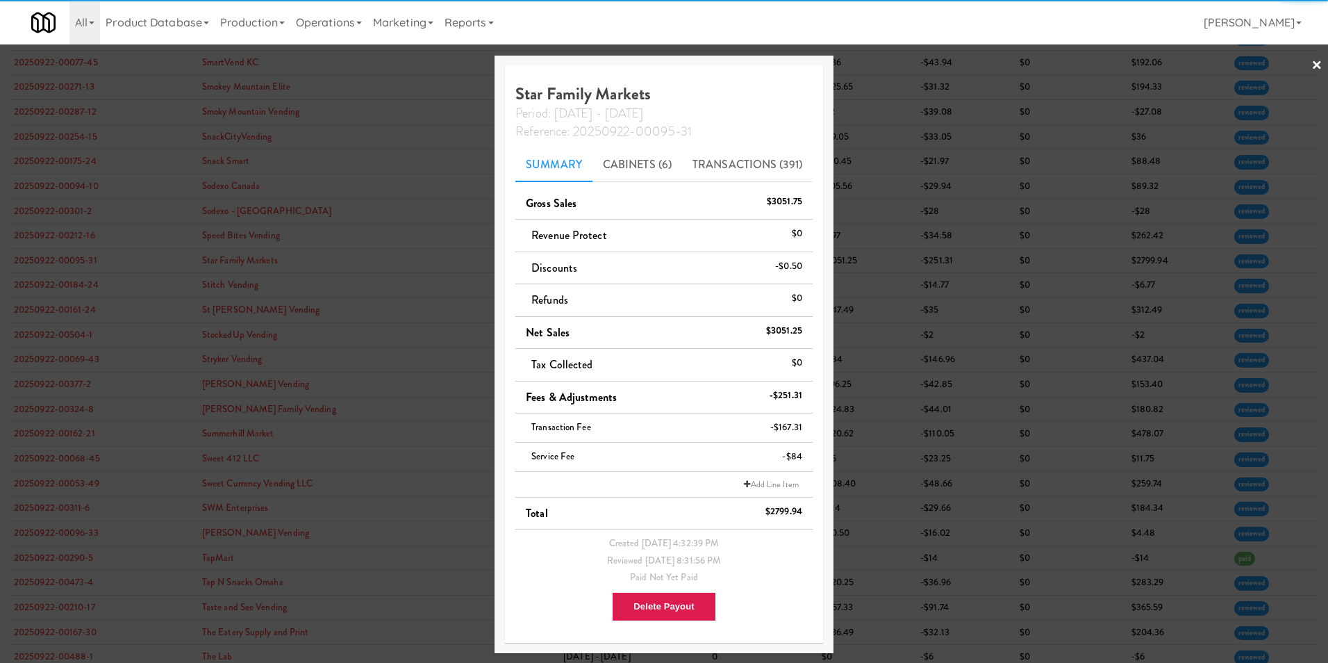
click at [1319, 65] on link "×" at bounding box center [1317, 65] width 11 height 43
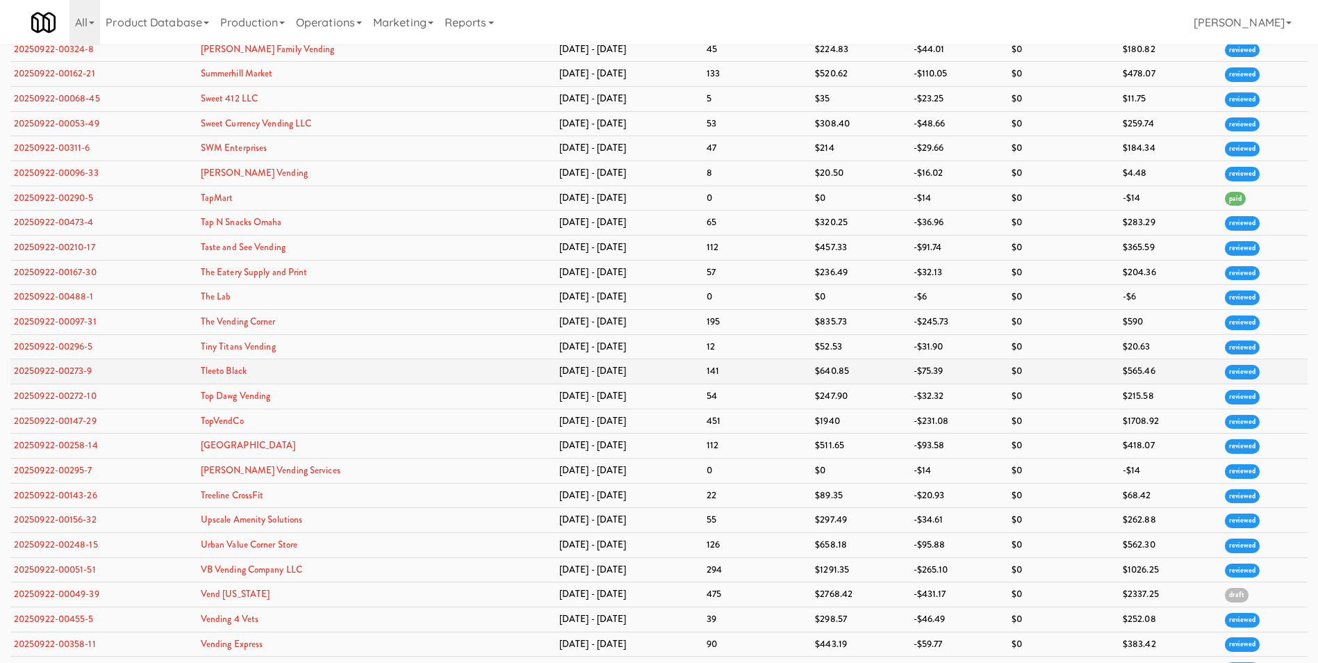
scroll to position [4516, 0]
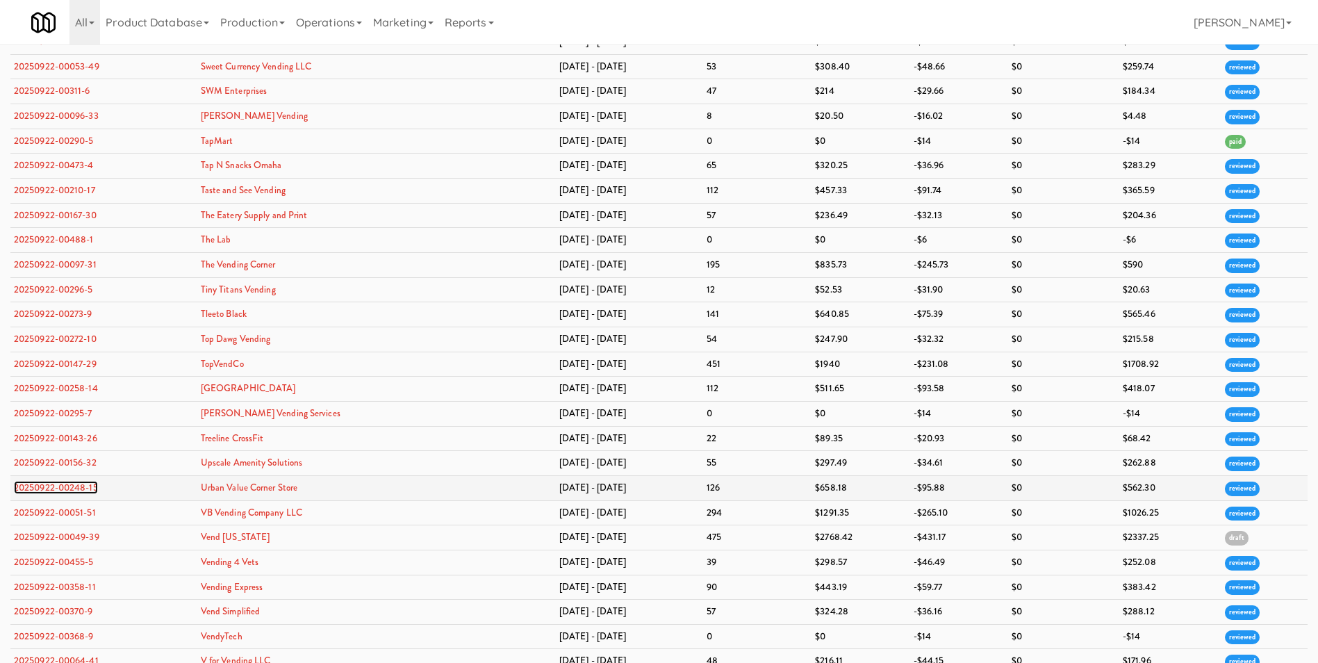
click at [57, 484] on link "20250922-00248-15" at bounding box center [56, 487] width 84 height 13
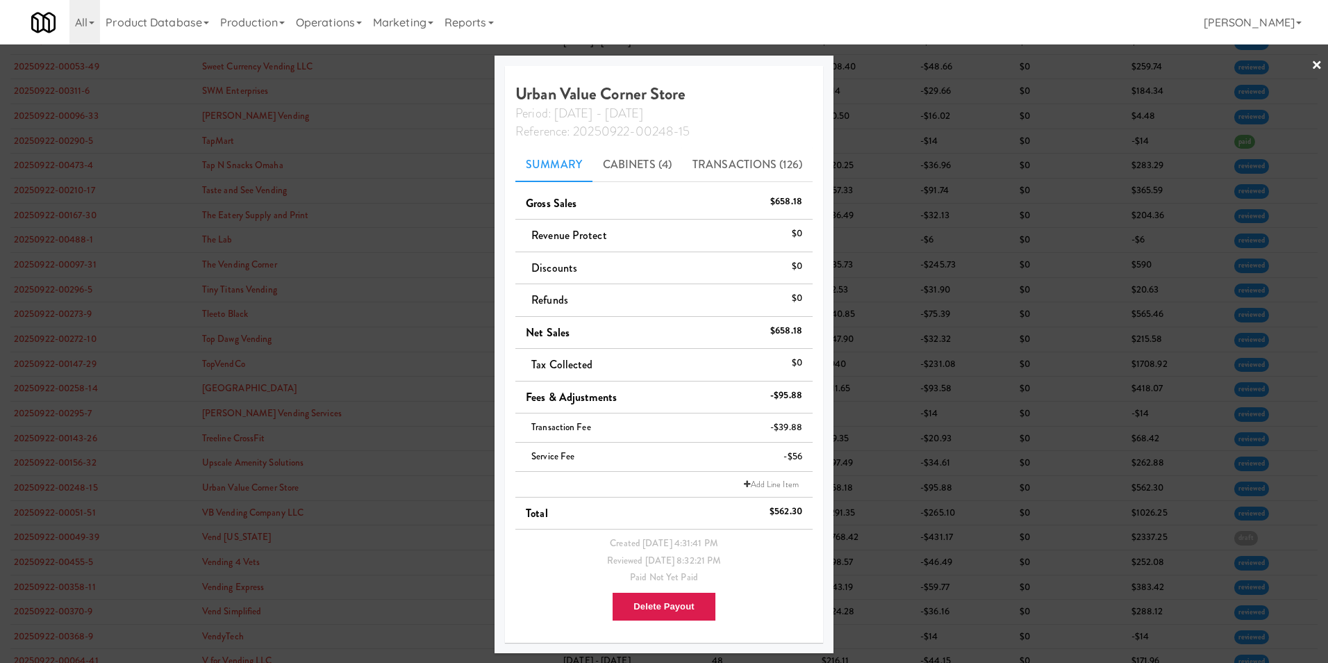
click at [1319, 60] on link "×" at bounding box center [1317, 65] width 11 height 43
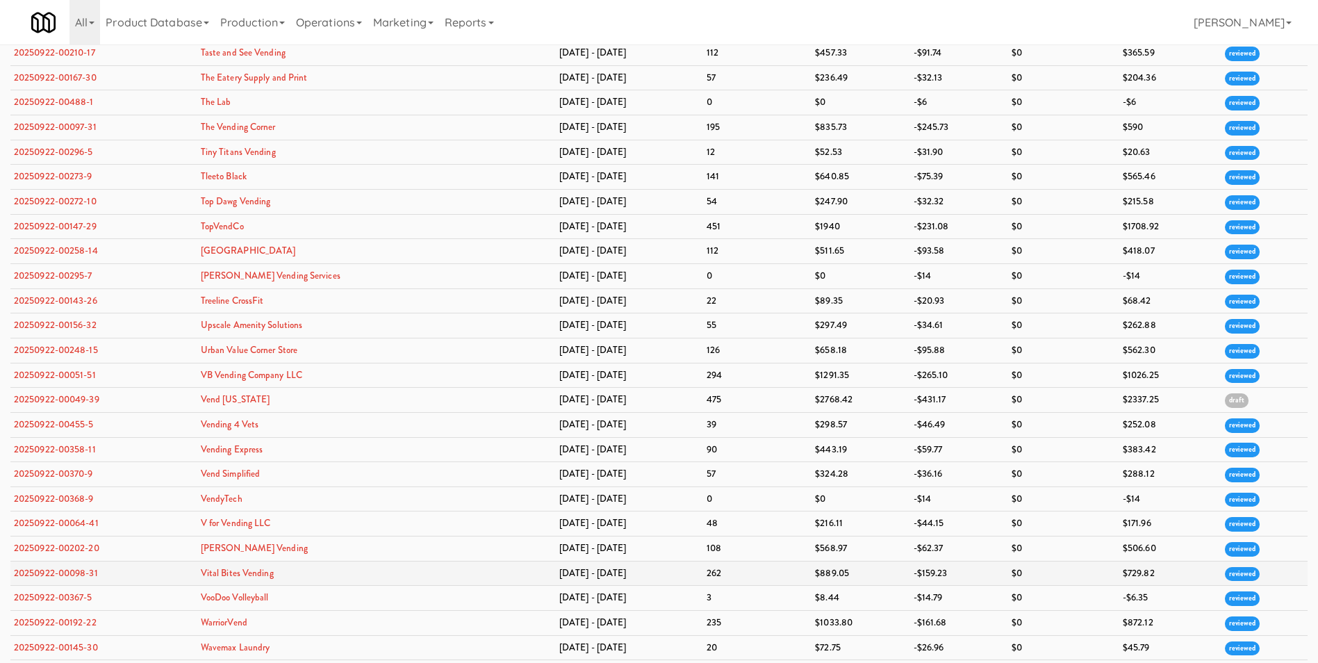
scroll to position [4655, 0]
click at [92, 543] on link "20250922-00202-20" at bounding box center [56, 546] width 85 height 13
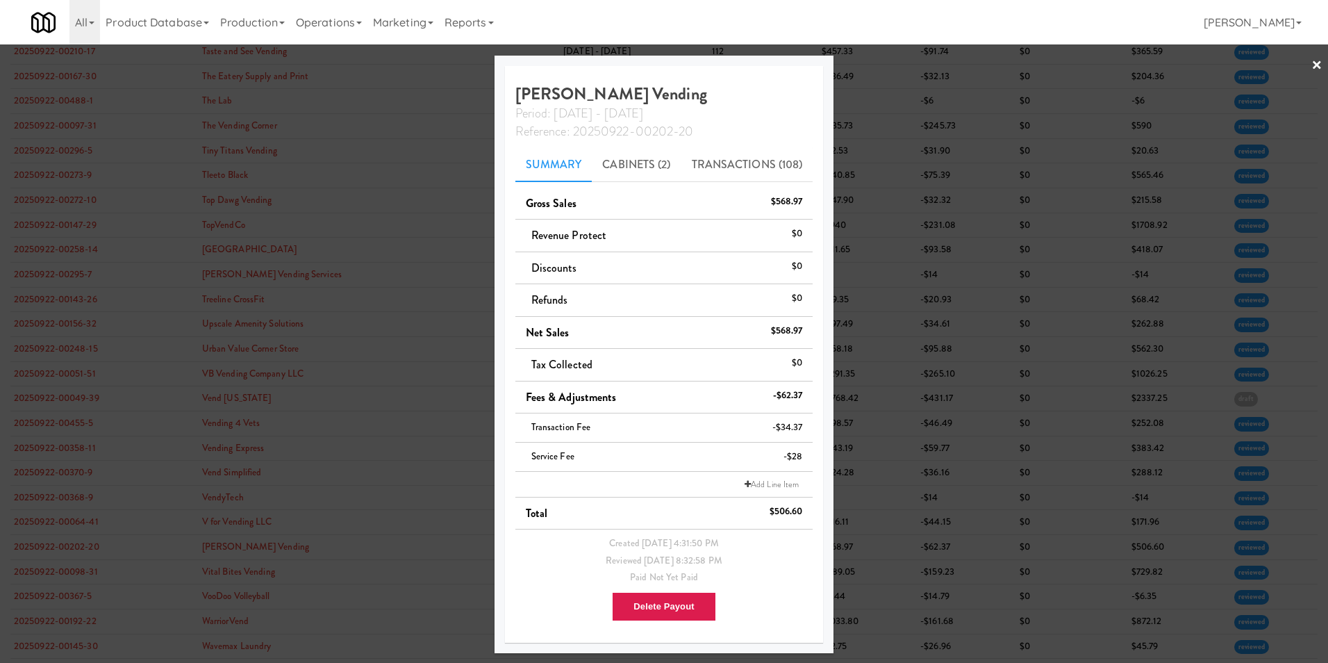
click at [1320, 61] on link "×" at bounding box center [1317, 65] width 11 height 43
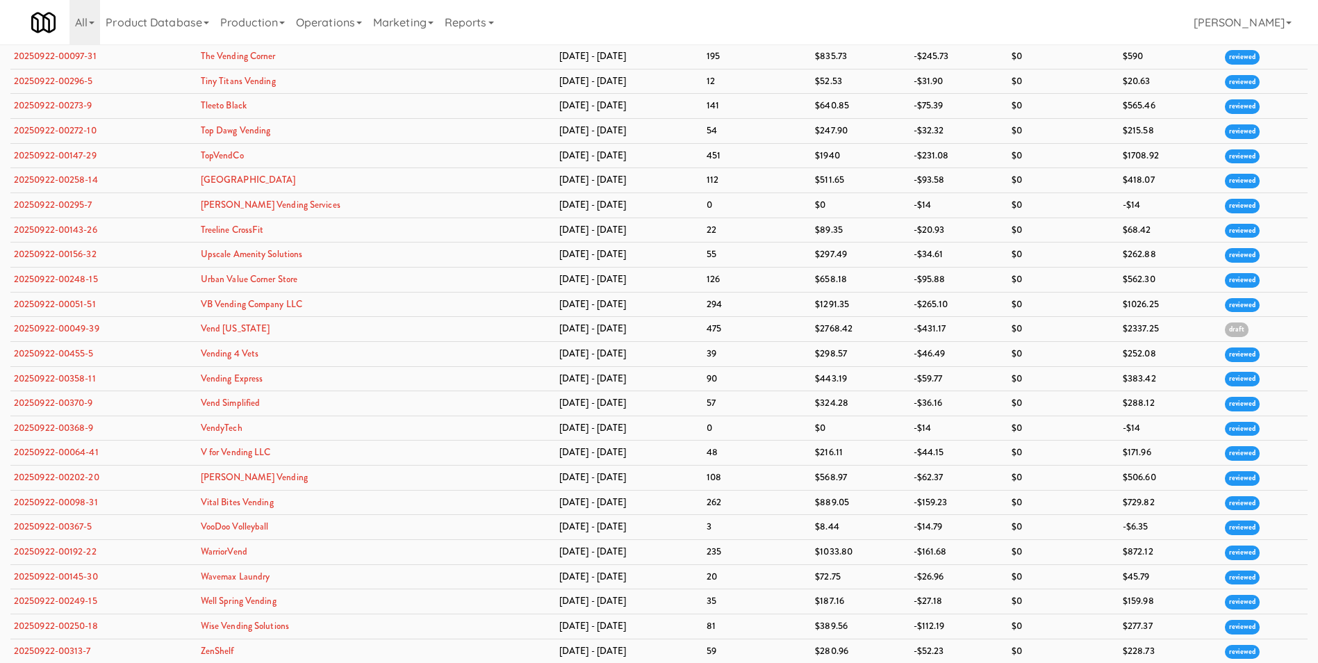
scroll to position [4743, 0]
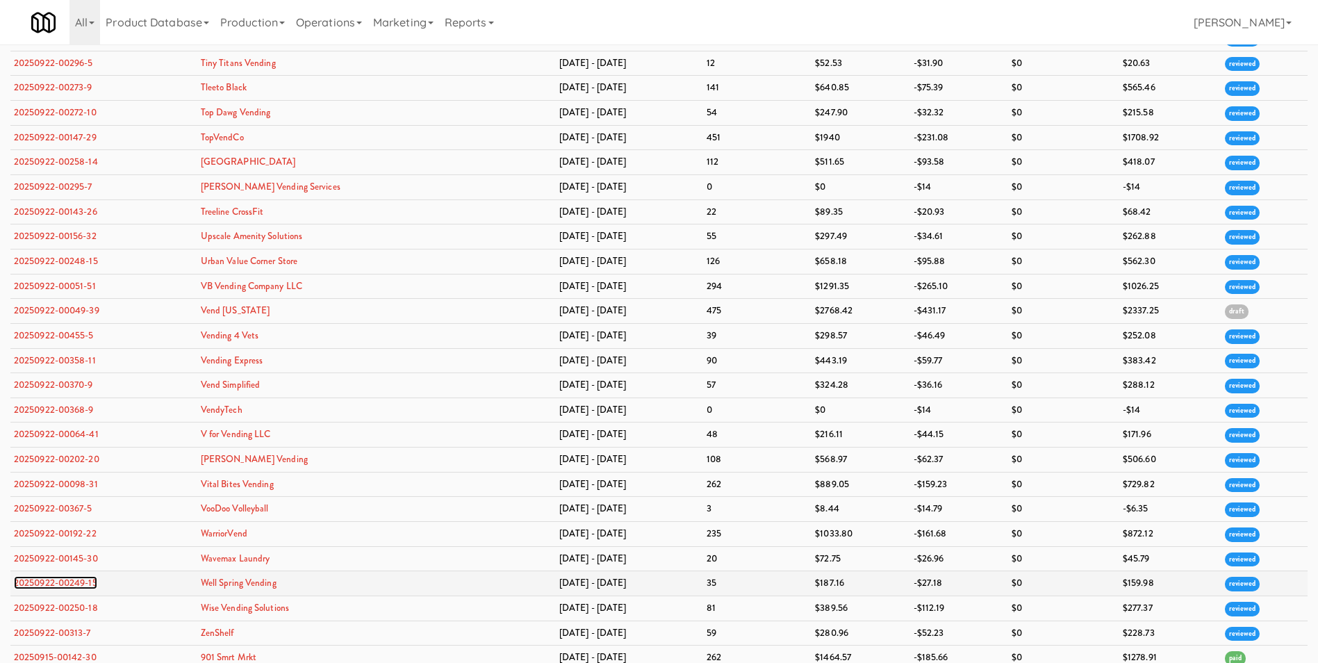
click at [88, 585] on link "20250922-00249-15" at bounding box center [55, 582] width 83 height 13
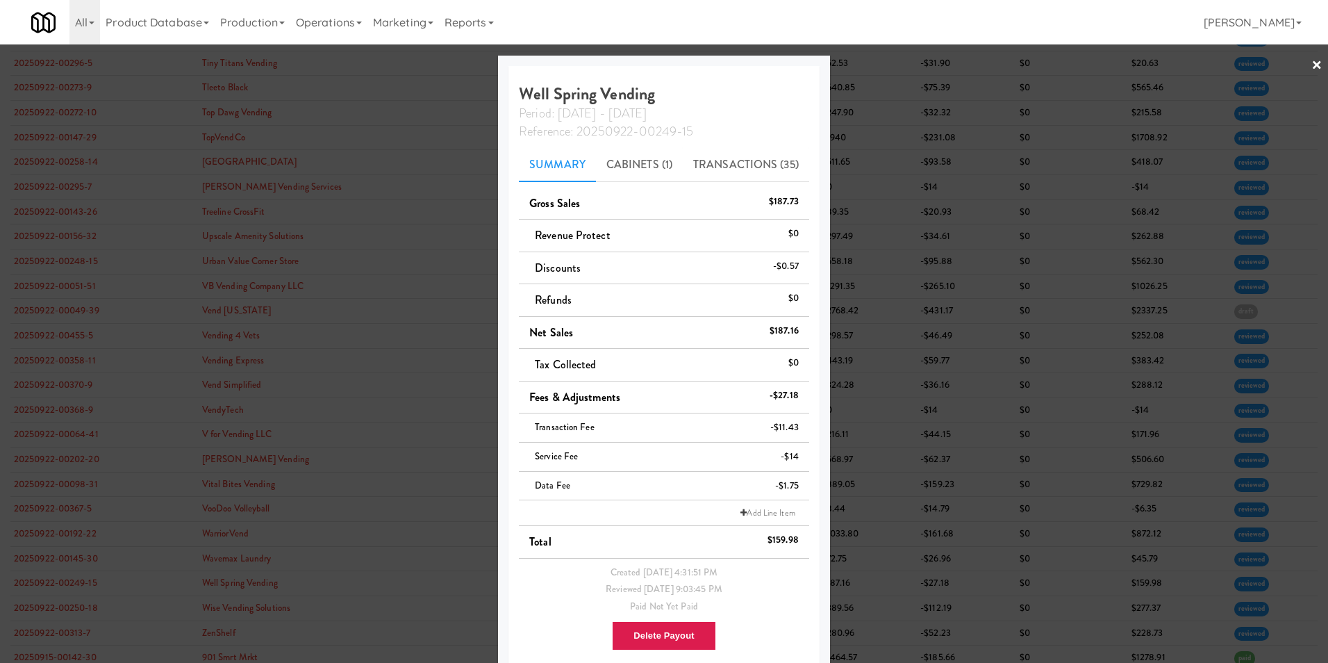
click at [1312, 69] on link "×" at bounding box center [1317, 65] width 11 height 43
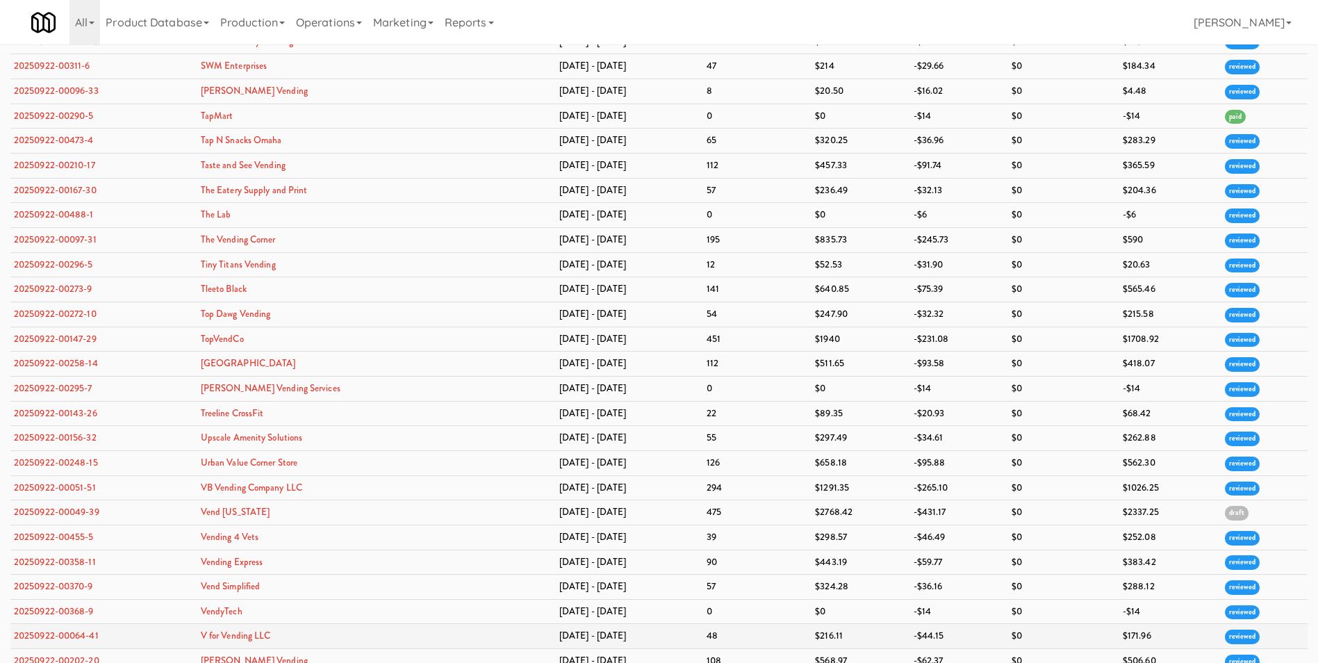
scroll to position [4534, 0]
